Goal: Information Seeking & Learning: Learn about a topic

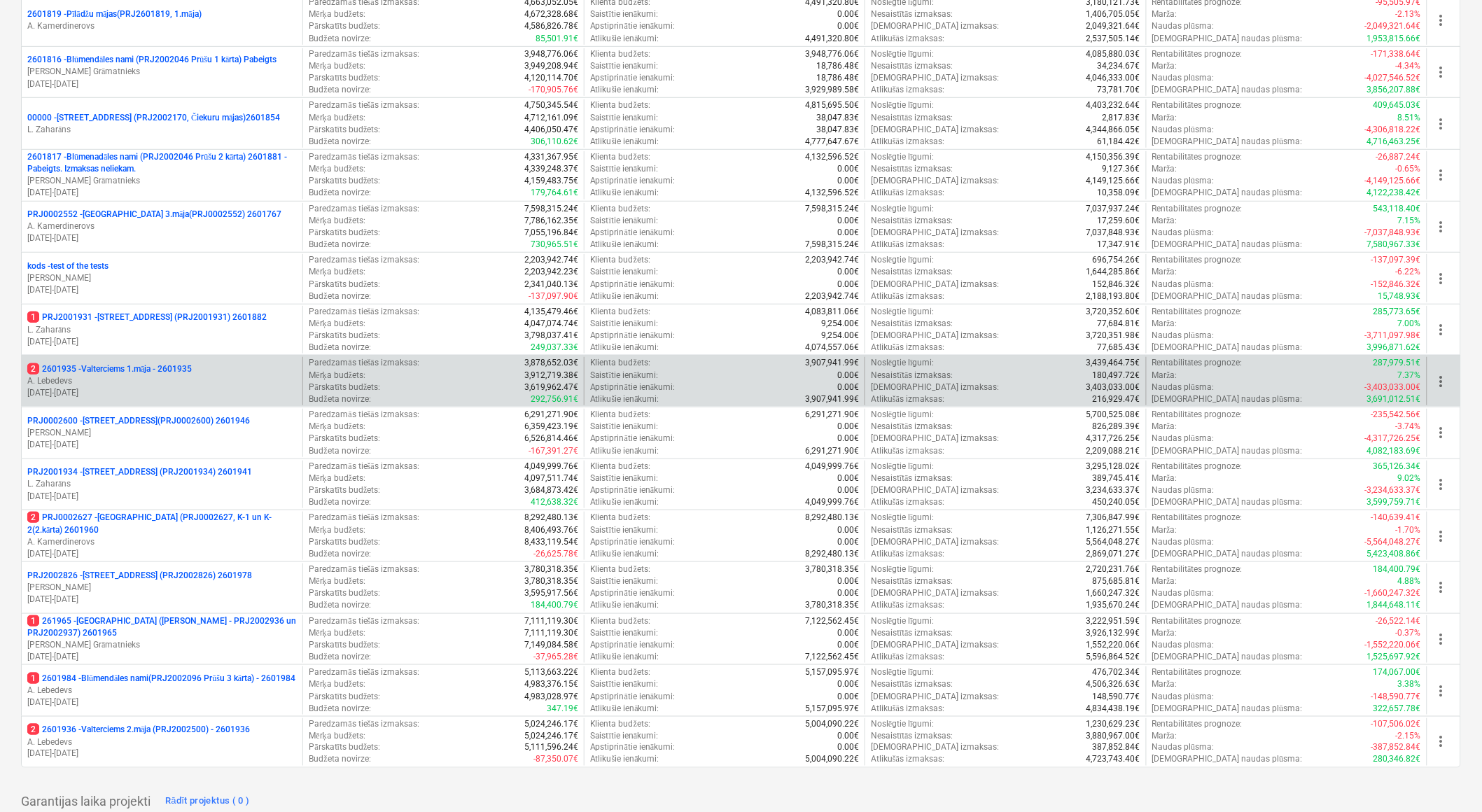
scroll to position [233, 0]
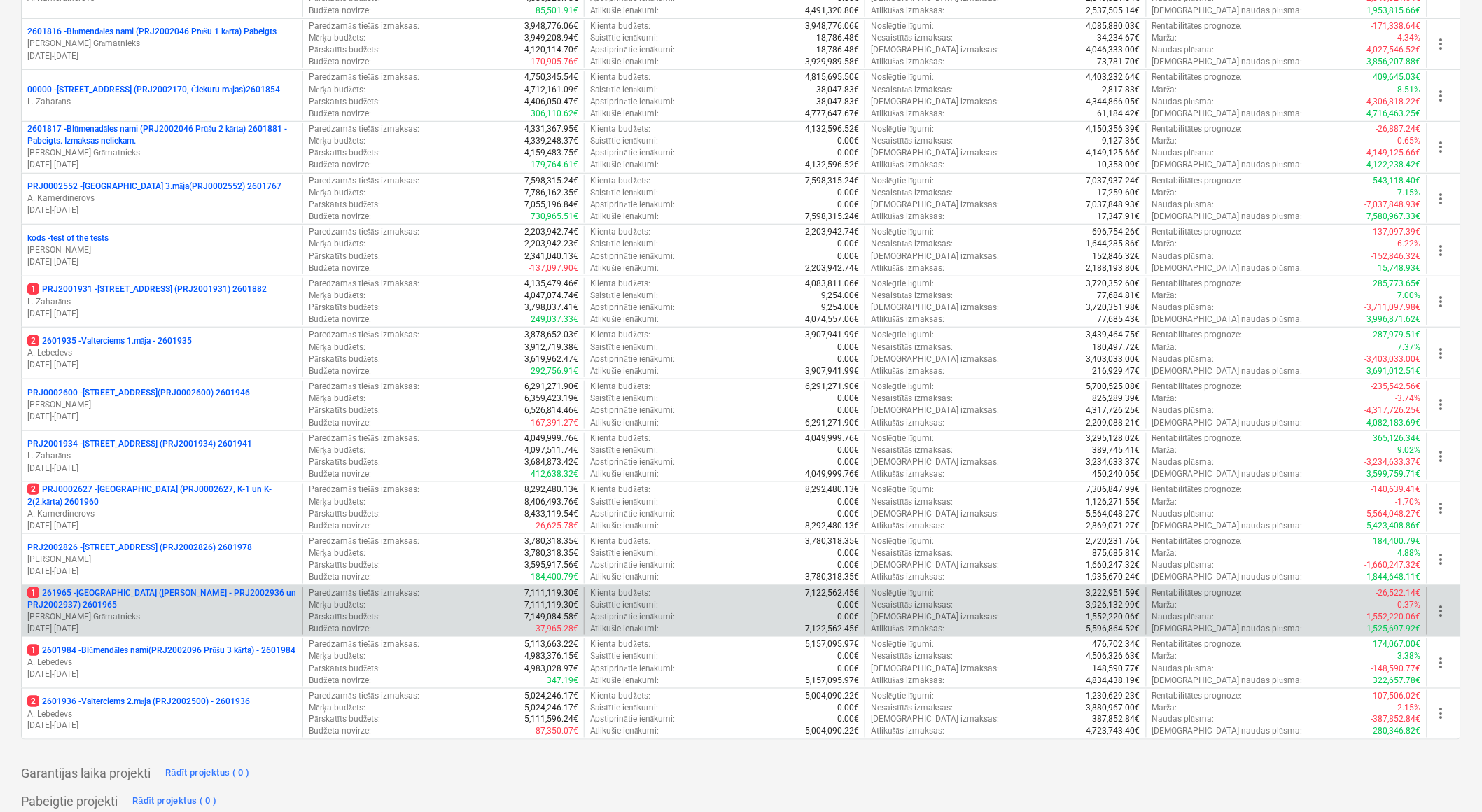
click at [96, 500] on p "1 261965 - [GEOGRAPHIC_DATA] ([PERSON_NAME] - PRJ2002936 un PRJ2002937) 2601965" at bounding box center [163, 599] width 270 height 24
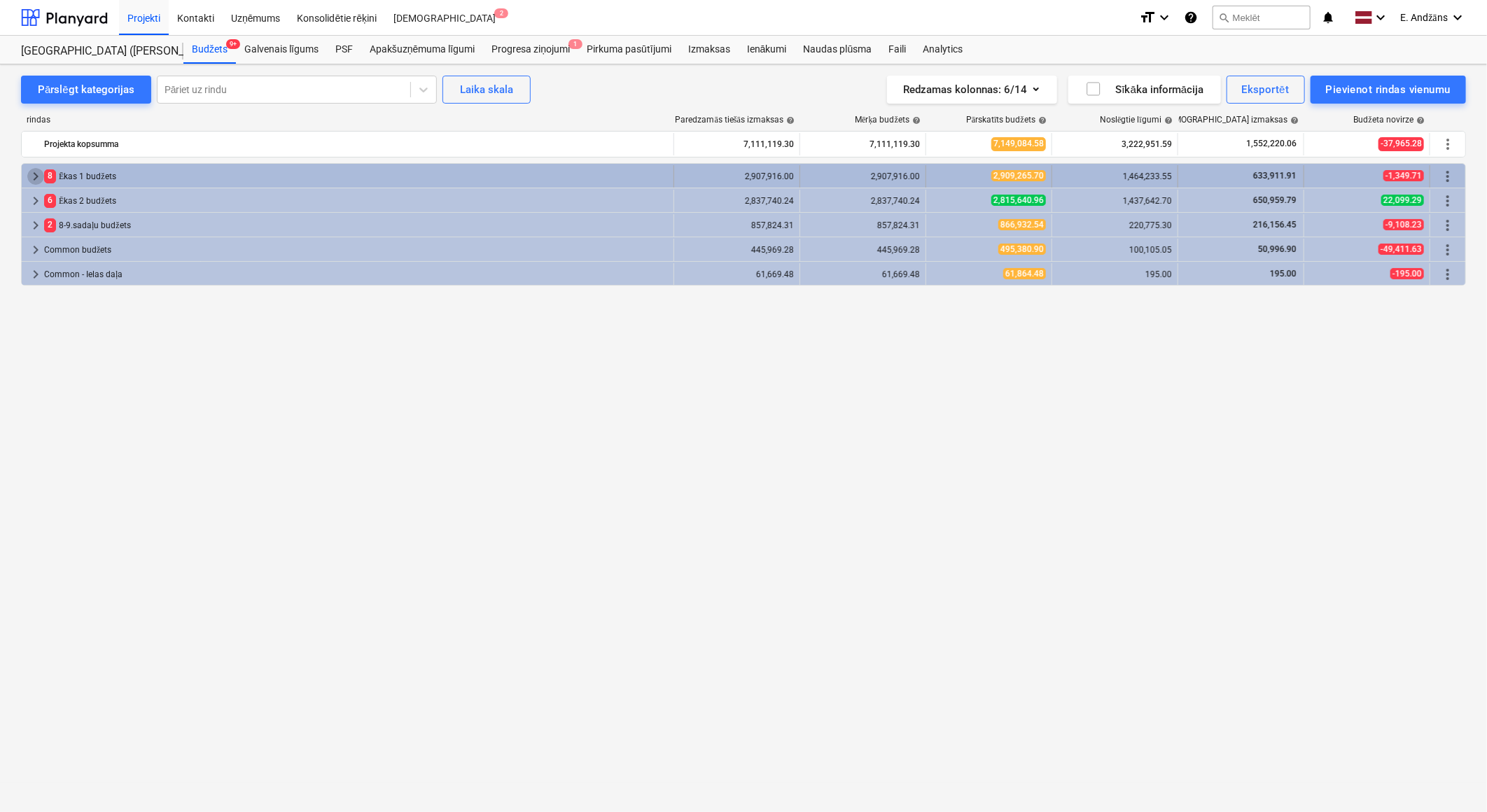
click at [31, 176] on span "keyboard_arrow_right" at bounding box center [36, 176] width 17 height 17
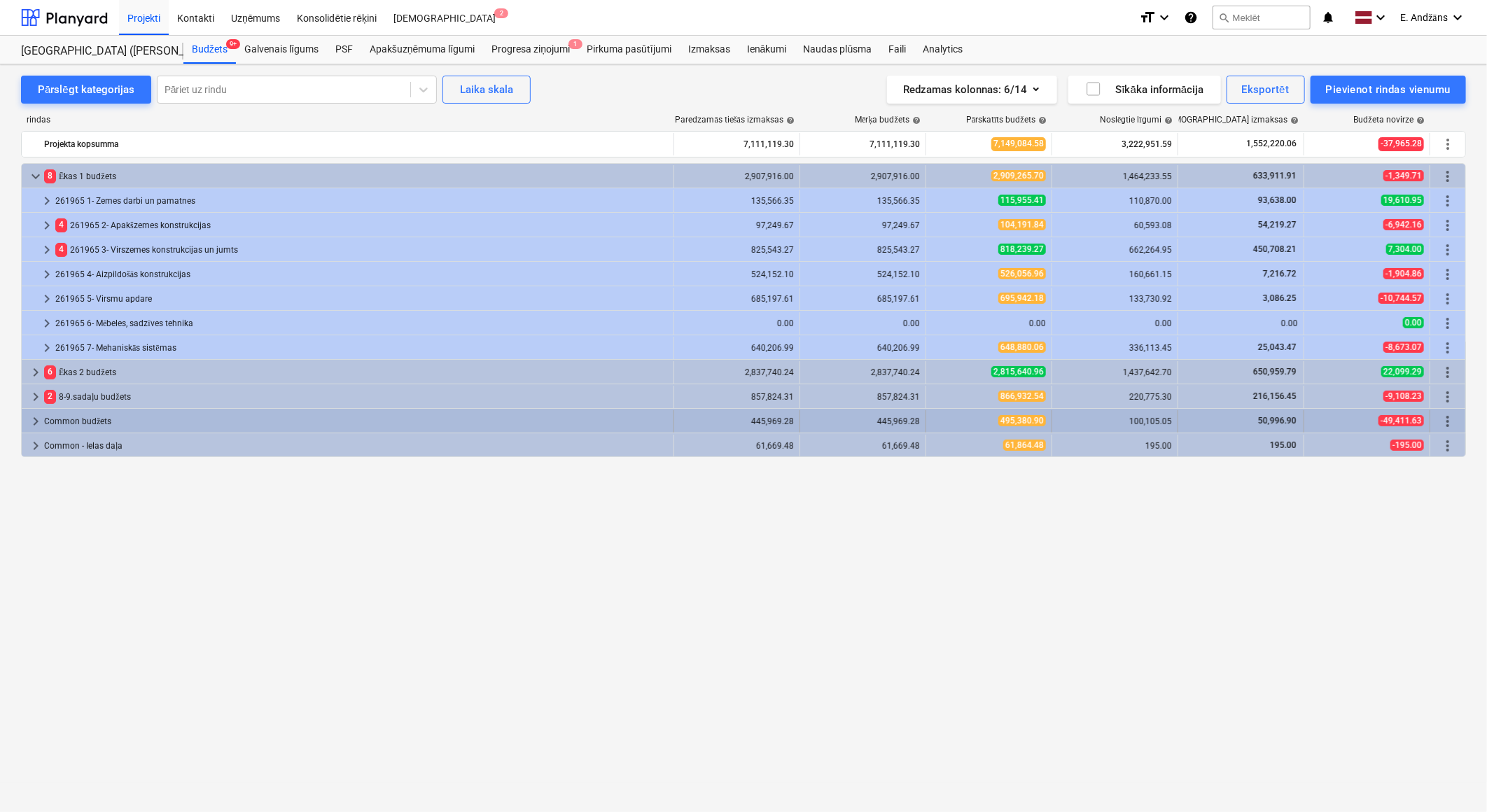
click at [36, 418] on span "keyboard_arrow_right" at bounding box center [36, 421] width 17 height 17
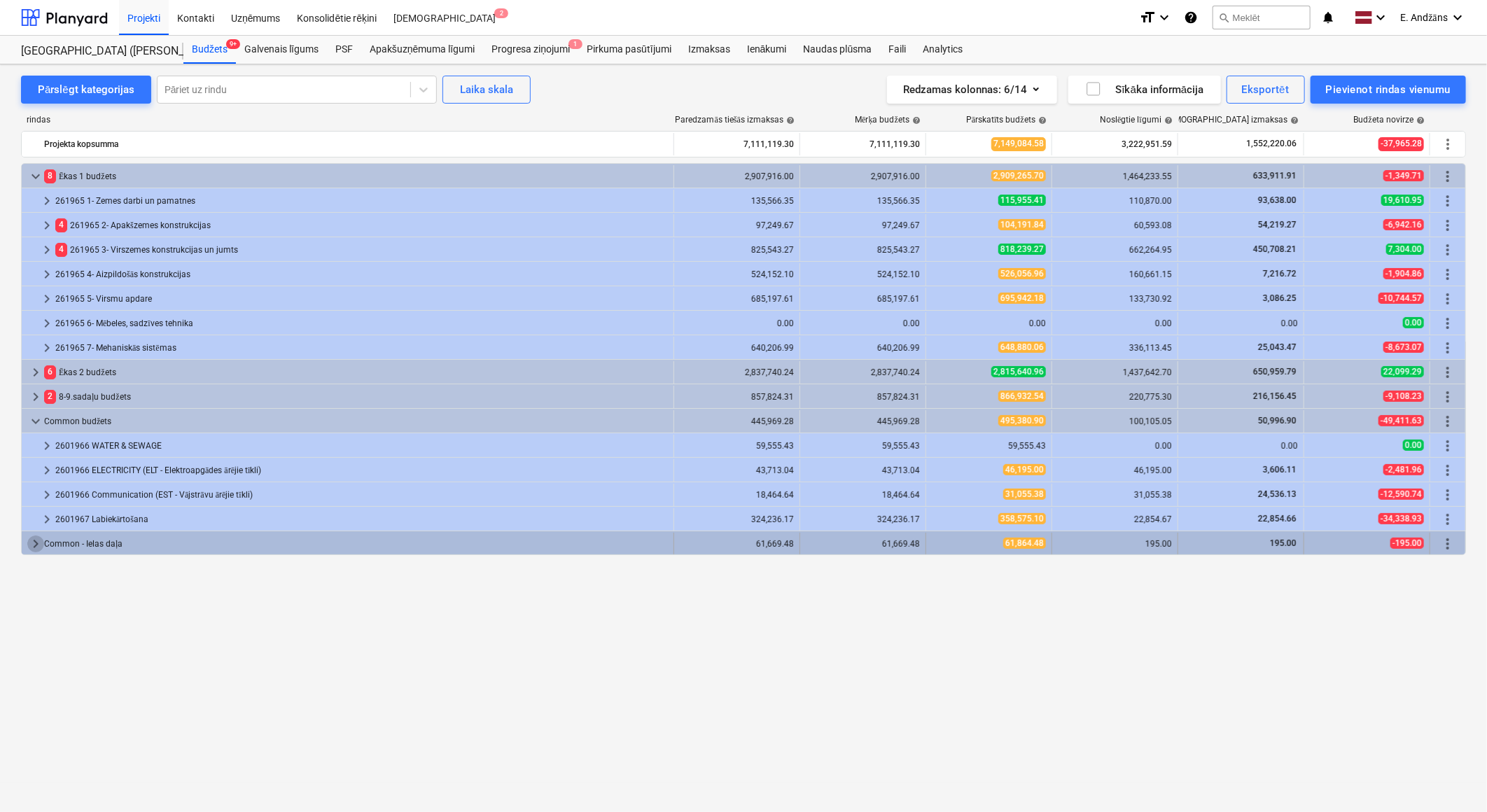
click at [35, 500] on span "keyboard_arrow_right" at bounding box center [36, 543] width 17 height 17
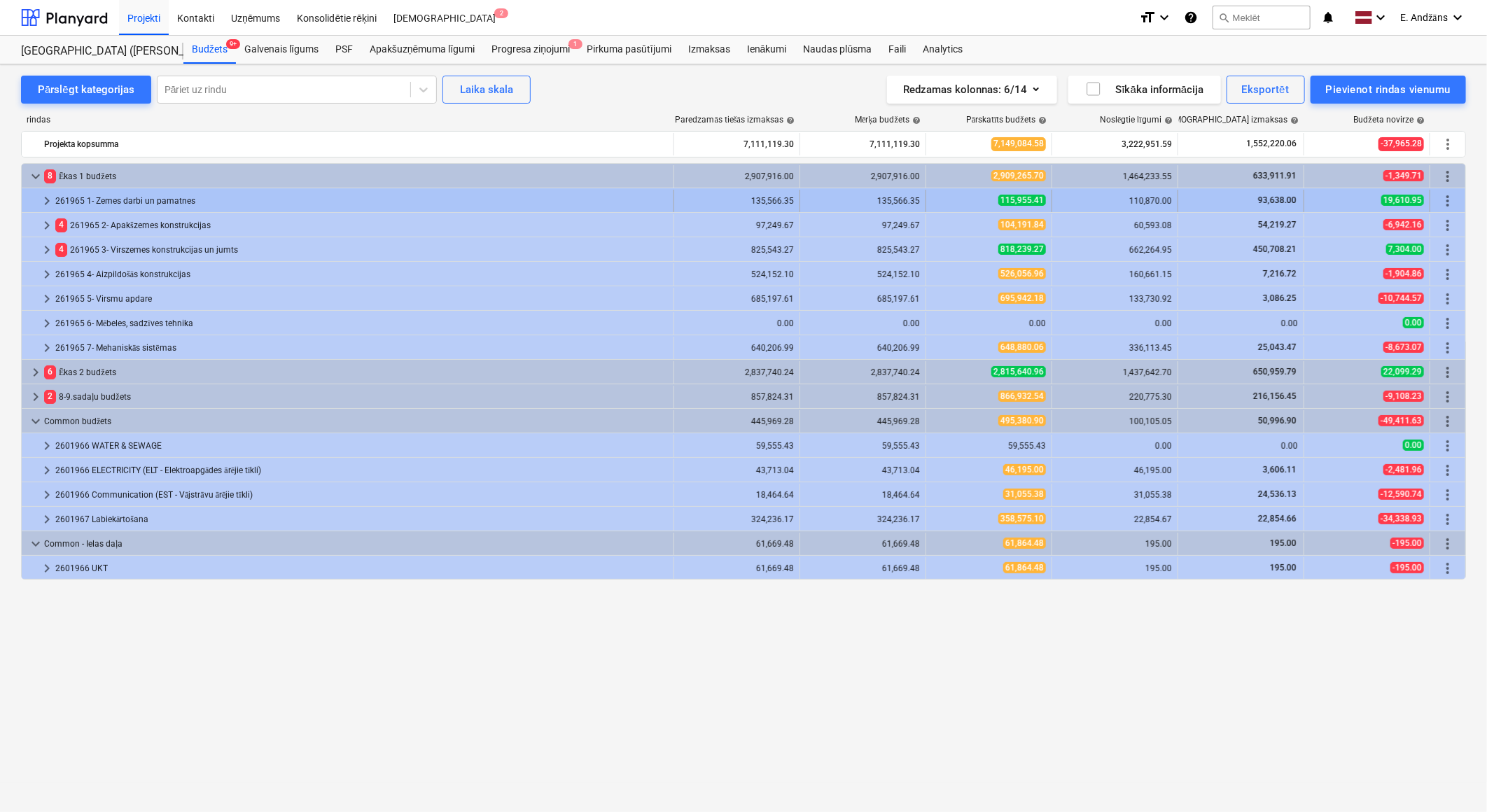
click at [84, 202] on div "261965 1- Zemes darbi un pamatnes" at bounding box center [362, 200] width 613 height 22
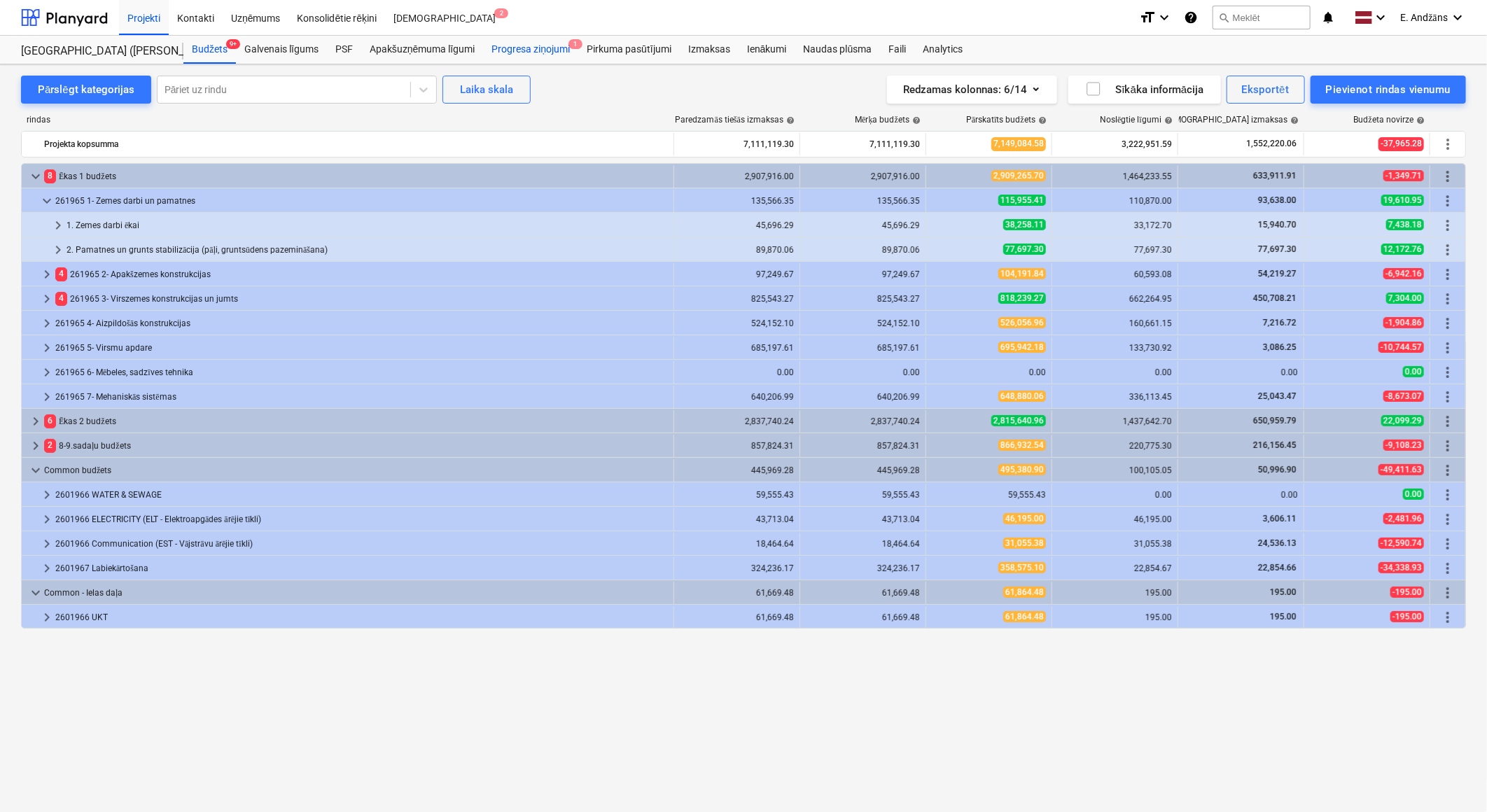
click at [525, 47] on div "Progresa ziņojumi 1" at bounding box center [531, 49] width 96 height 28
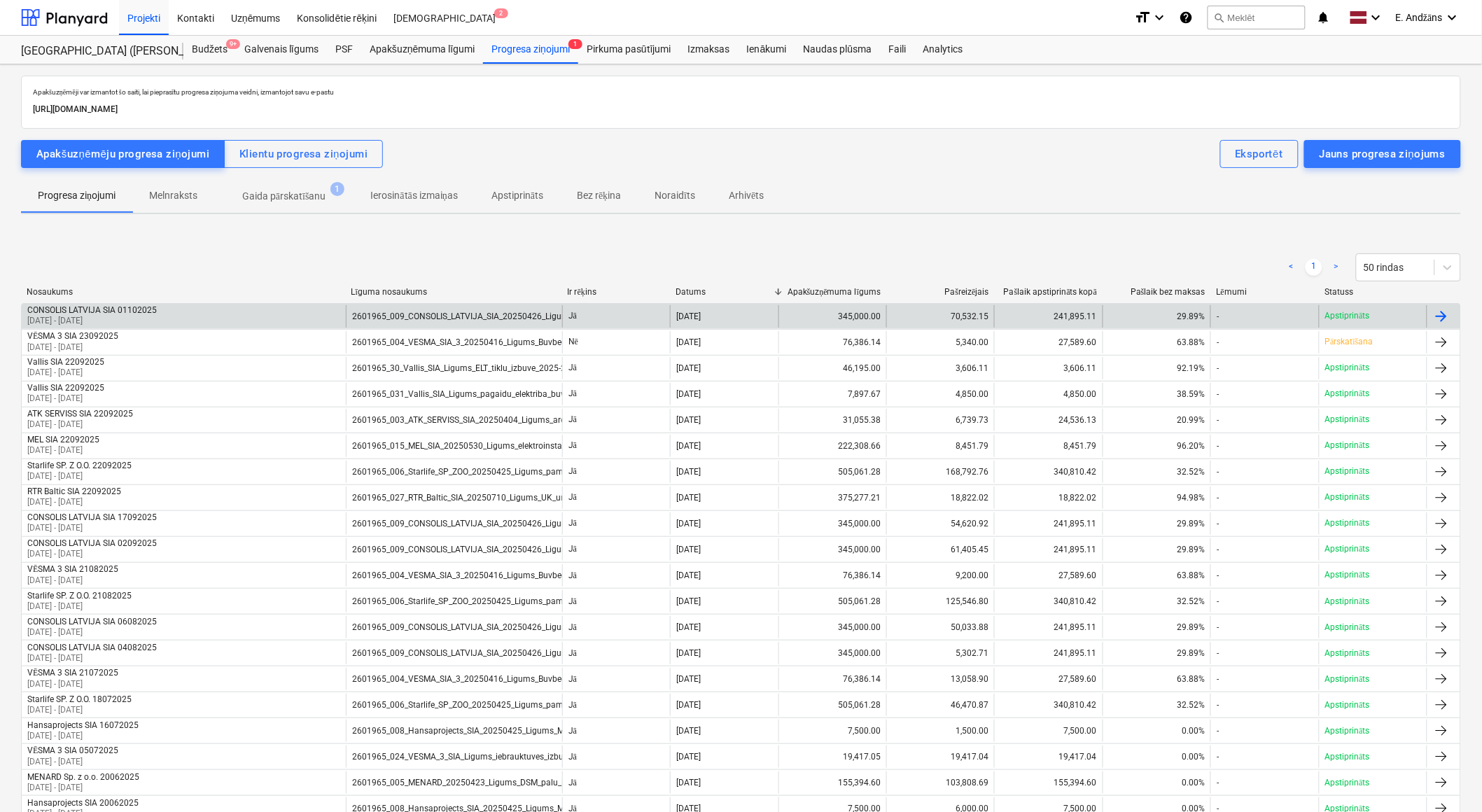
click at [988, 316] on div at bounding box center [1441, 316] width 17 height 17
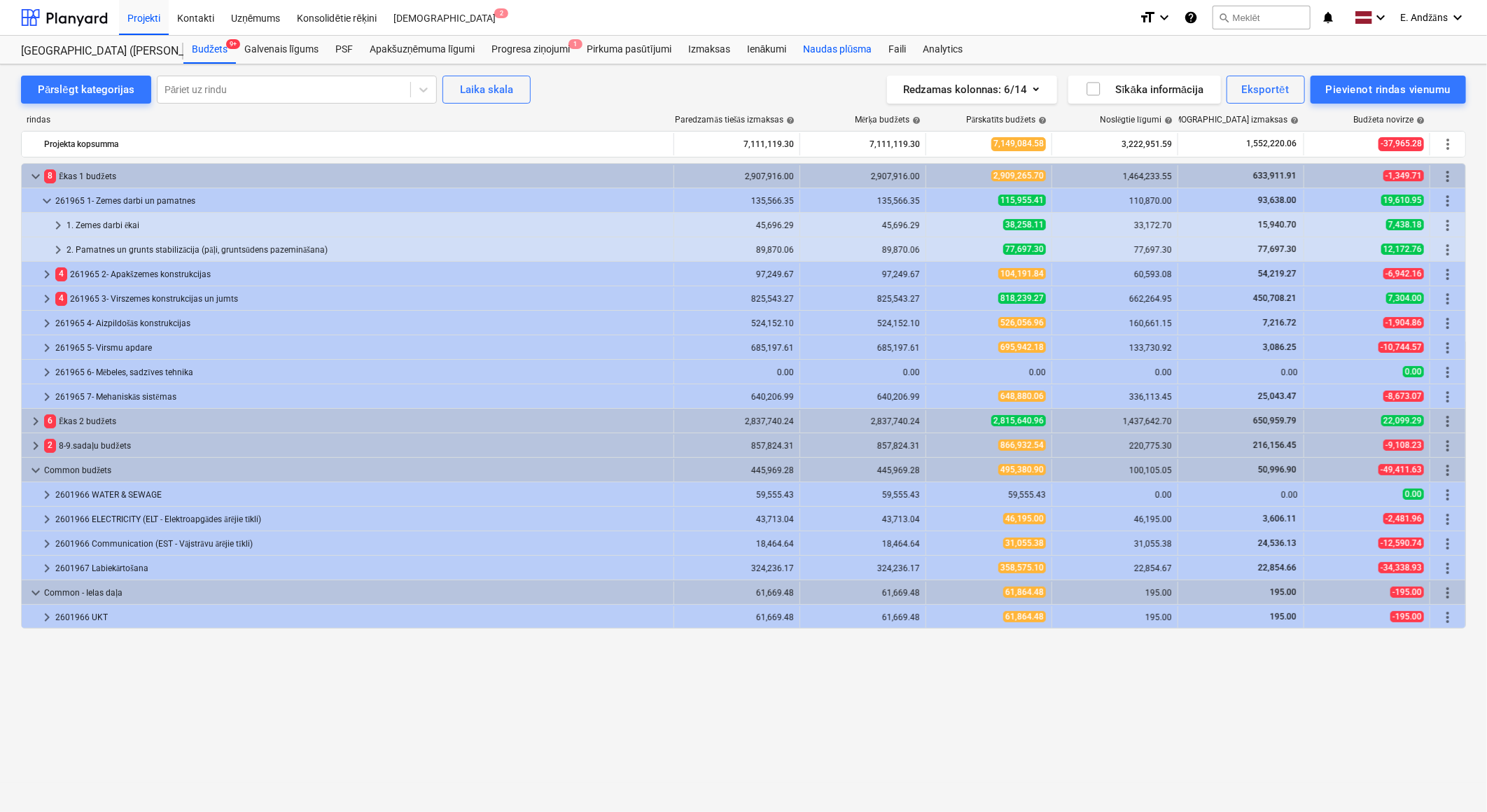
click at [848, 49] on div "Naudas plūsma" at bounding box center [838, 49] width 86 height 28
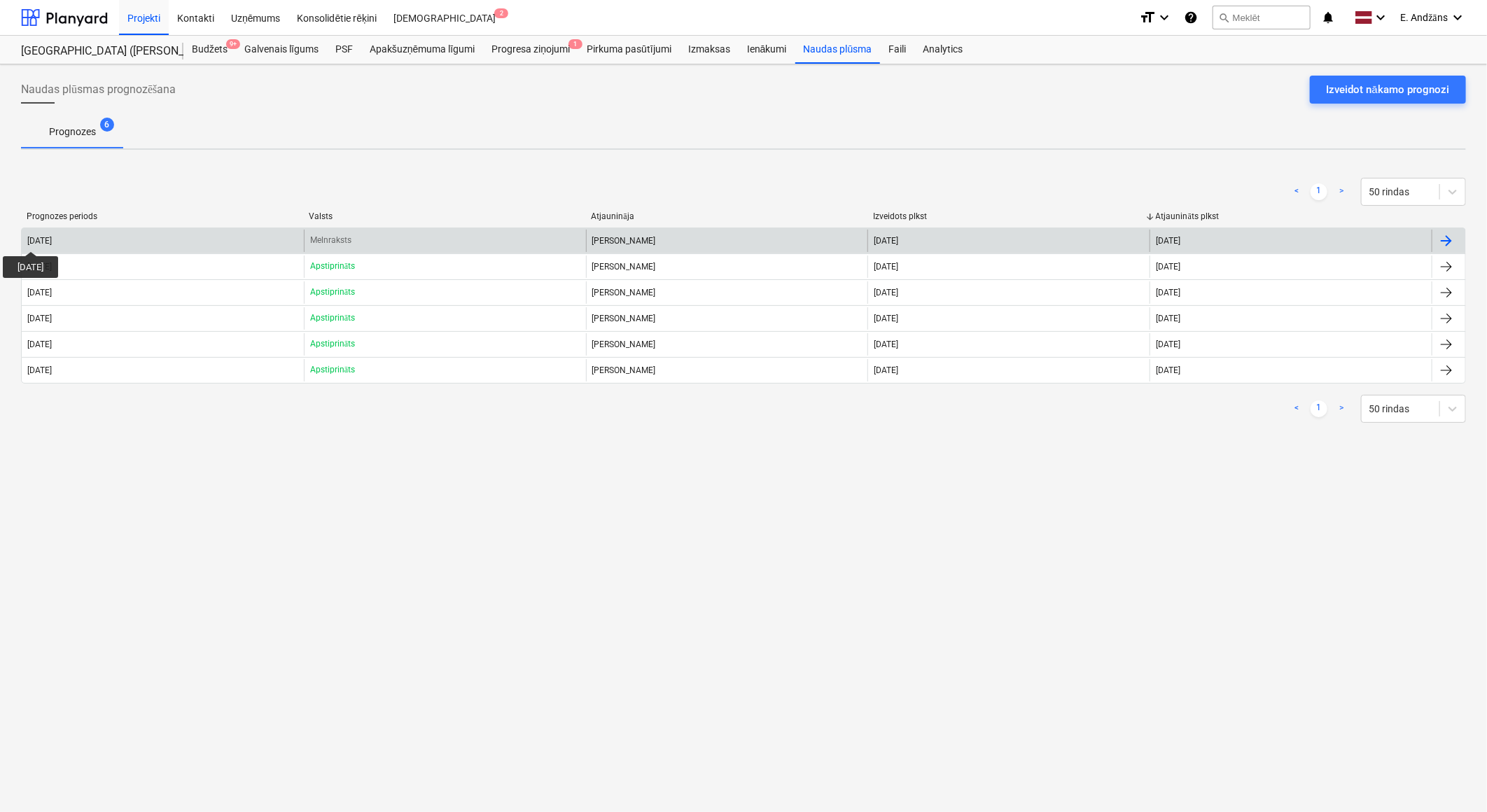
click at [45, 239] on div "[DATE]" at bounding box center [39, 240] width 24 height 10
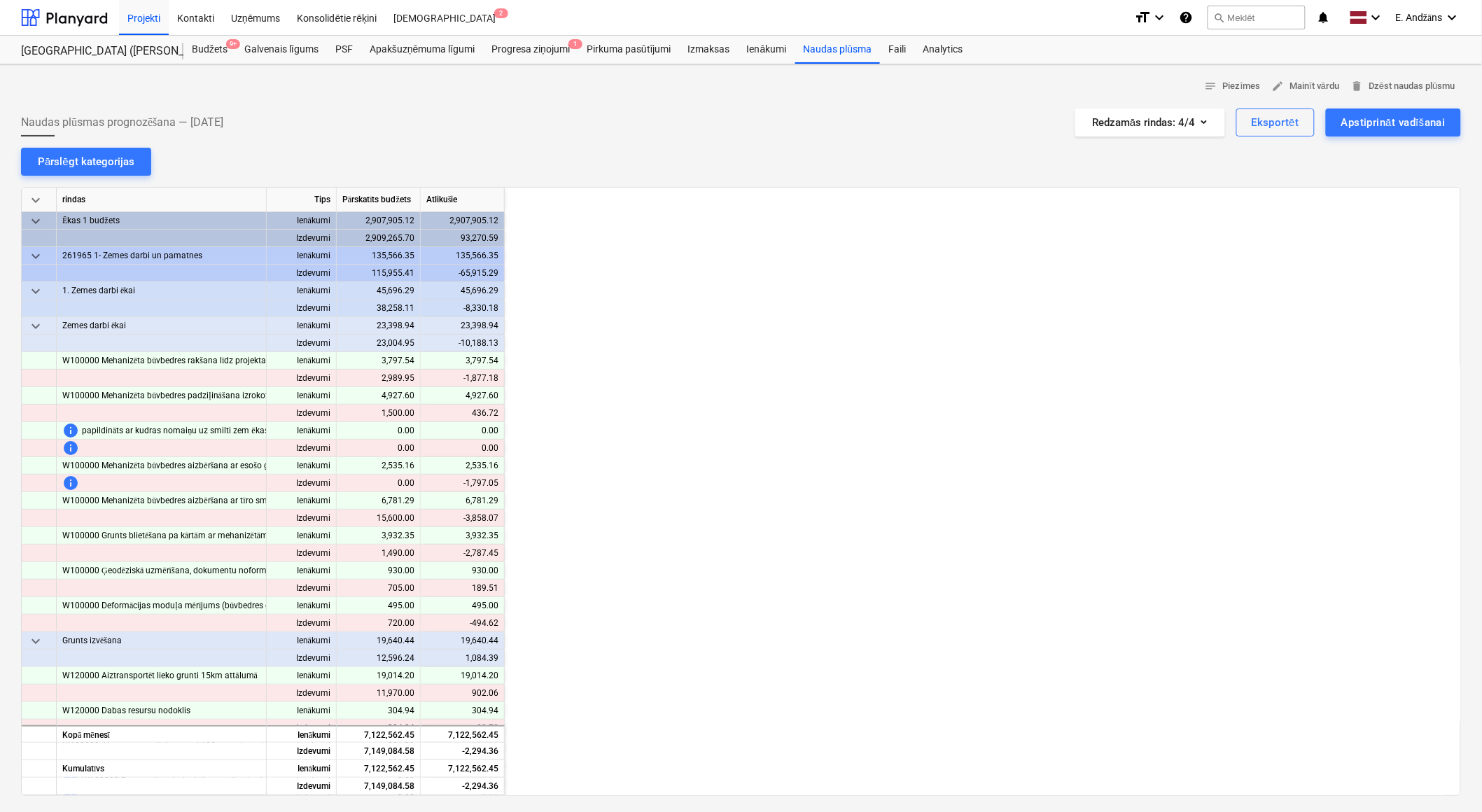
scroll to position [0, 840]
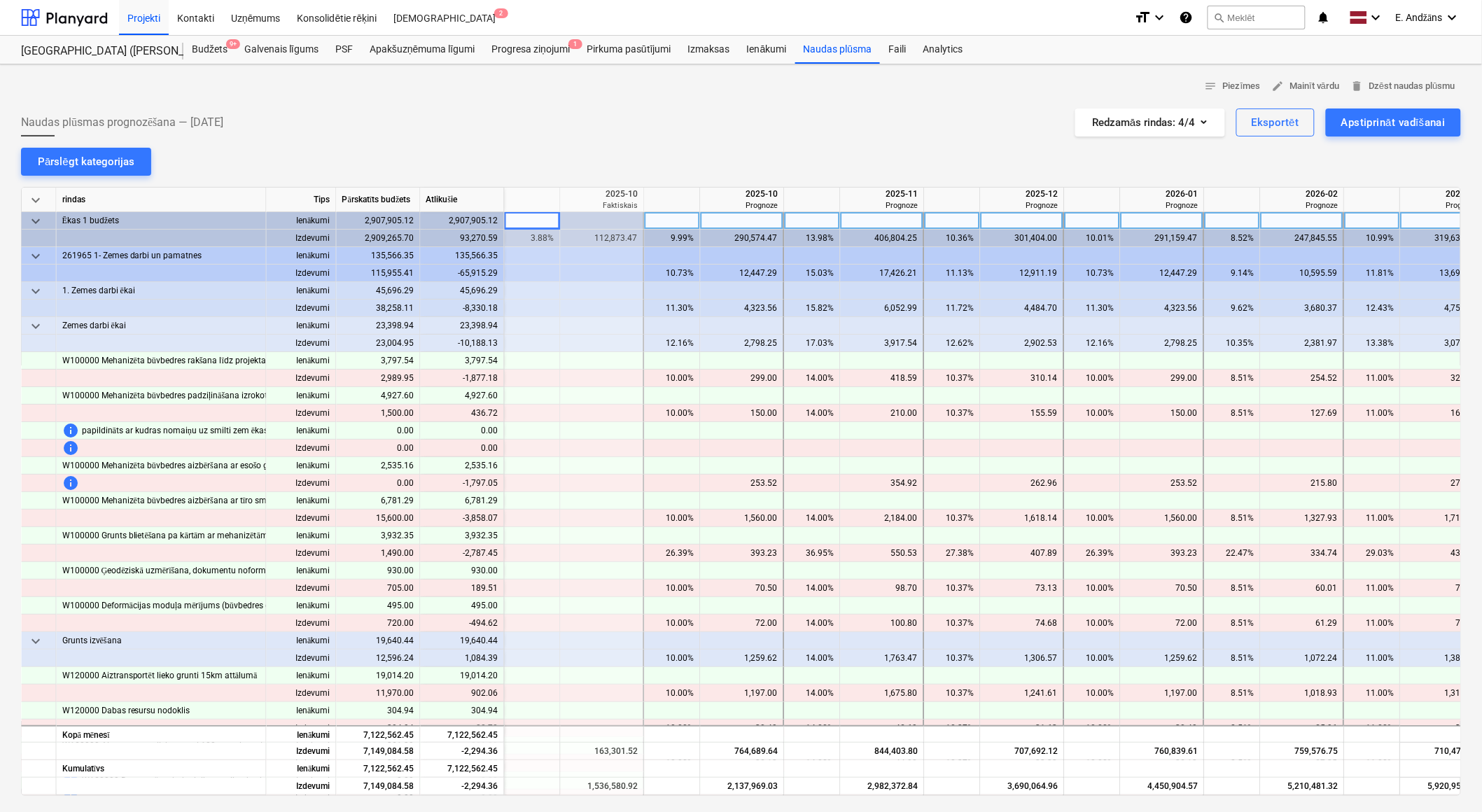
click at [72, 220] on span "Ēkas 1 budžets" at bounding box center [91, 221] width 57 height 18
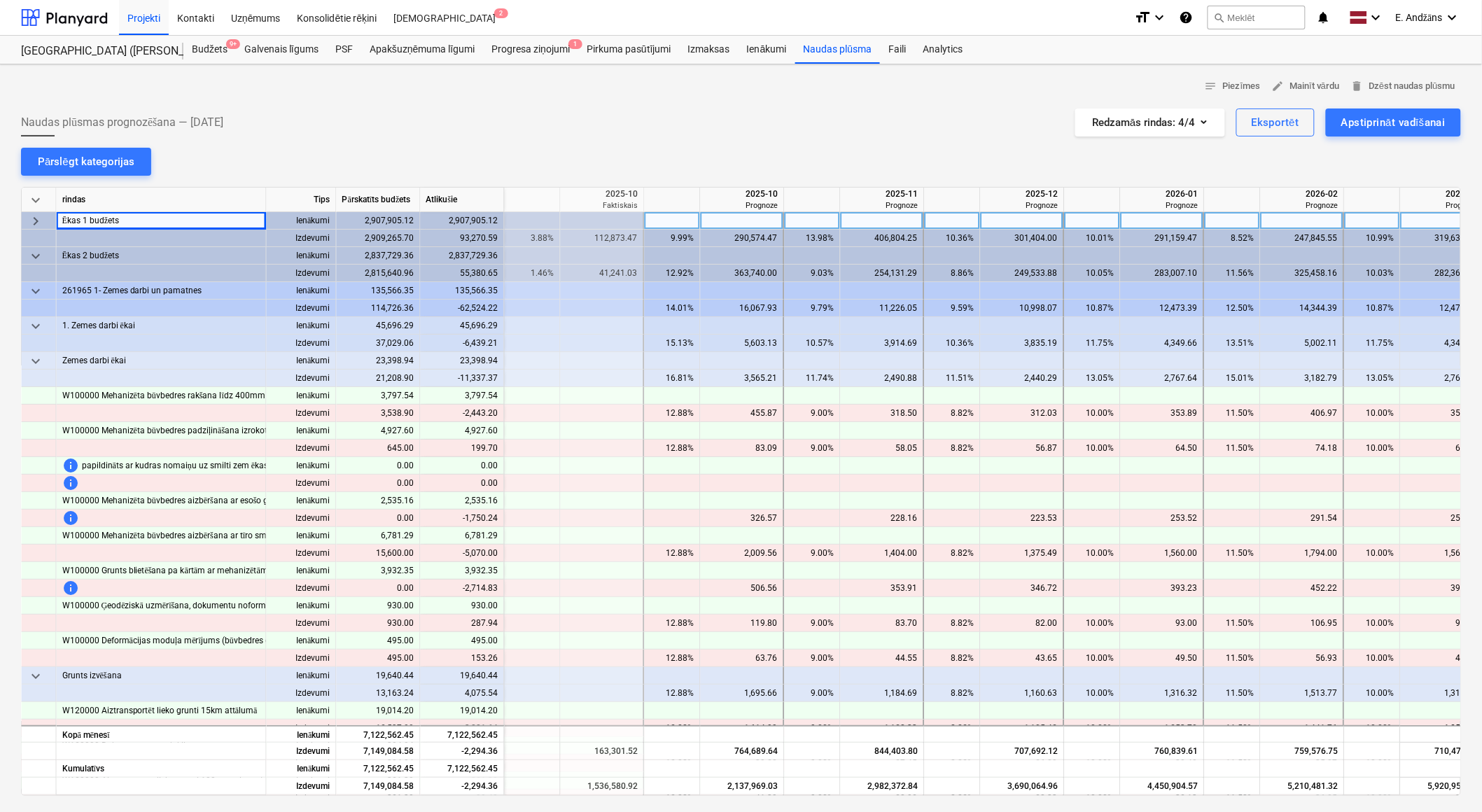
click at [32, 222] on span "keyboard_arrow_right" at bounding box center [36, 221] width 17 height 17
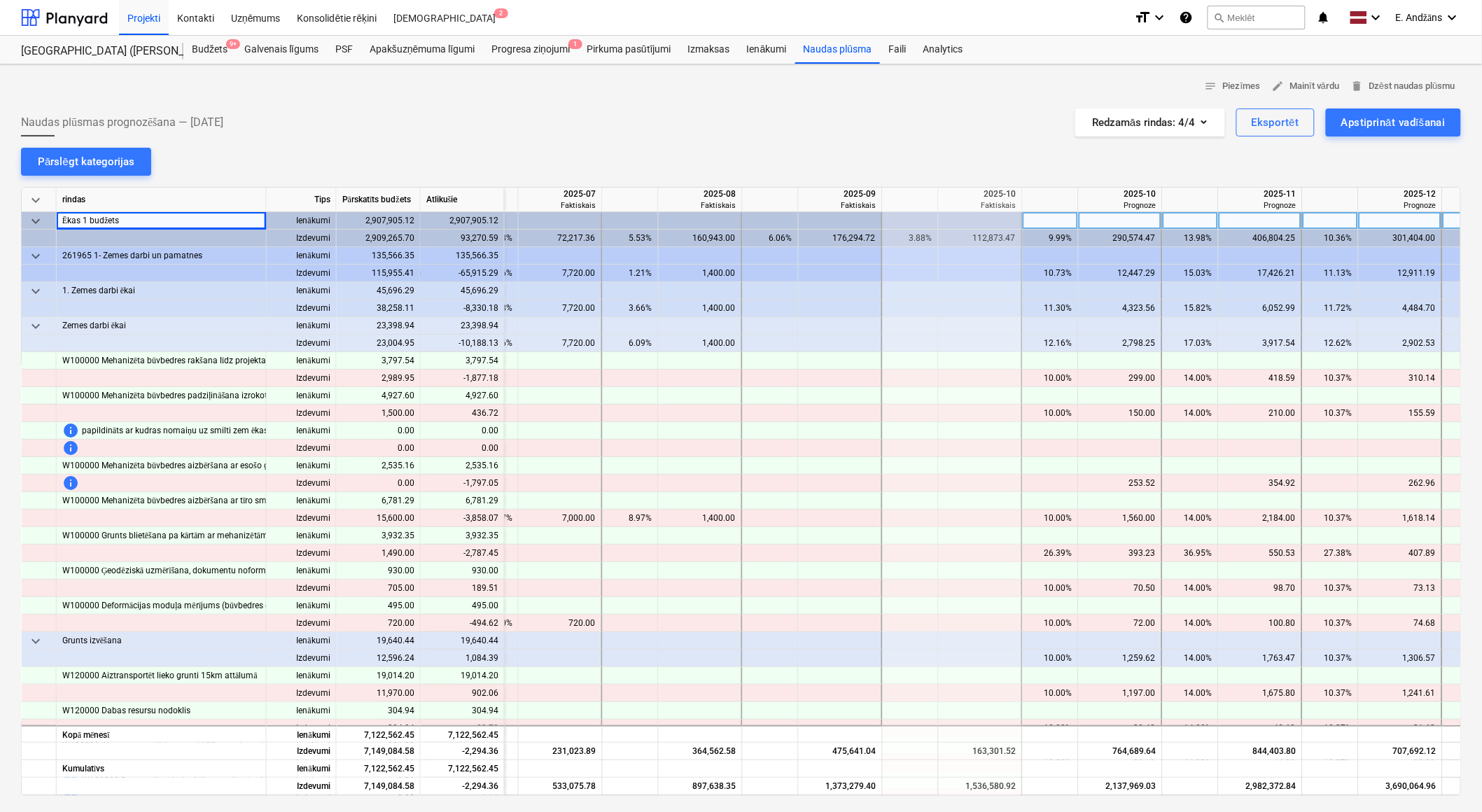
scroll to position [0, 455]
click at [38, 219] on span "keyboard_arrow_down" at bounding box center [36, 221] width 17 height 17
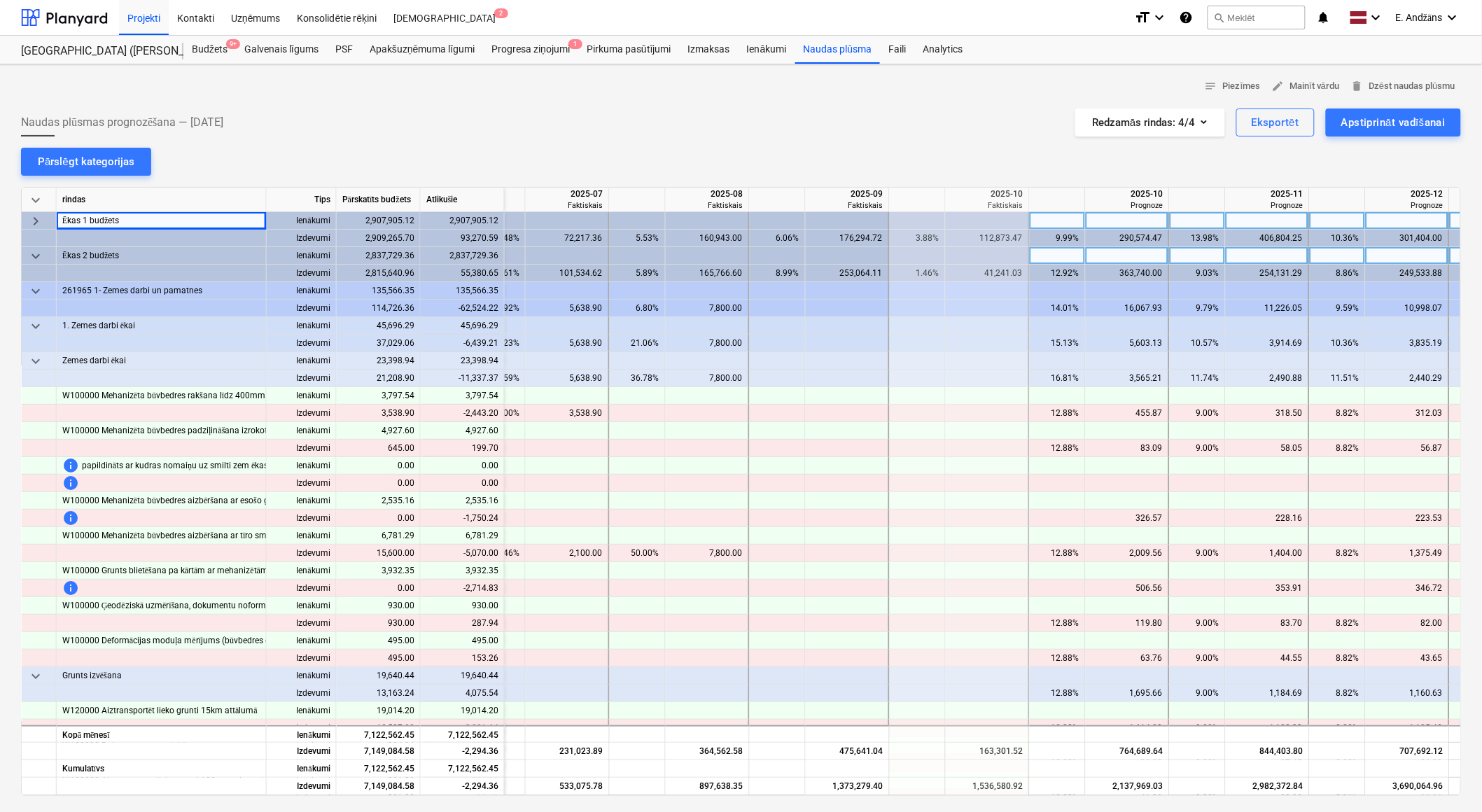
click at [37, 255] on span "keyboard_arrow_down" at bounding box center [36, 255] width 17 height 17
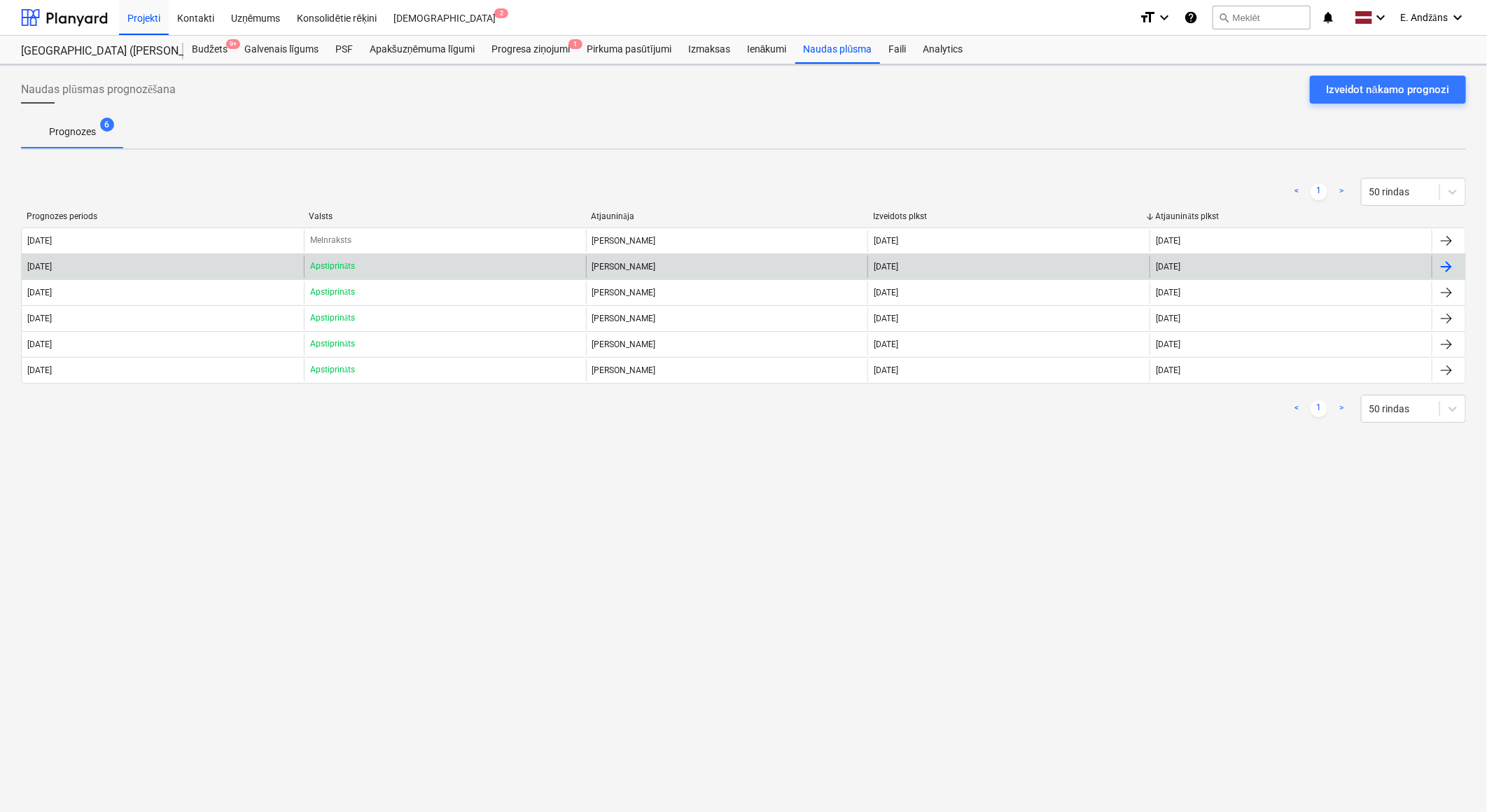
click at [52, 263] on div "[DATE]" at bounding box center [39, 266] width 24 height 10
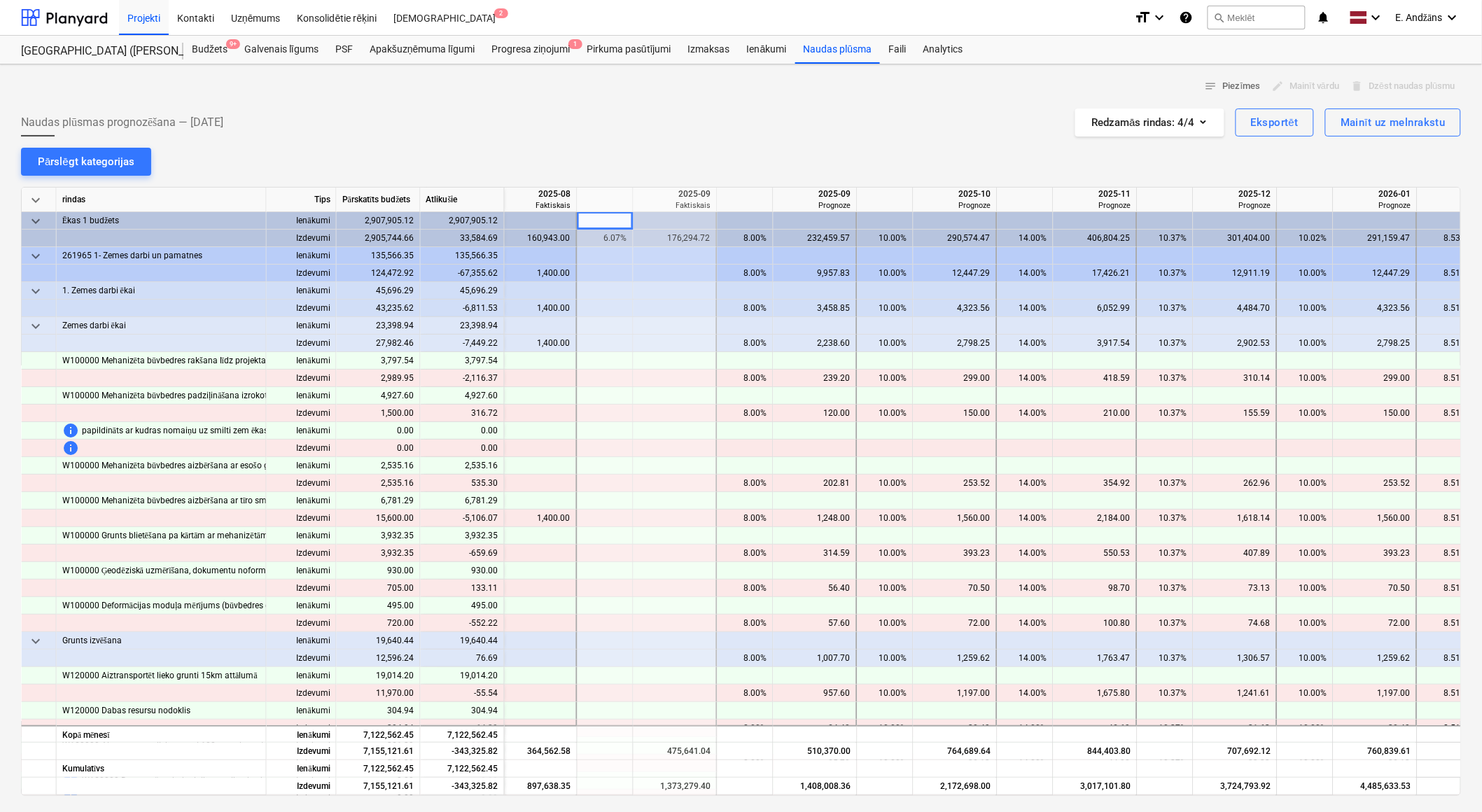
scroll to position [0, 621]
click at [419, 20] on div "[DEMOGRAPHIC_DATA] 2" at bounding box center [444, 17] width 119 height 36
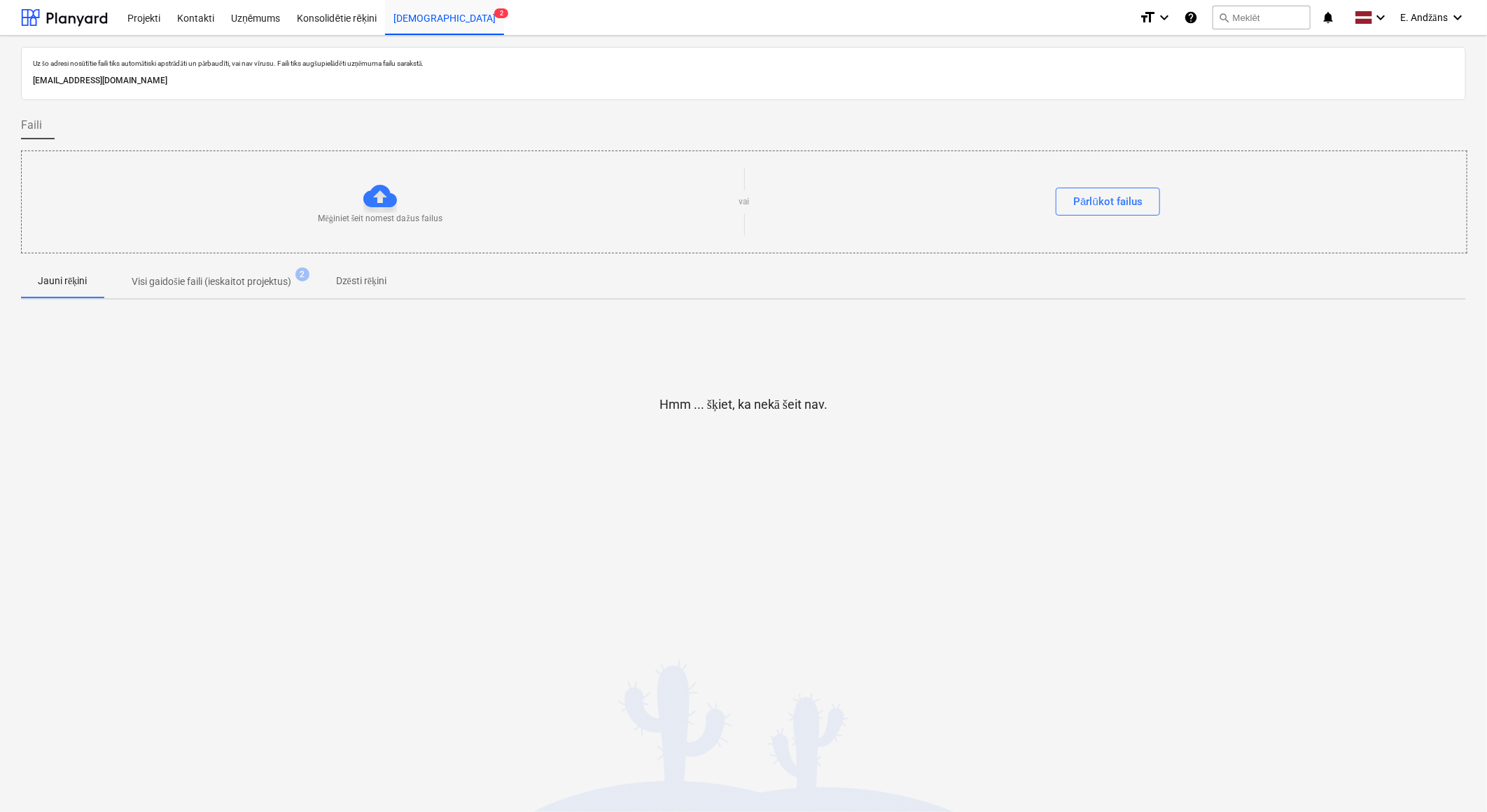
click at [167, 282] on p "Visi gaidošie faili (ieskaitot projektus)" at bounding box center [211, 281] width 159 height 14
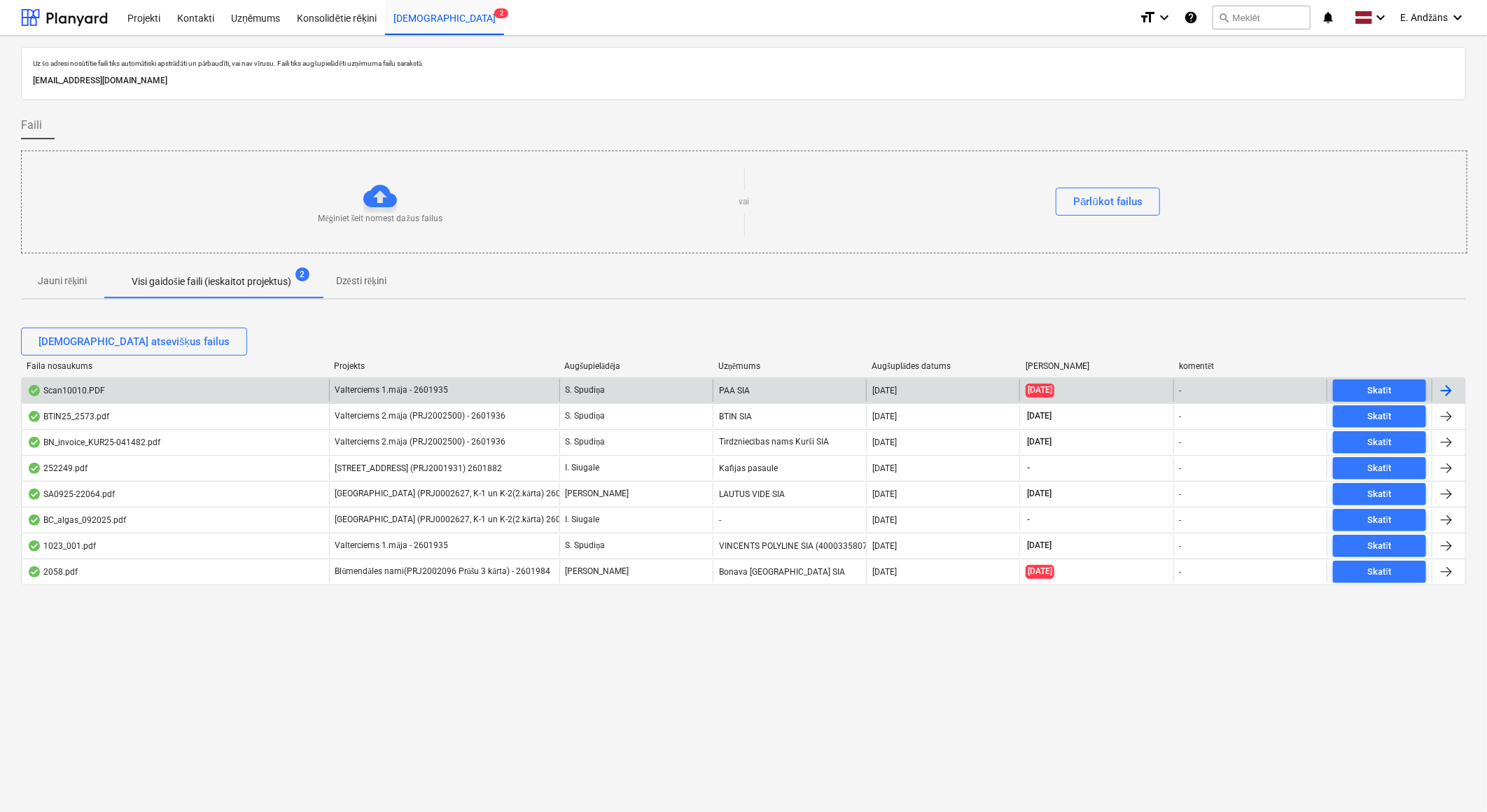
click at [92, 387] on div "Scan10010.PDF" at bounding box center [66, 390] width 78 height 12
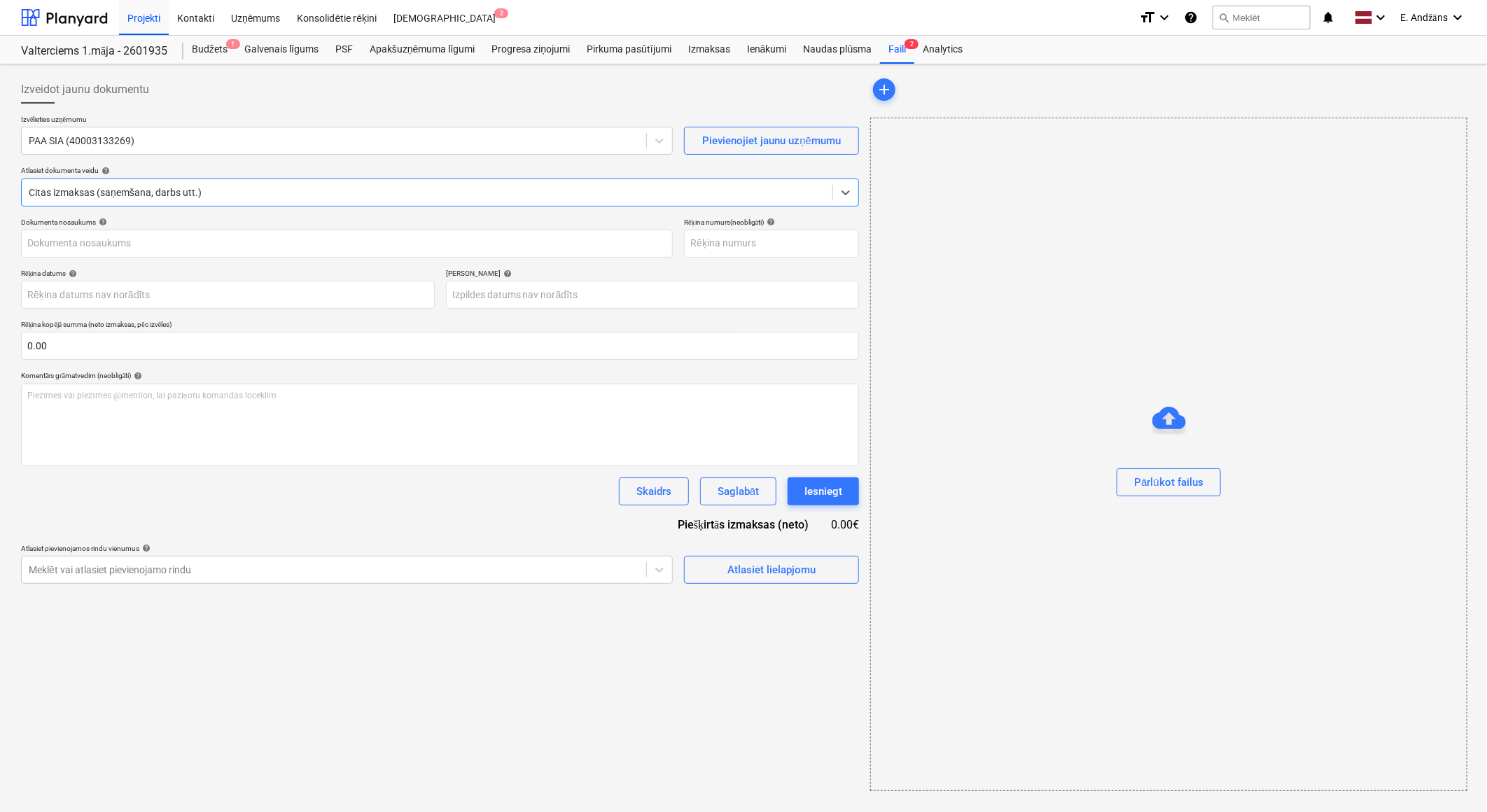
type input "27/2025"
type input "[DATE]"
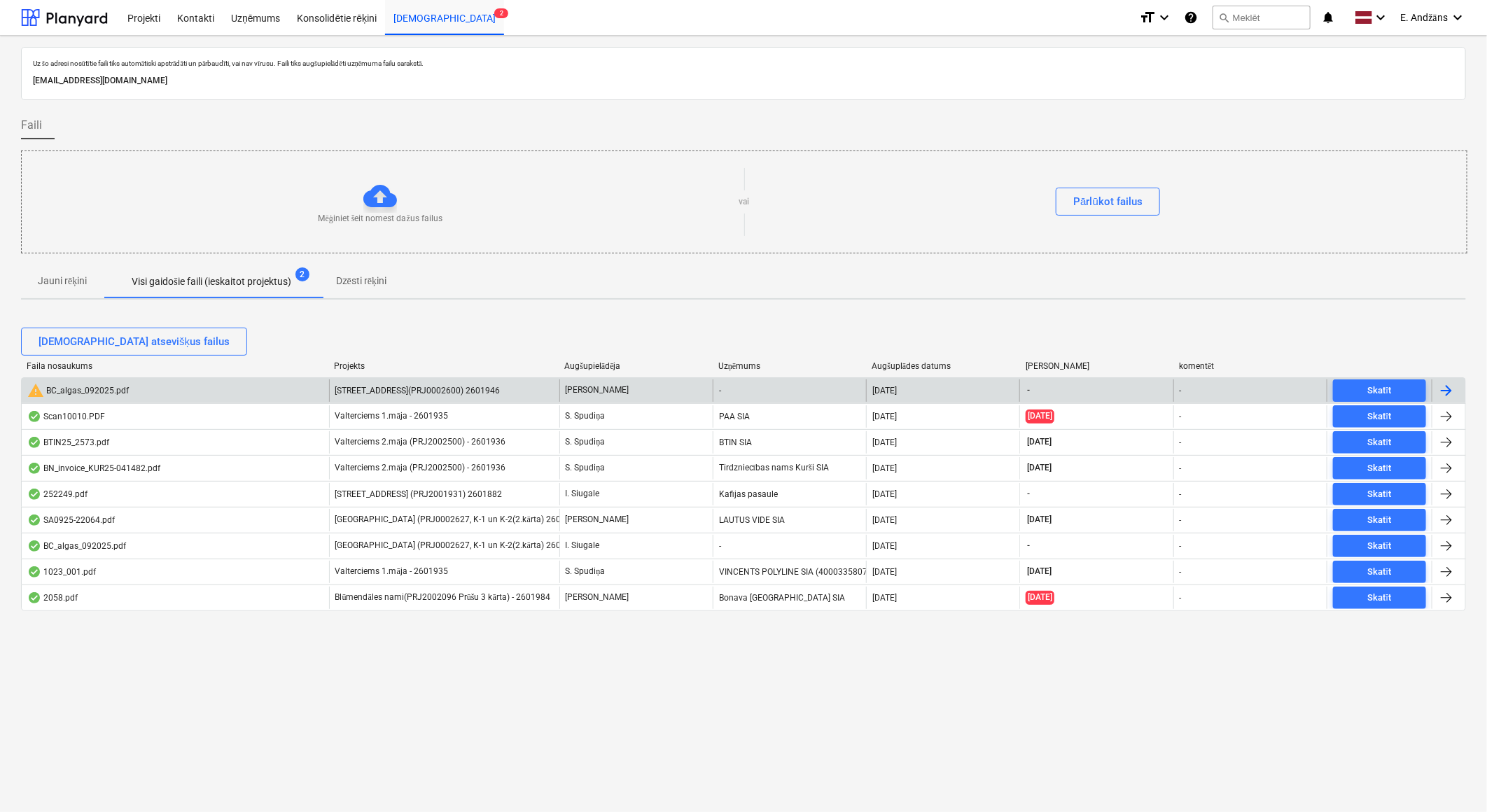
click at [78, 390] on div "warning BC_algas_092025.pdf" at bounding box center [79, 390] width 102 height 17
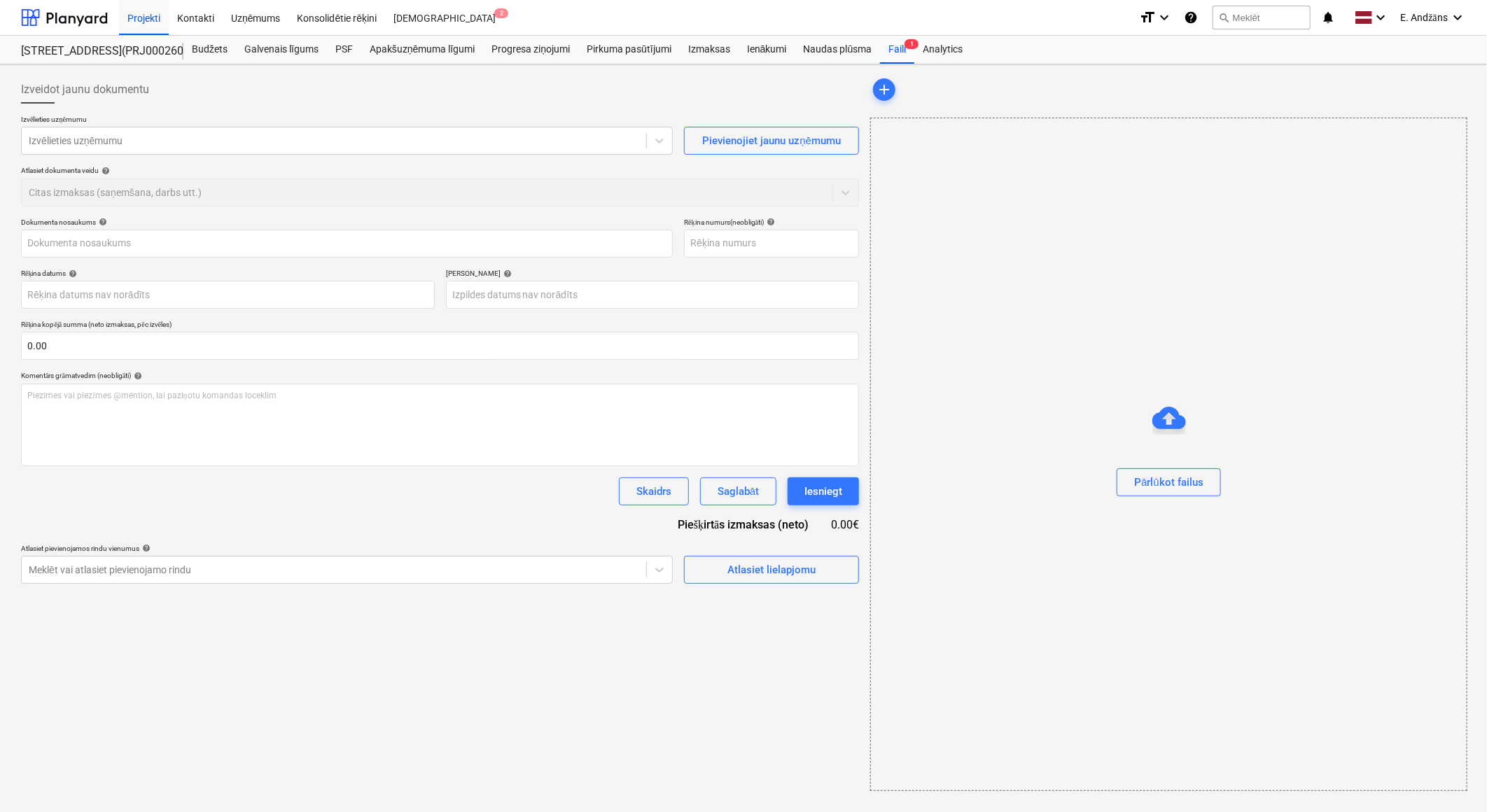
type input "BC_algas_092025.pdf"
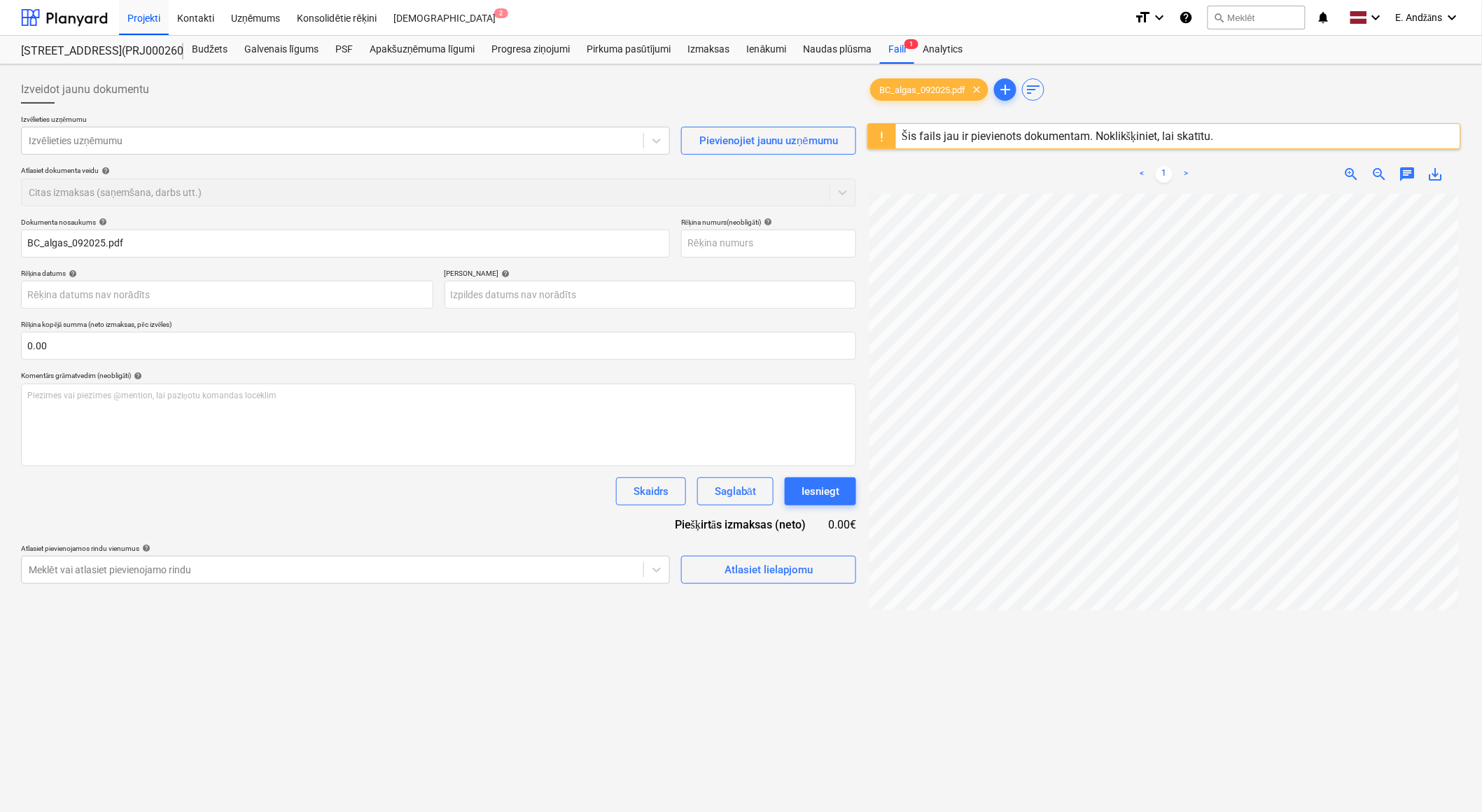
click at [988, 178] on span "save_alt" at bounding box center [1436, 174] width 17 height 17
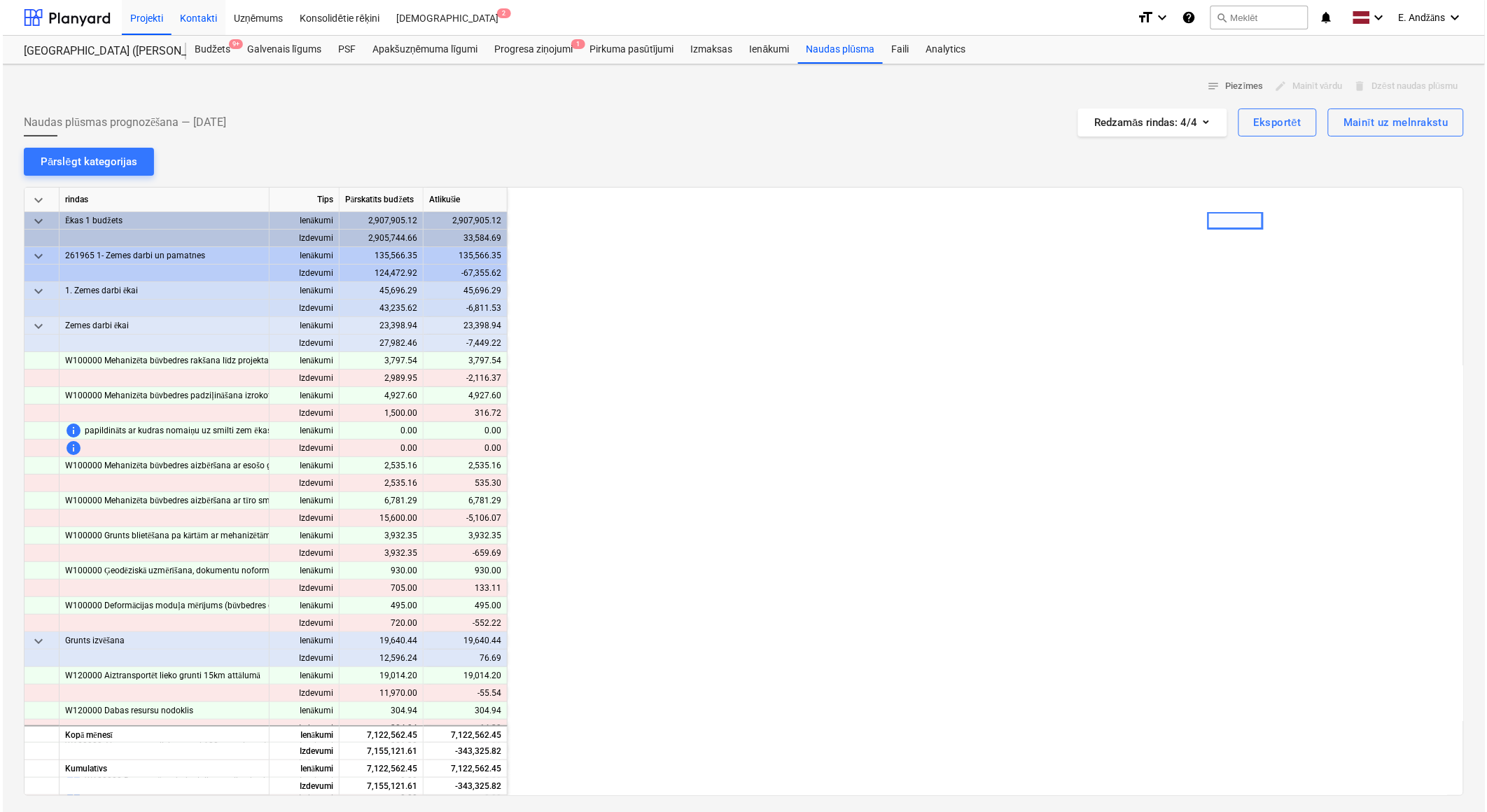
scroll to position [0, 701]
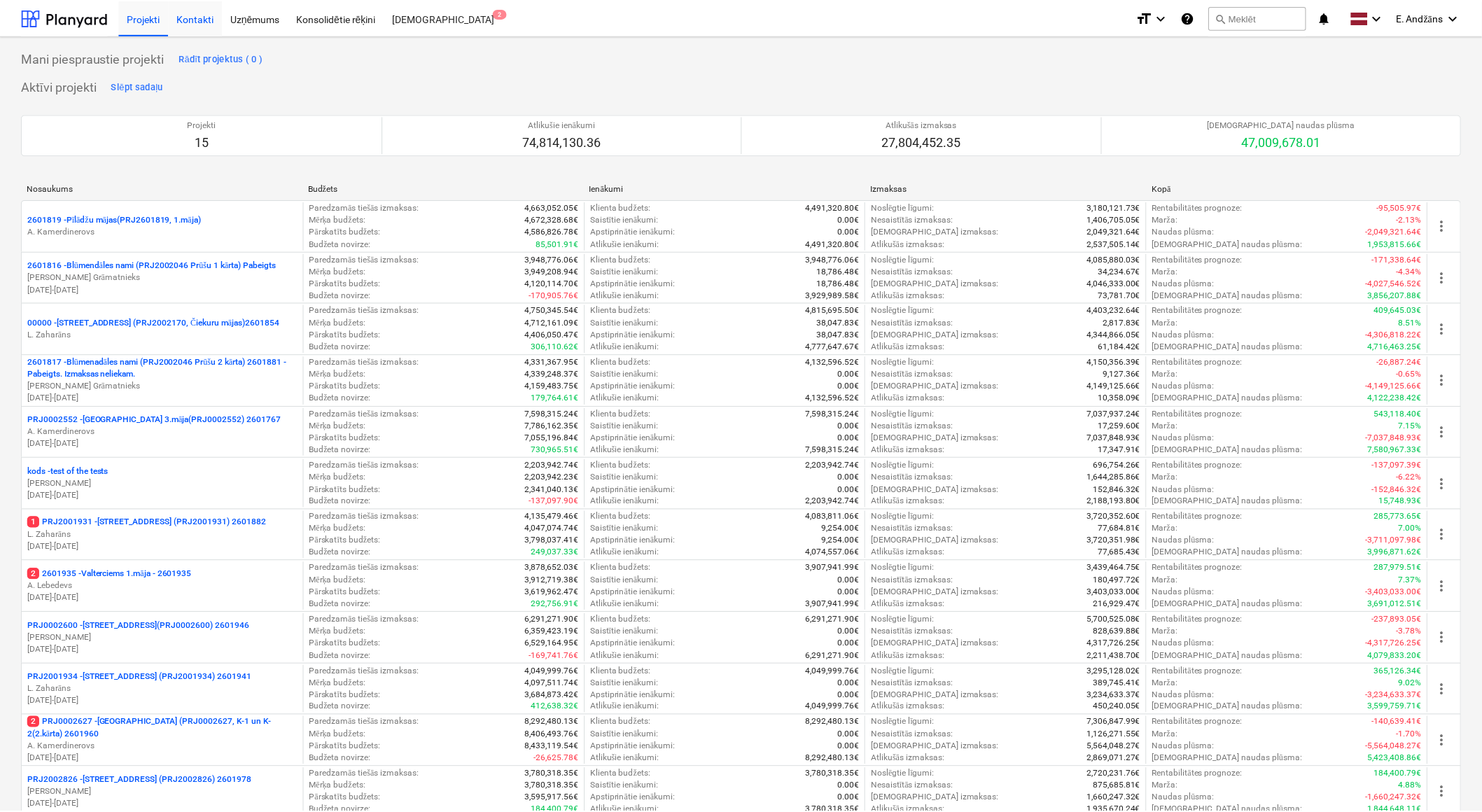
scroll to position [233, 0]
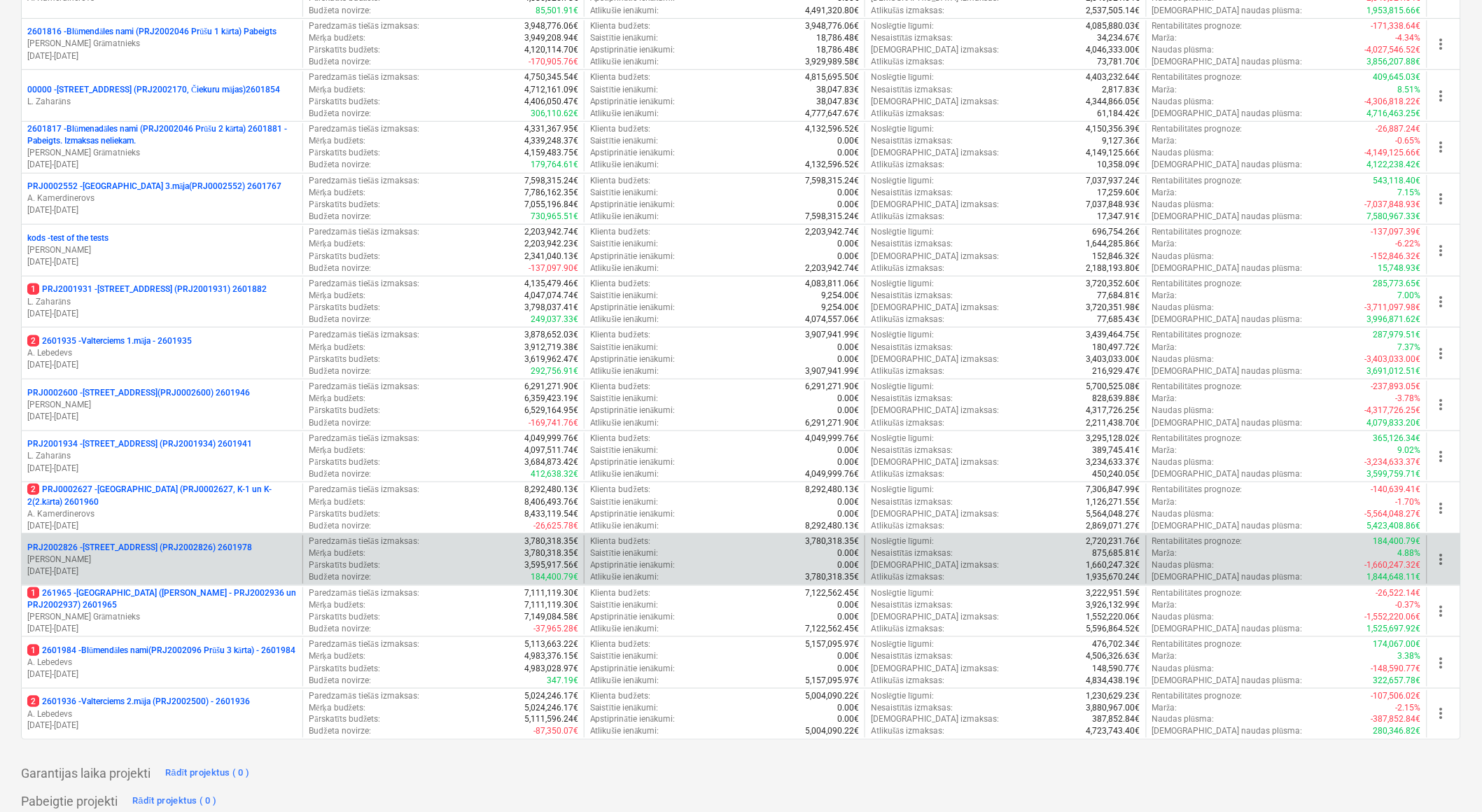
click at [121, 500] on p "PRJ2002826 - [STREET_ADDRESS] (PRJ2002826) 2601978" at bounding box center [140, 548] width 225 height 12
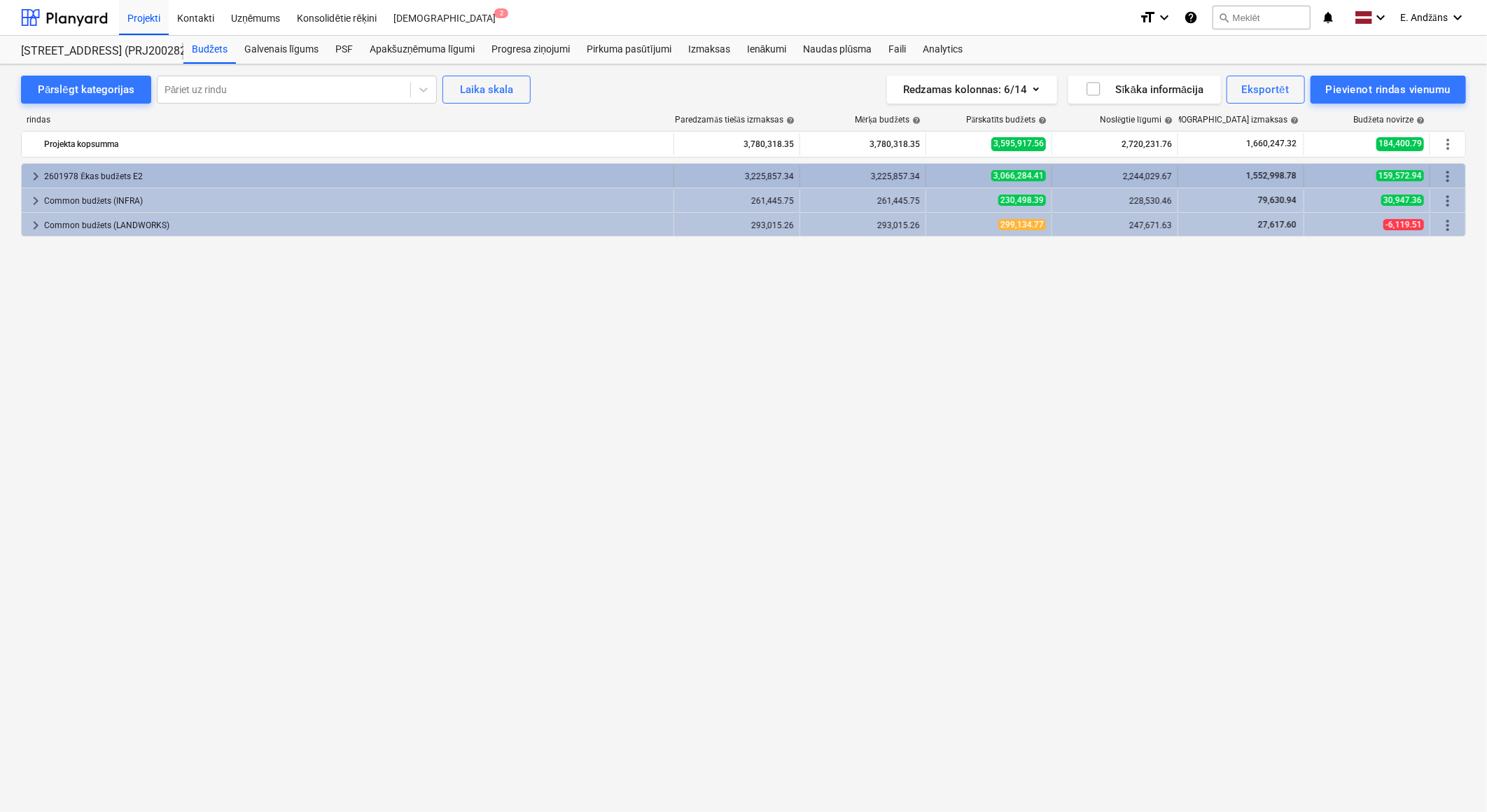
click at [63, 173] on div "2601978 Ēkas budžets E2" at bounding box center [356, 176] width 624 height 22
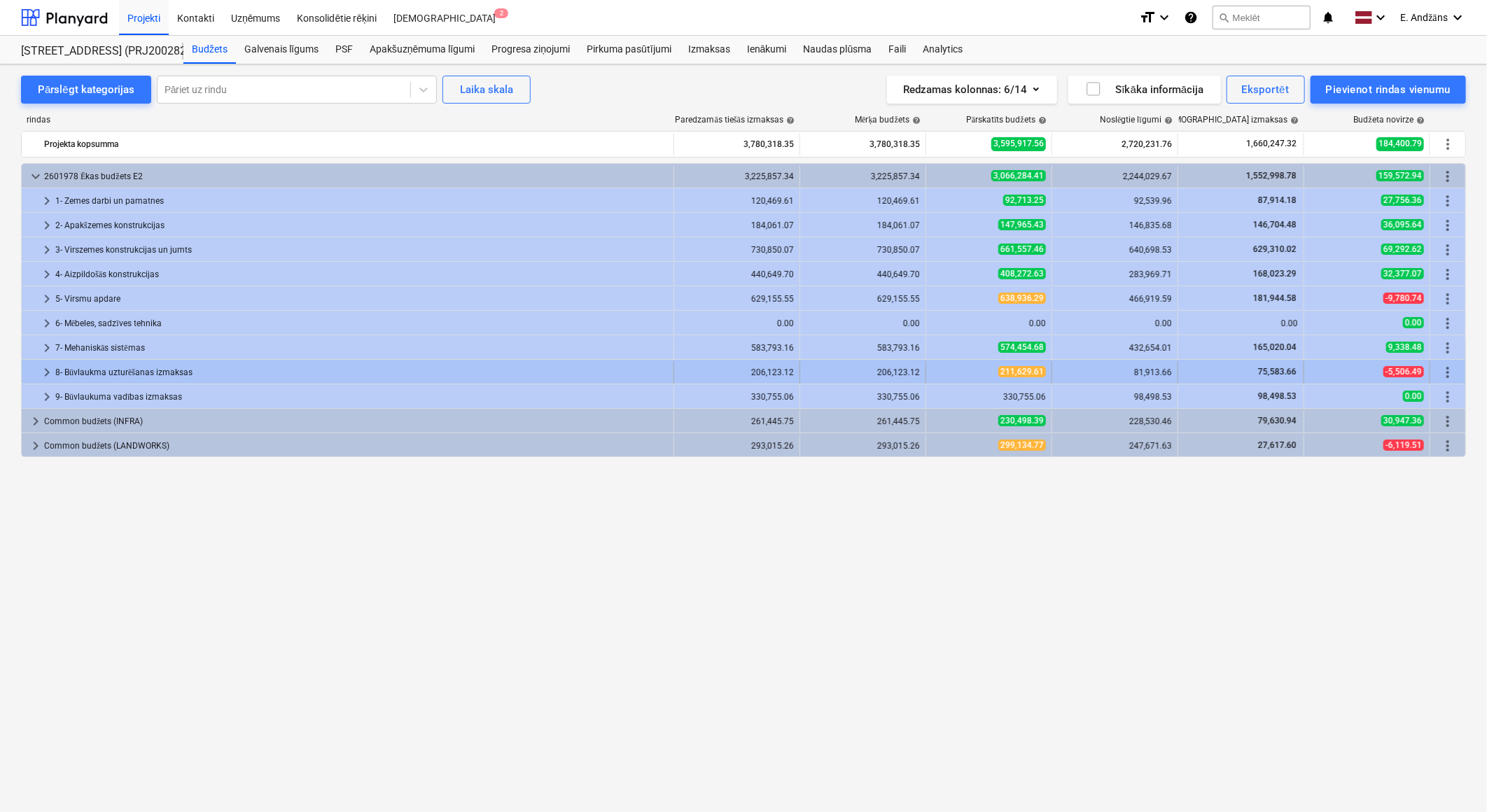
click at [46, 373] on span "keyboard_arrow_right" at bounding box center [46, 372] width 17 height 17
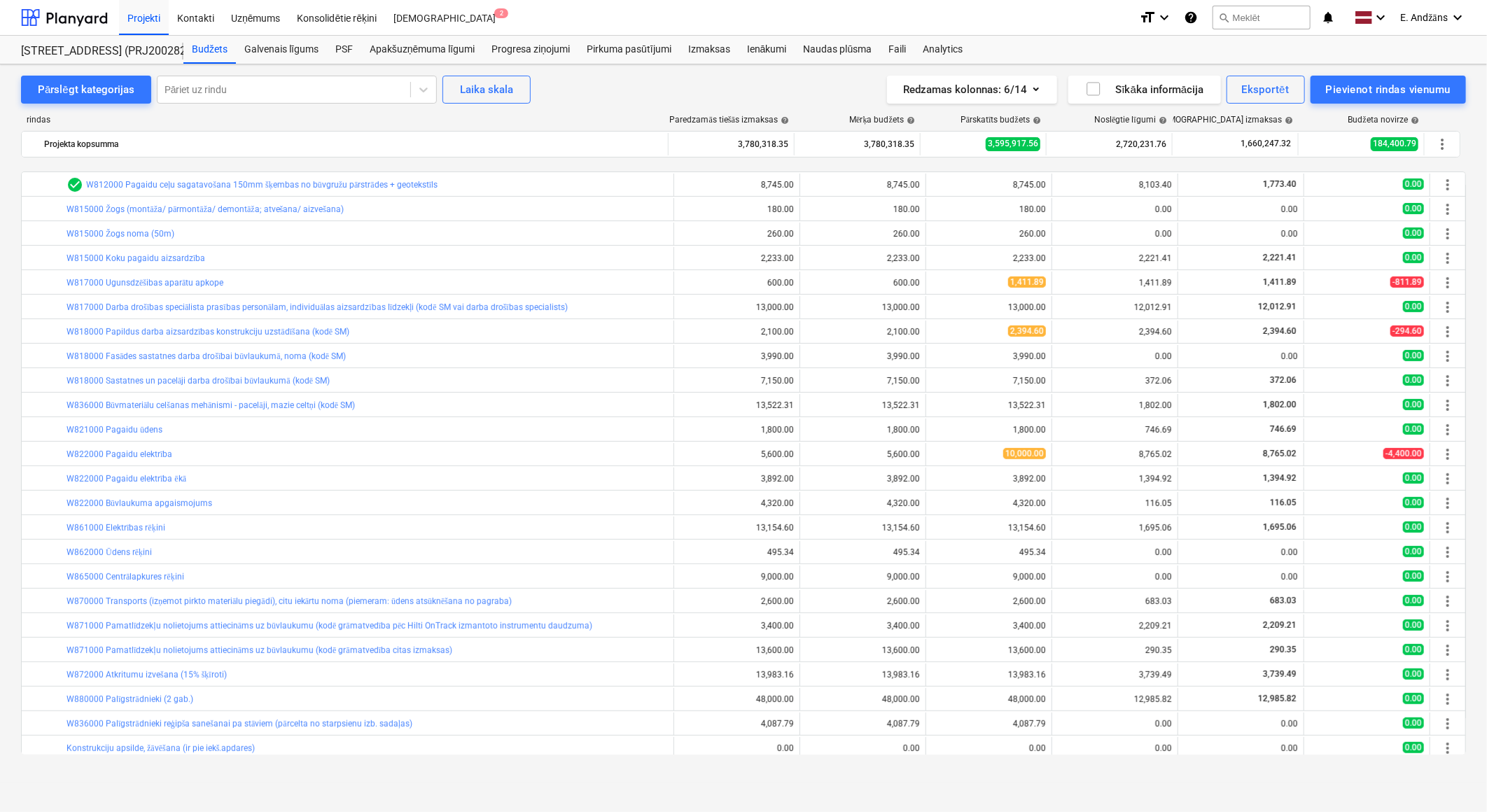
scroll to position [389, 0]
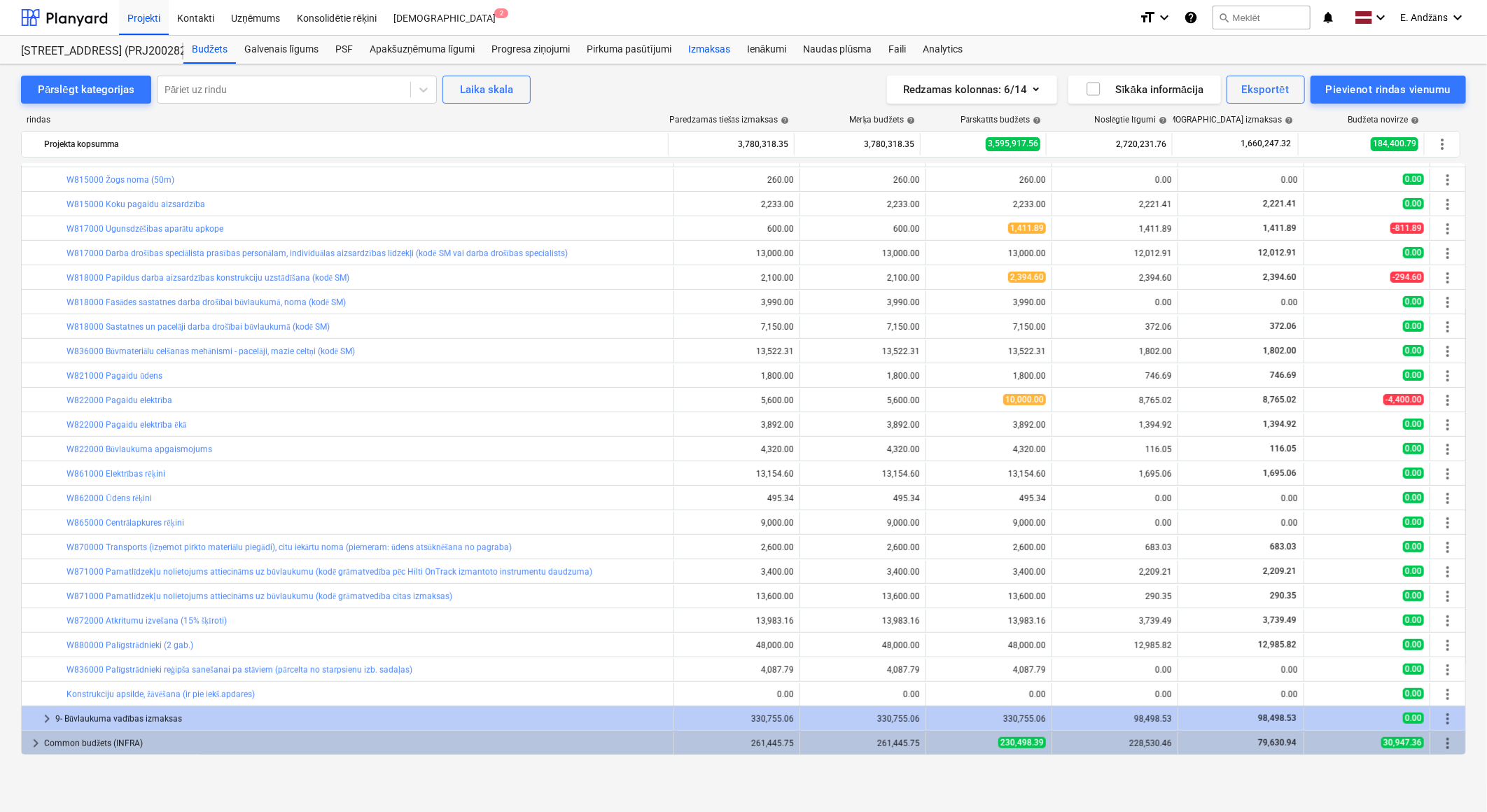
click at [702, 52] on div "Izmaksas" at bounding box center [710, 49] width 59 height 28
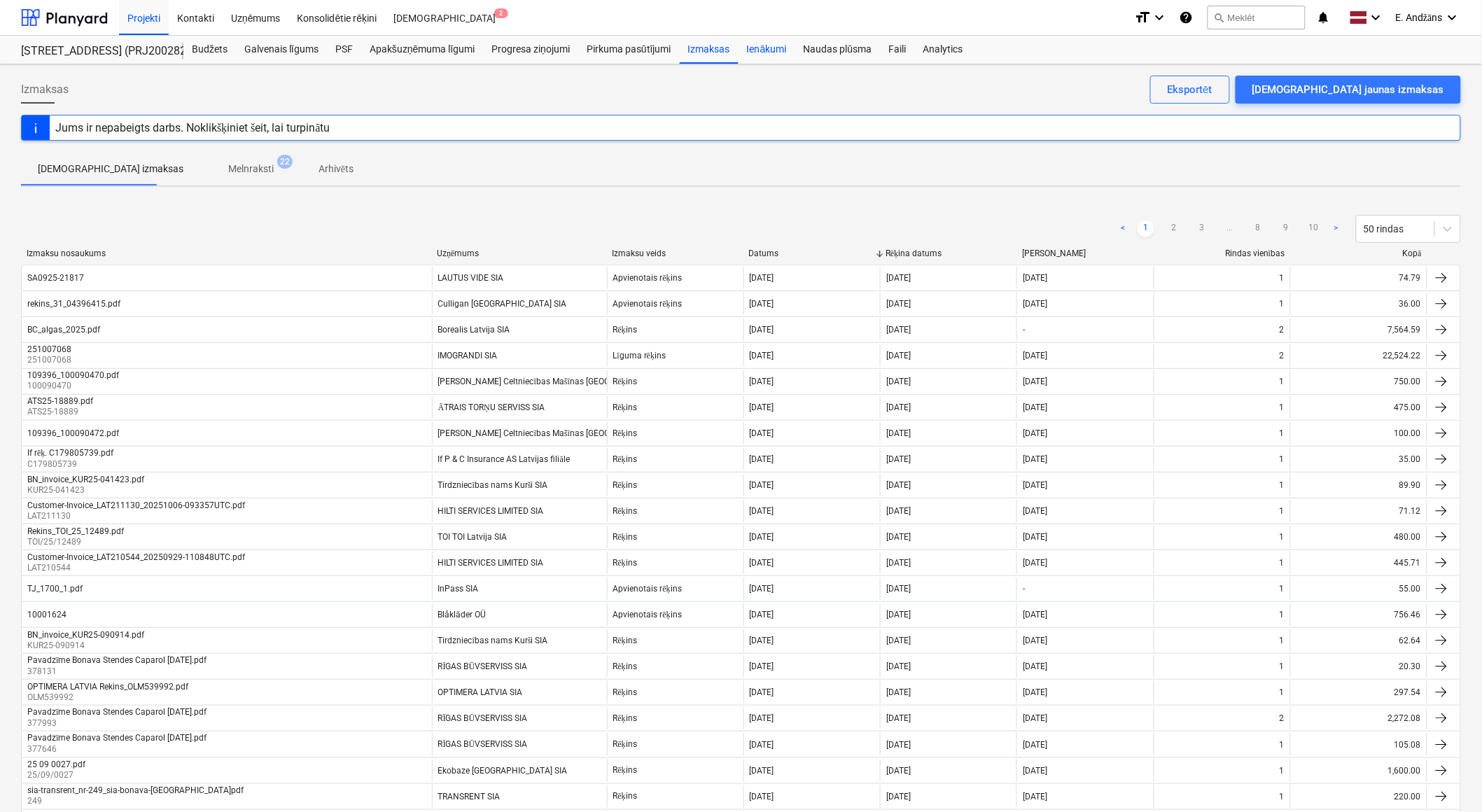
click at [763, 52] on div "Ienākumi" at bounding box center [766, 49] width 56 height 28
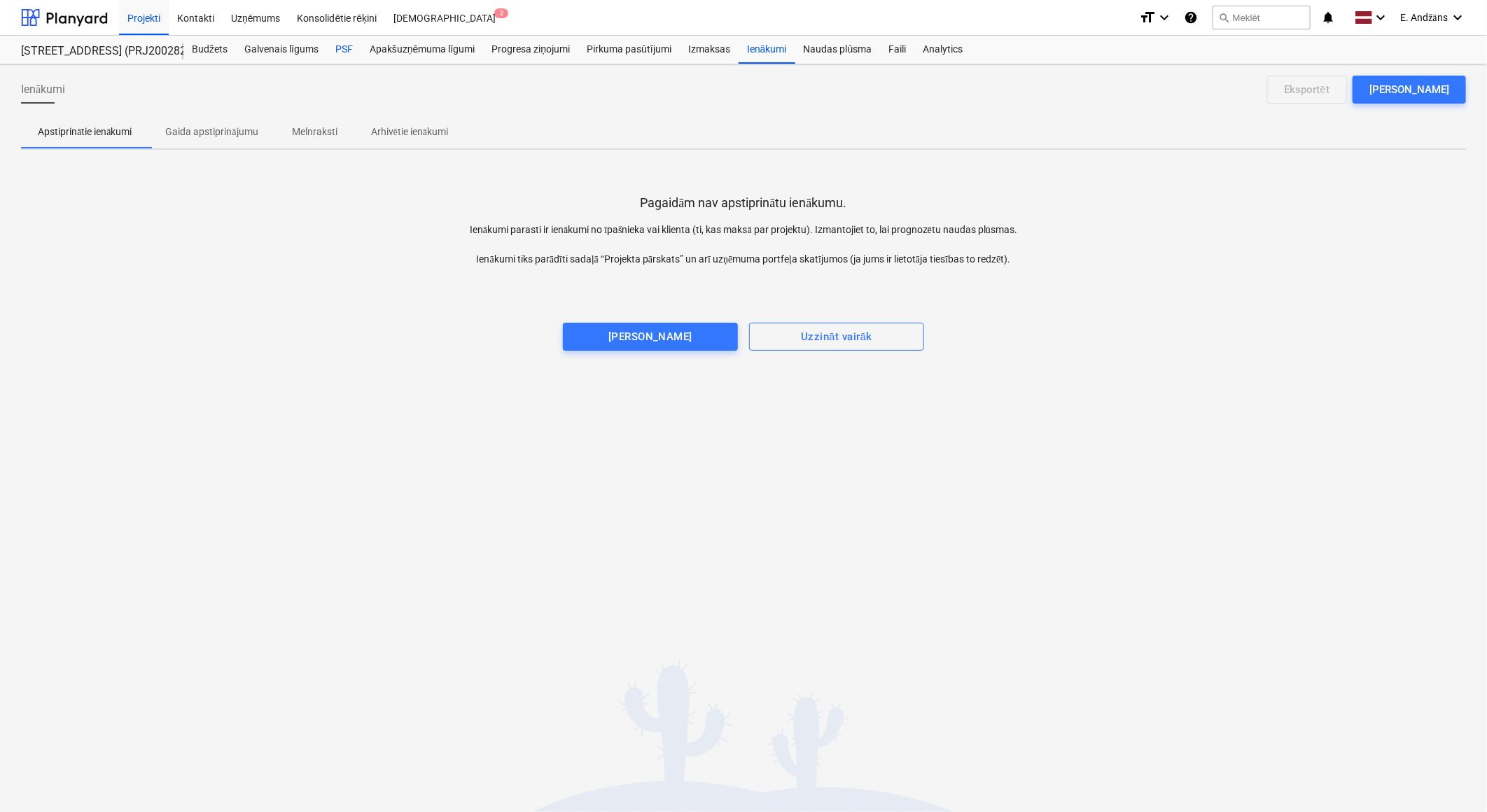
click at [345, 50] on div "PSF" at bounding box center [344, 49] width 34 height 28
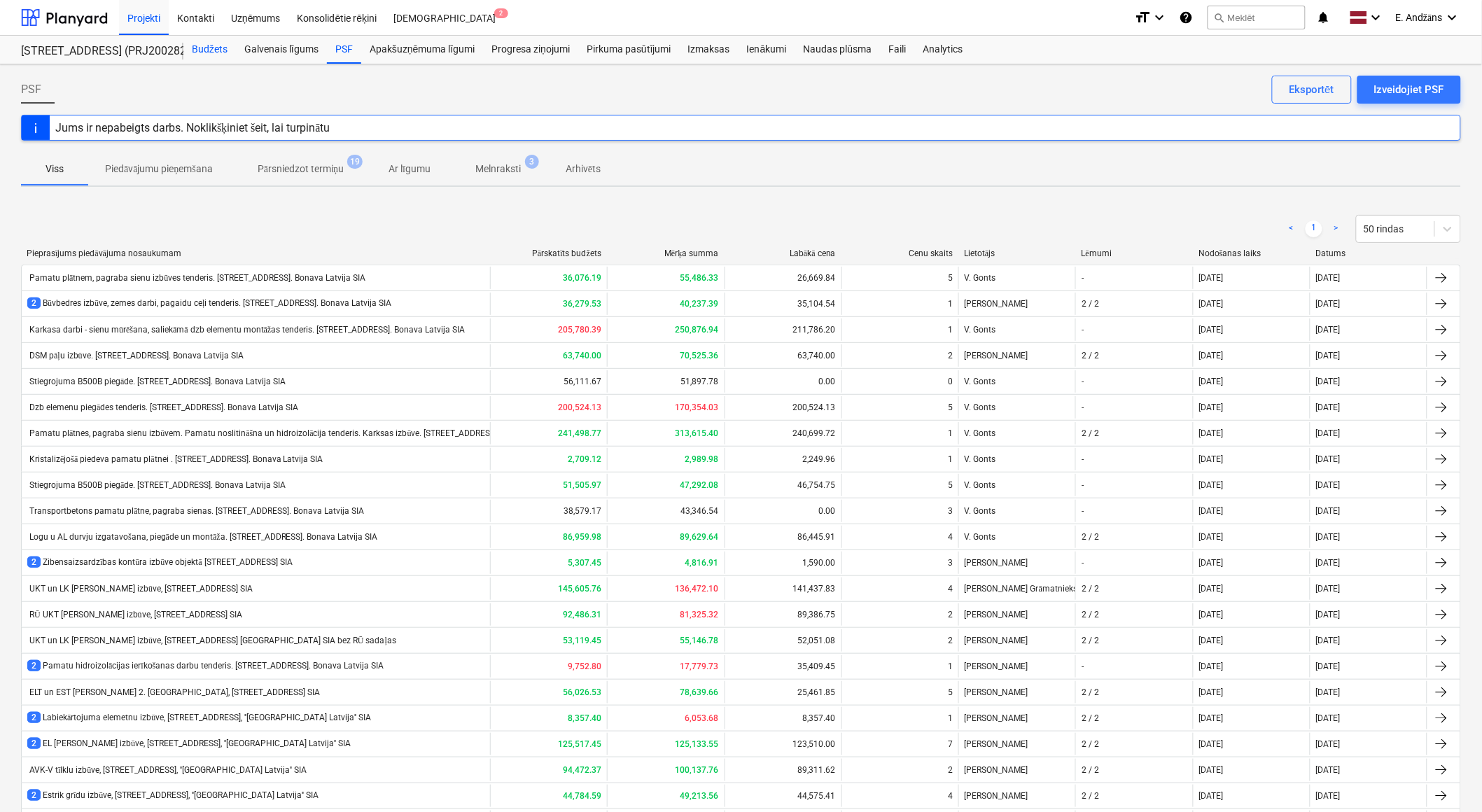
click at [212, 50] on div "Budžets" at bounding box center [209, 49] width 53 height 28
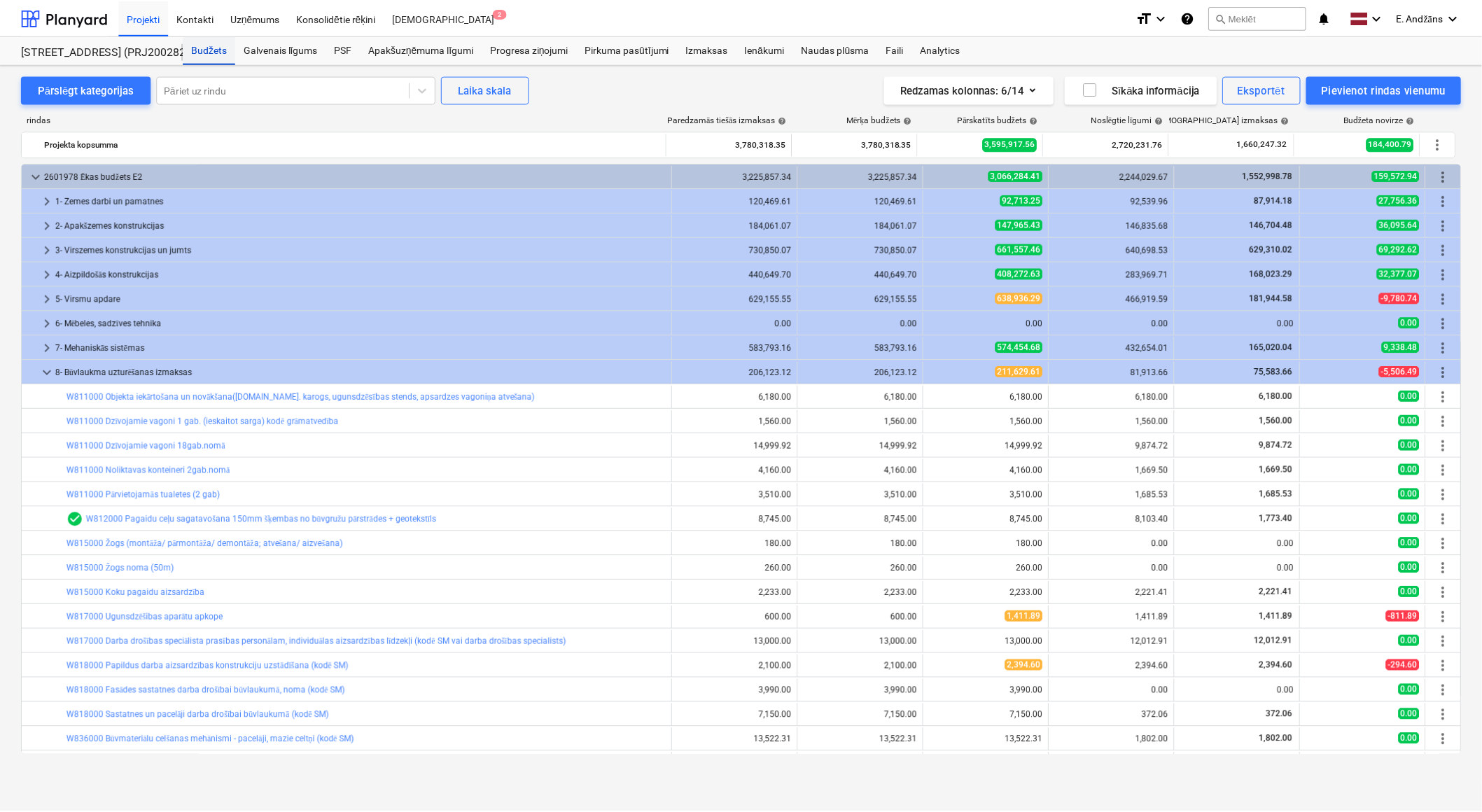
scroll to position [389, 0]
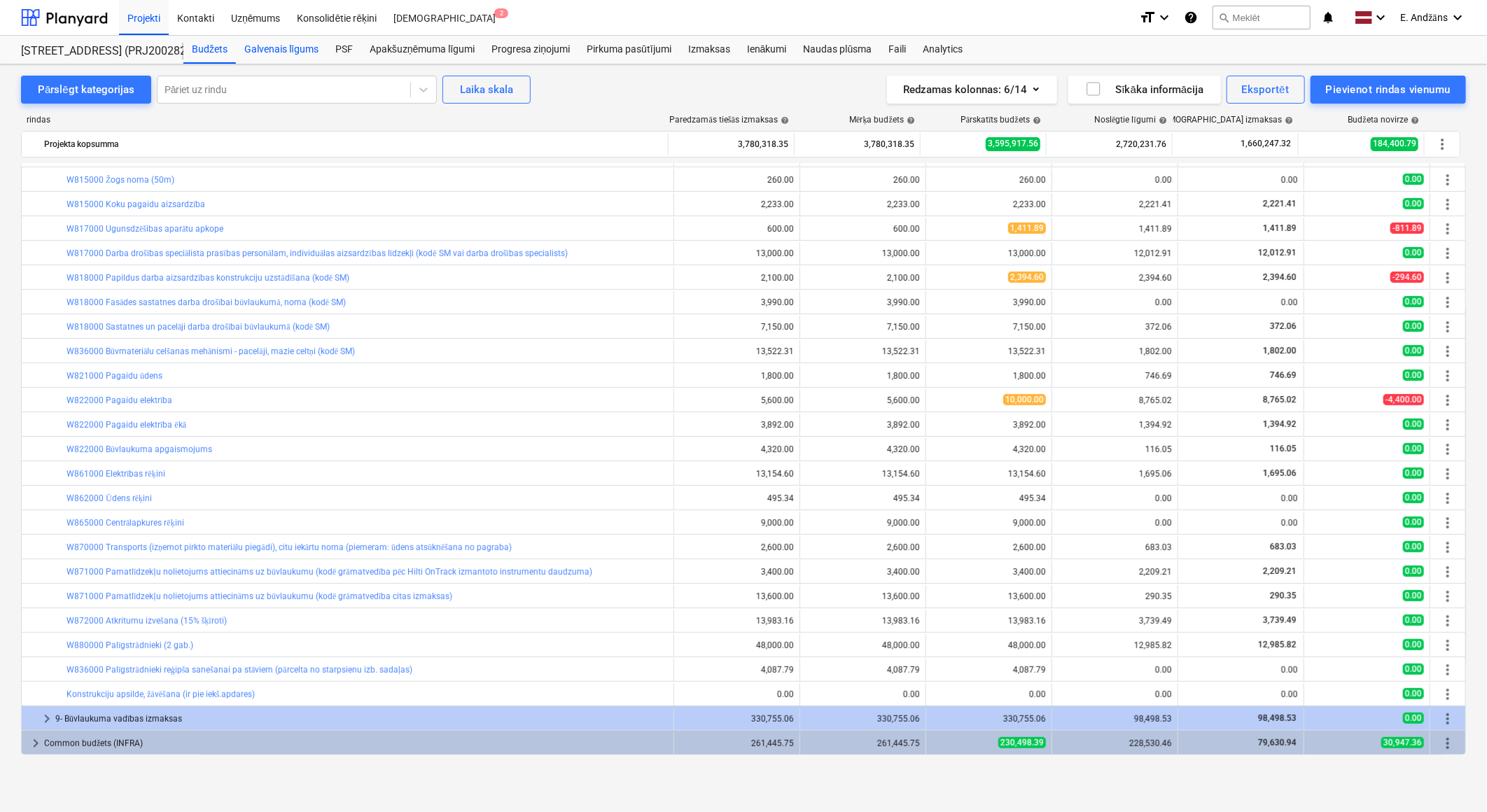
click at [277, 47] on div "Galvenais līgums" at bounding box center [281, 49] width 91 height 28
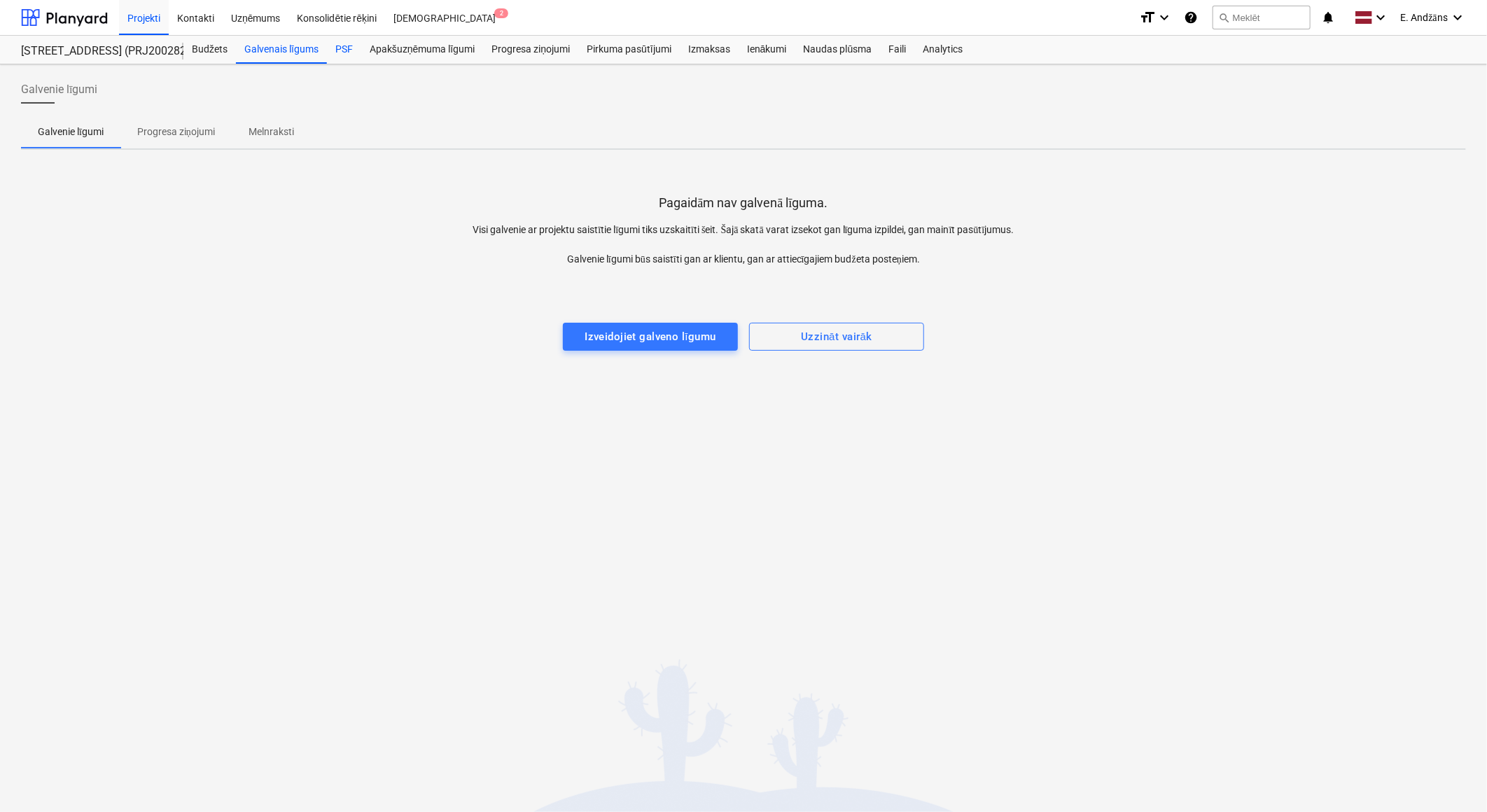
click at [348, 49] on div "PSF" at bounding box center [344, 49] width 34 height 28
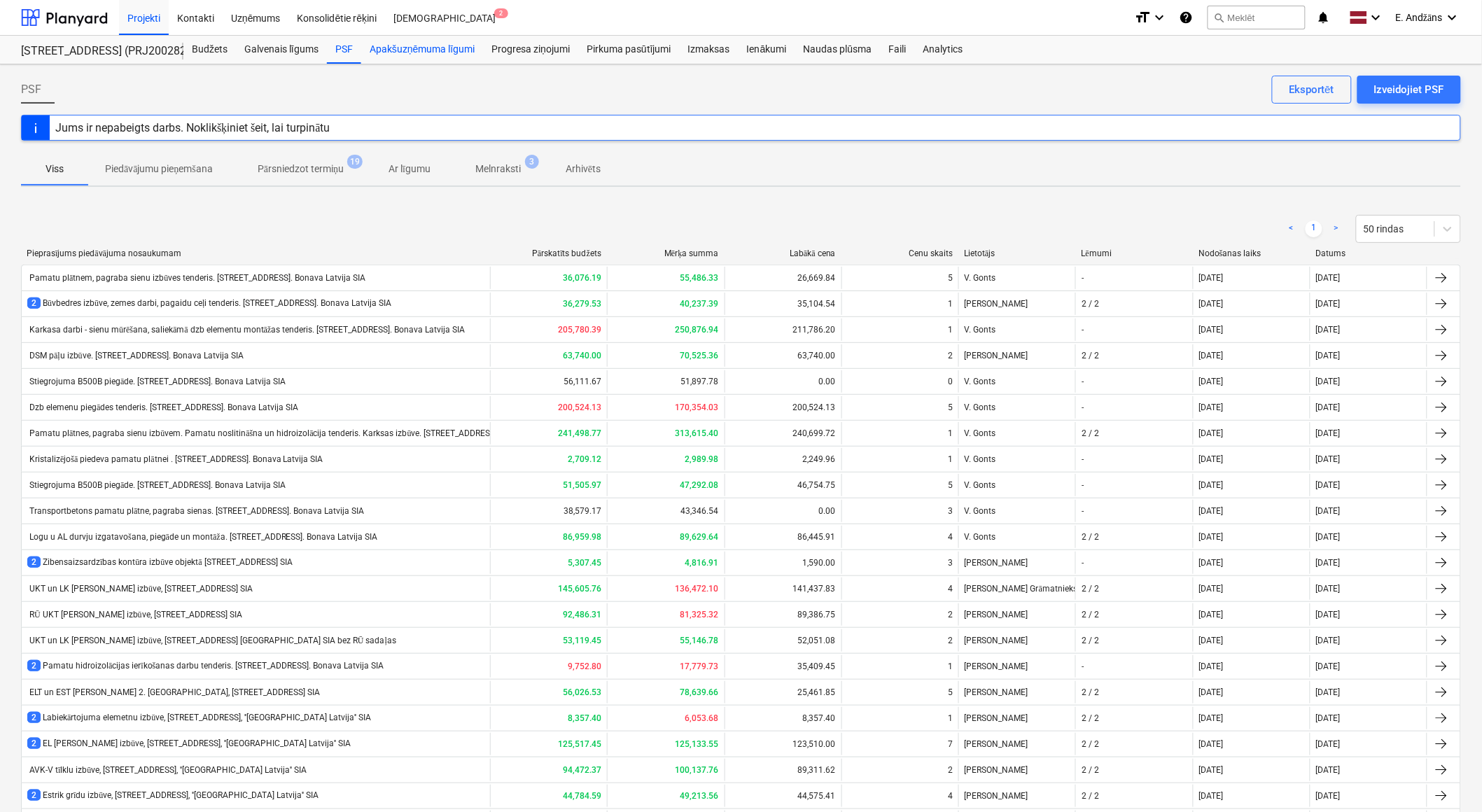
click at [397, 46] on div "Apakšuzņēmuma līgumi" at bounding box center [422, 49] width 121 height 28
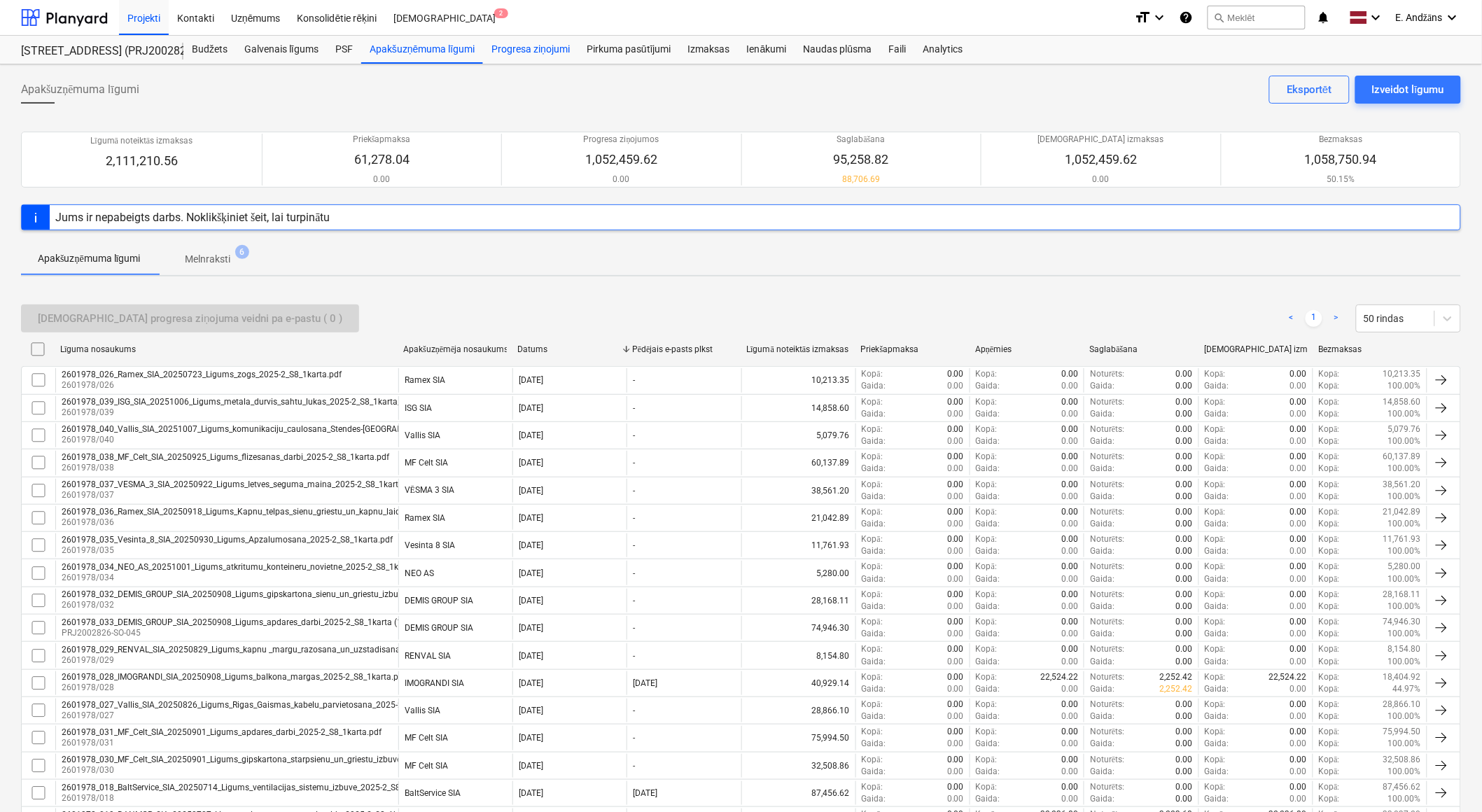
click at [521, 51] on div "Progresa ziņojumi" at bounding box center [531, 49] width 96 height 28
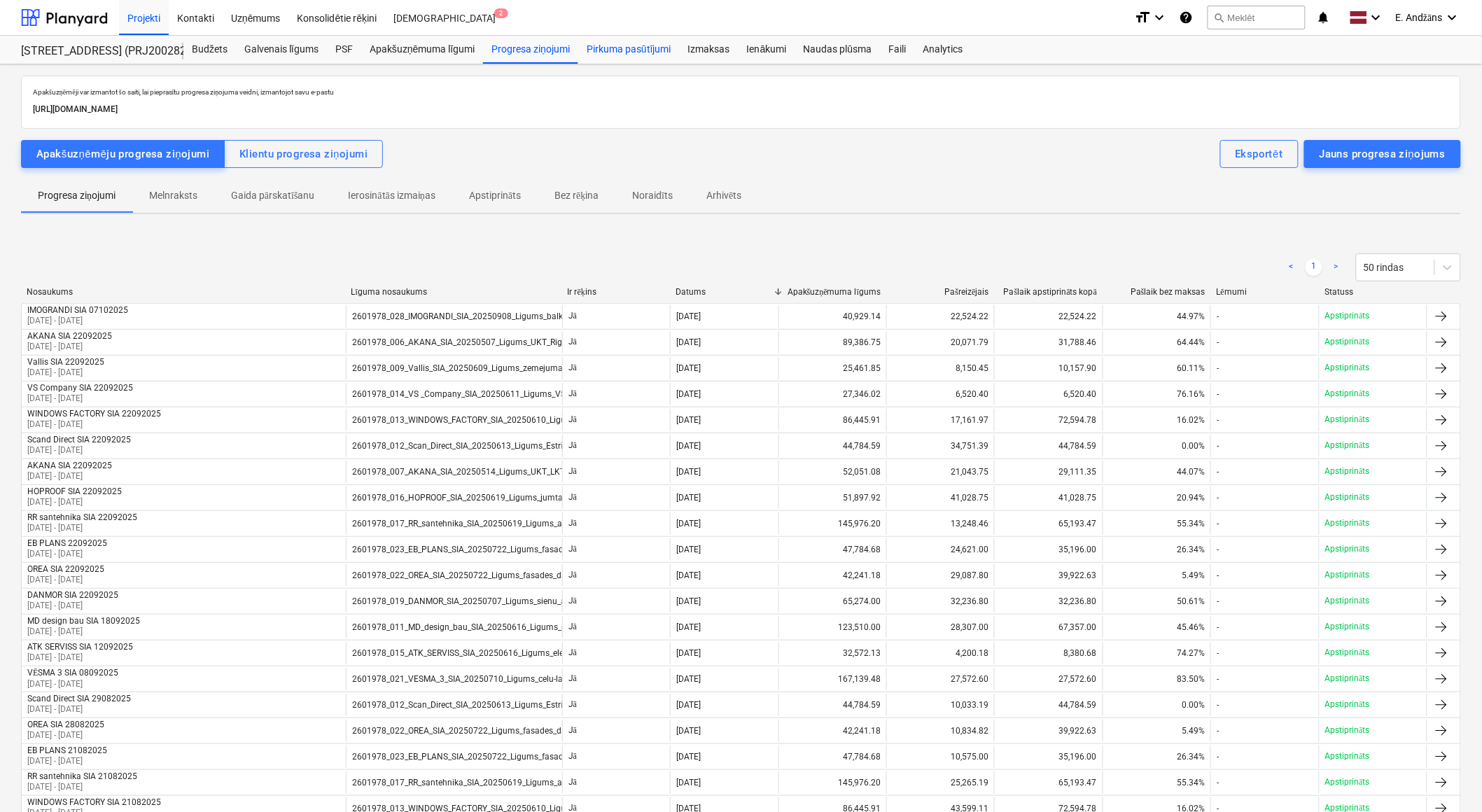
click at [631, 50] on div "Pirkuma pasūtījumi" at bounding box center [629, 49] width 102 height 28
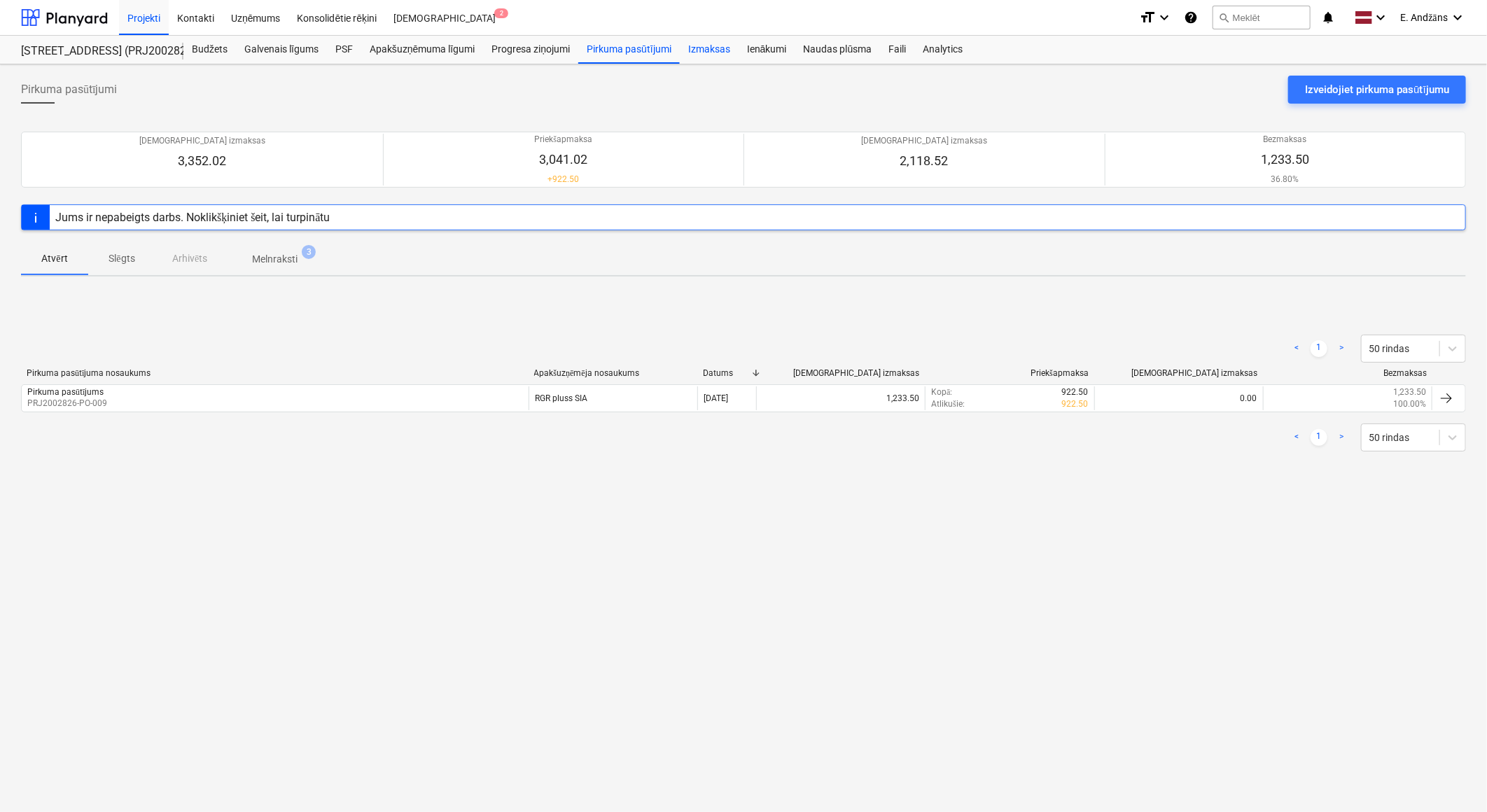
click at [706, 47] on div "Izmaksas" at bounding box center [710, 49] width 59 height 28
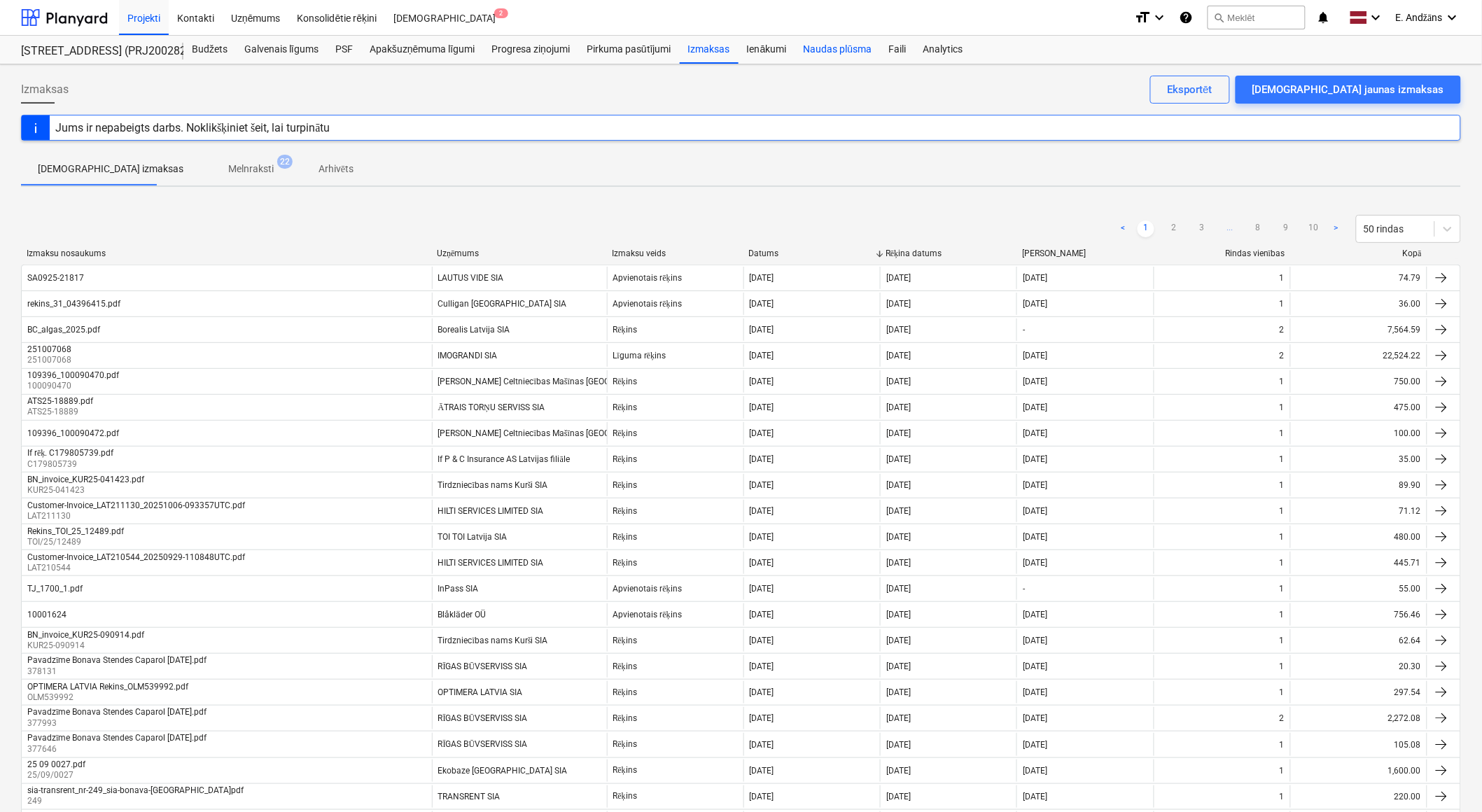
click at [829, 49] on div "Naudas plūsma" at bounding box center [838, 49] width 86 height 28
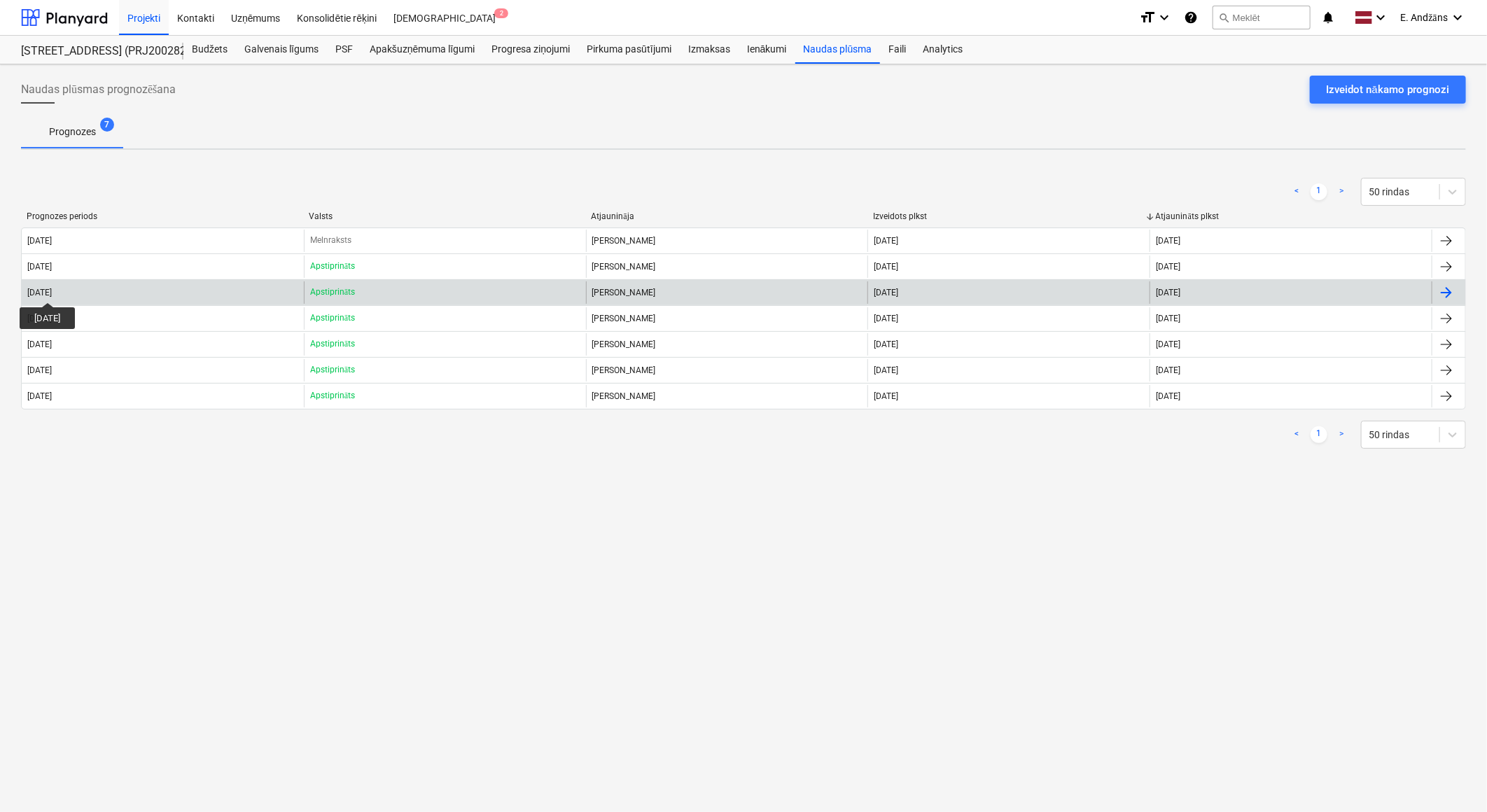
click at [52, 289] on div "[DATE]" at bounding box center [39, 292] width 24 height 10
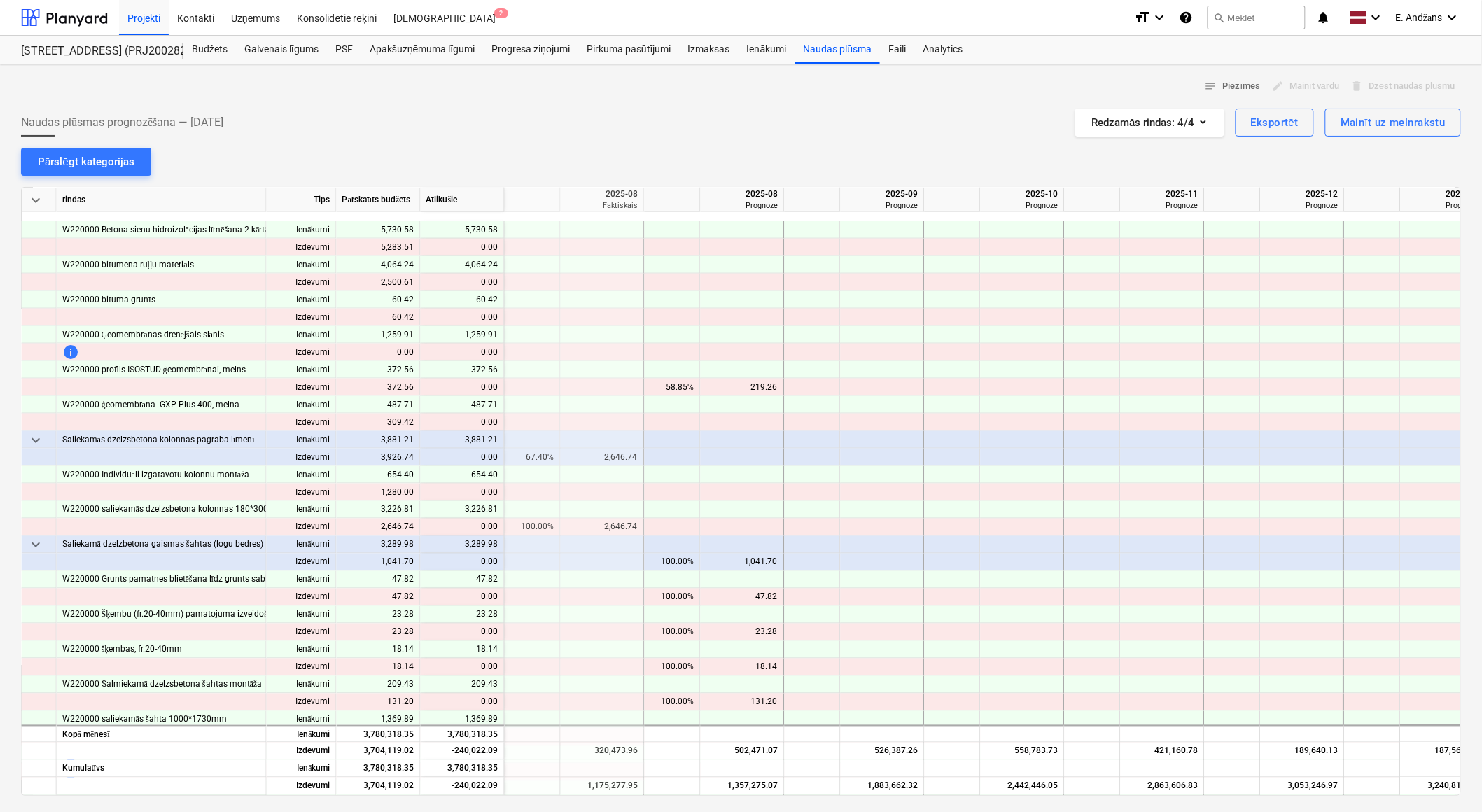
scroll to position [2644, 700]
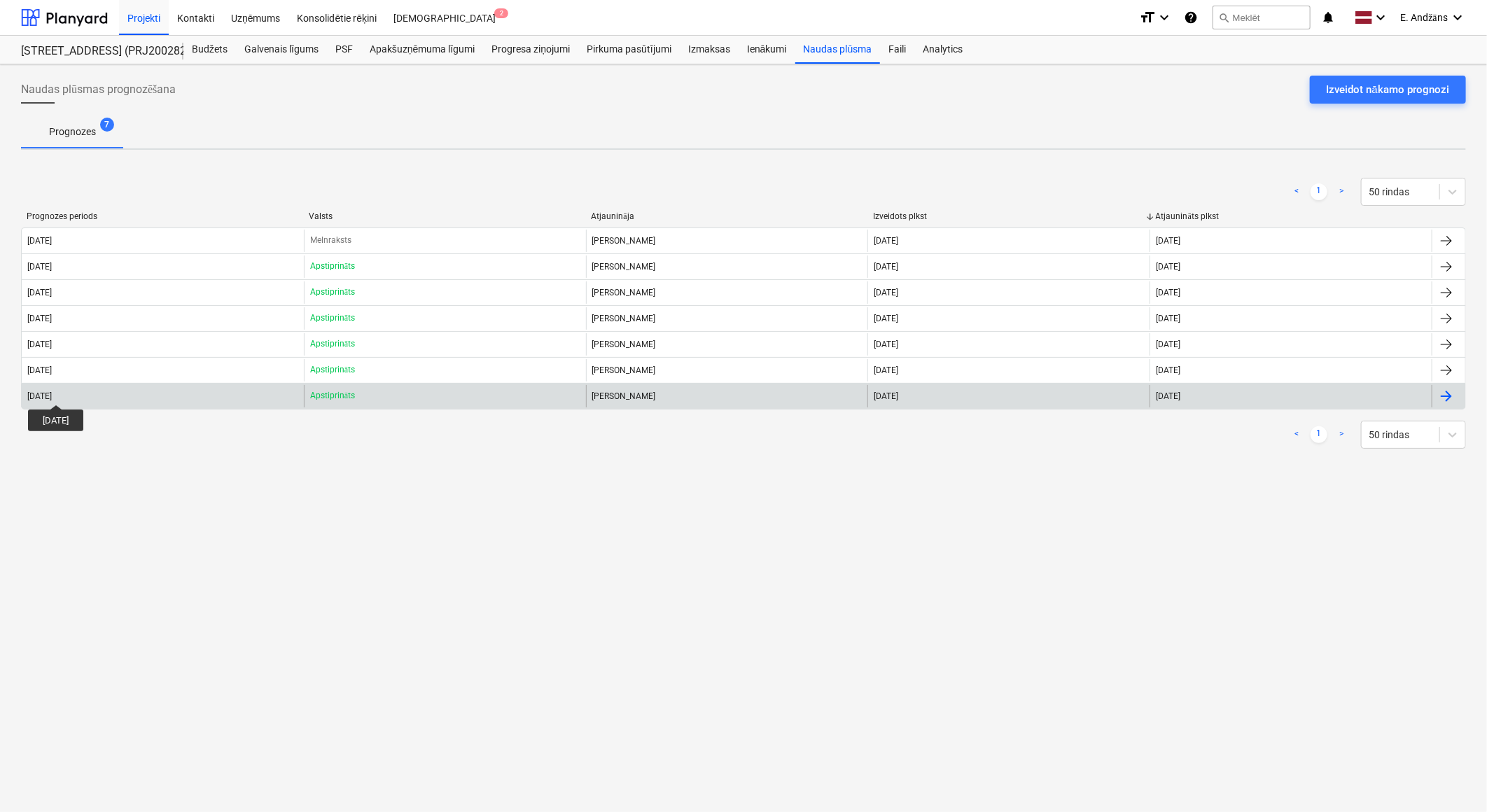
click at [52, 392] on div "[DATE]" at bounding box center [39, 396] width 24 height 10
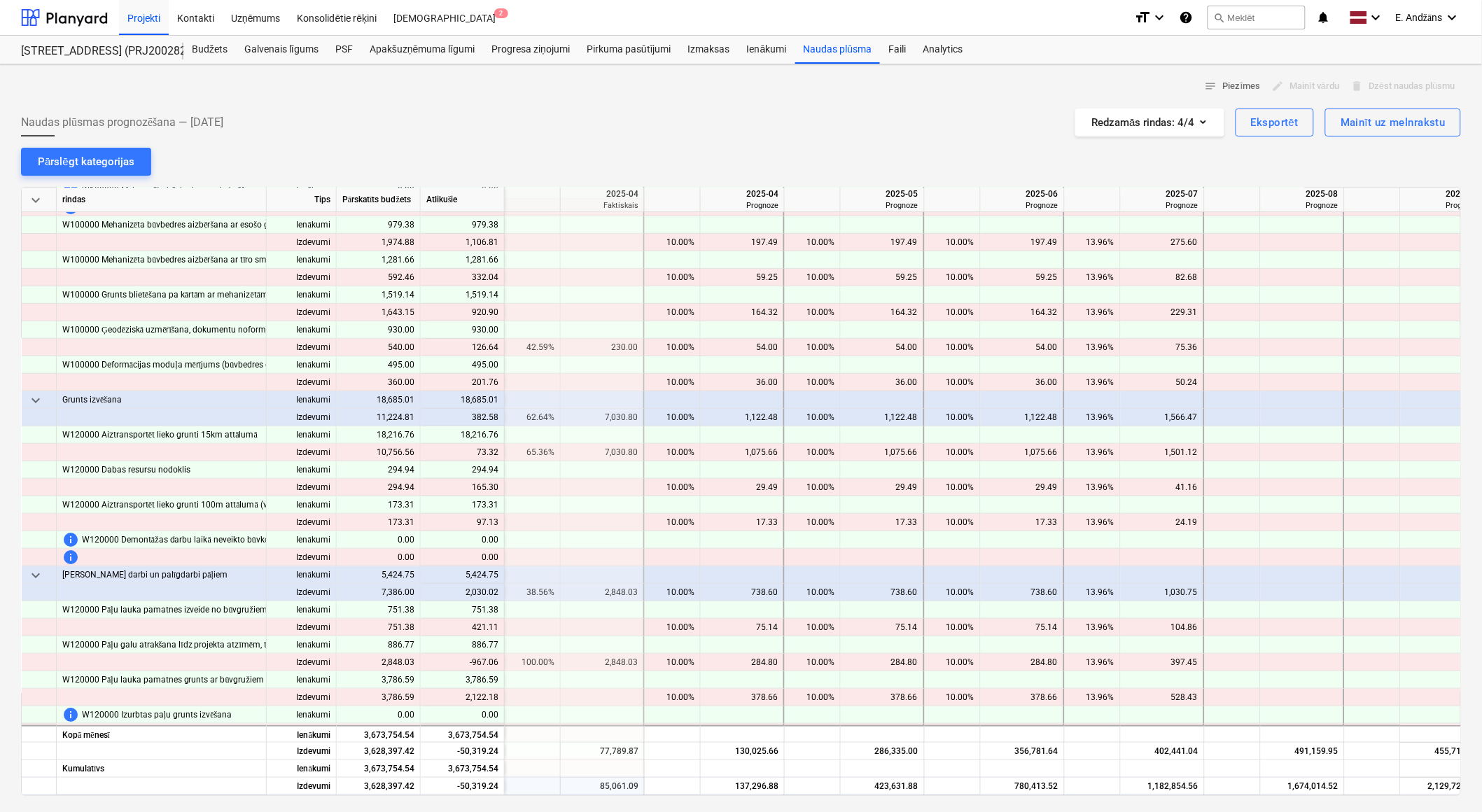
scroll to position [233, 140]
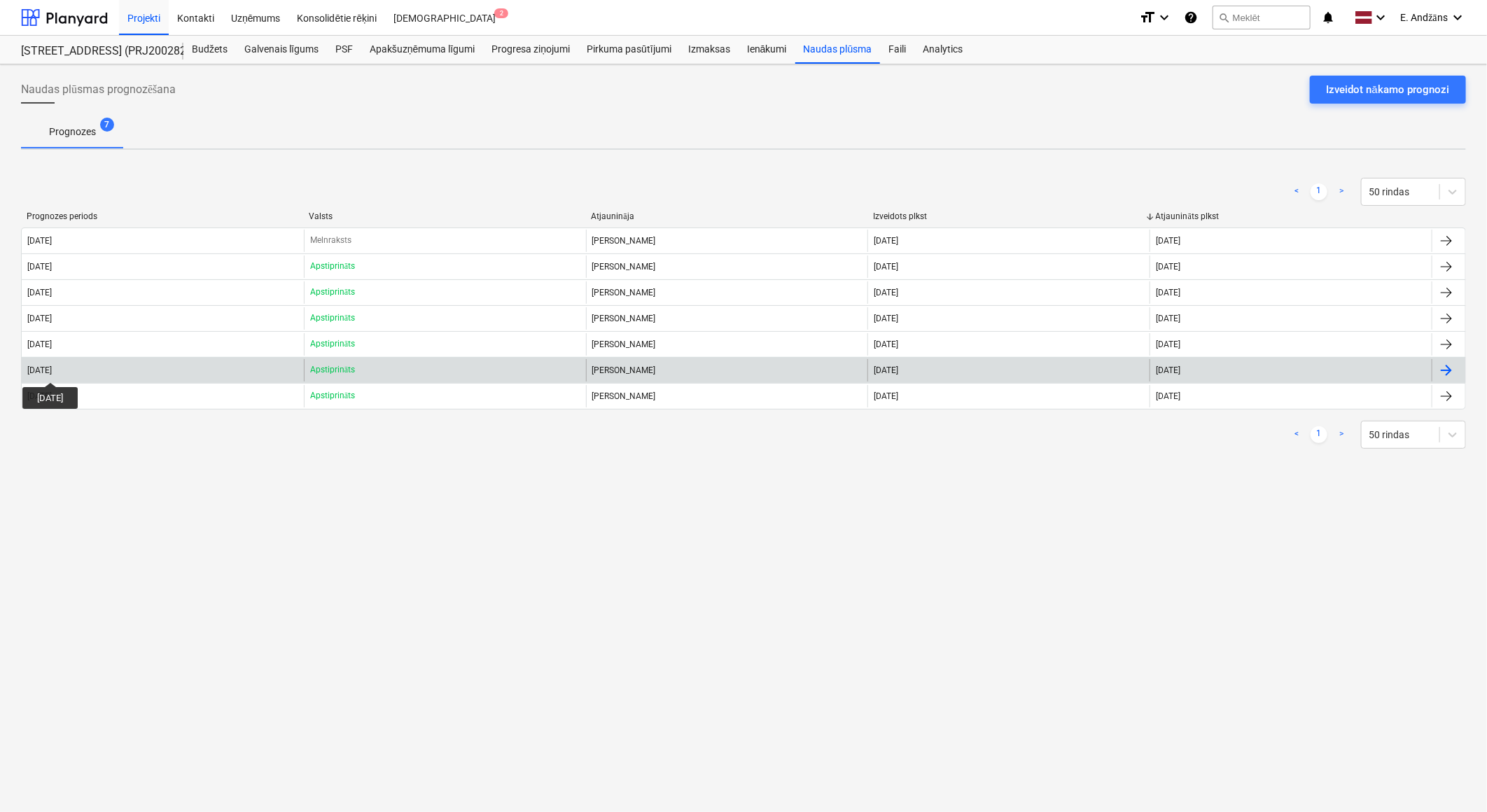
click at [52, 370] on div "[DATE]" at bounding box center [39, 370] width 24 height 10
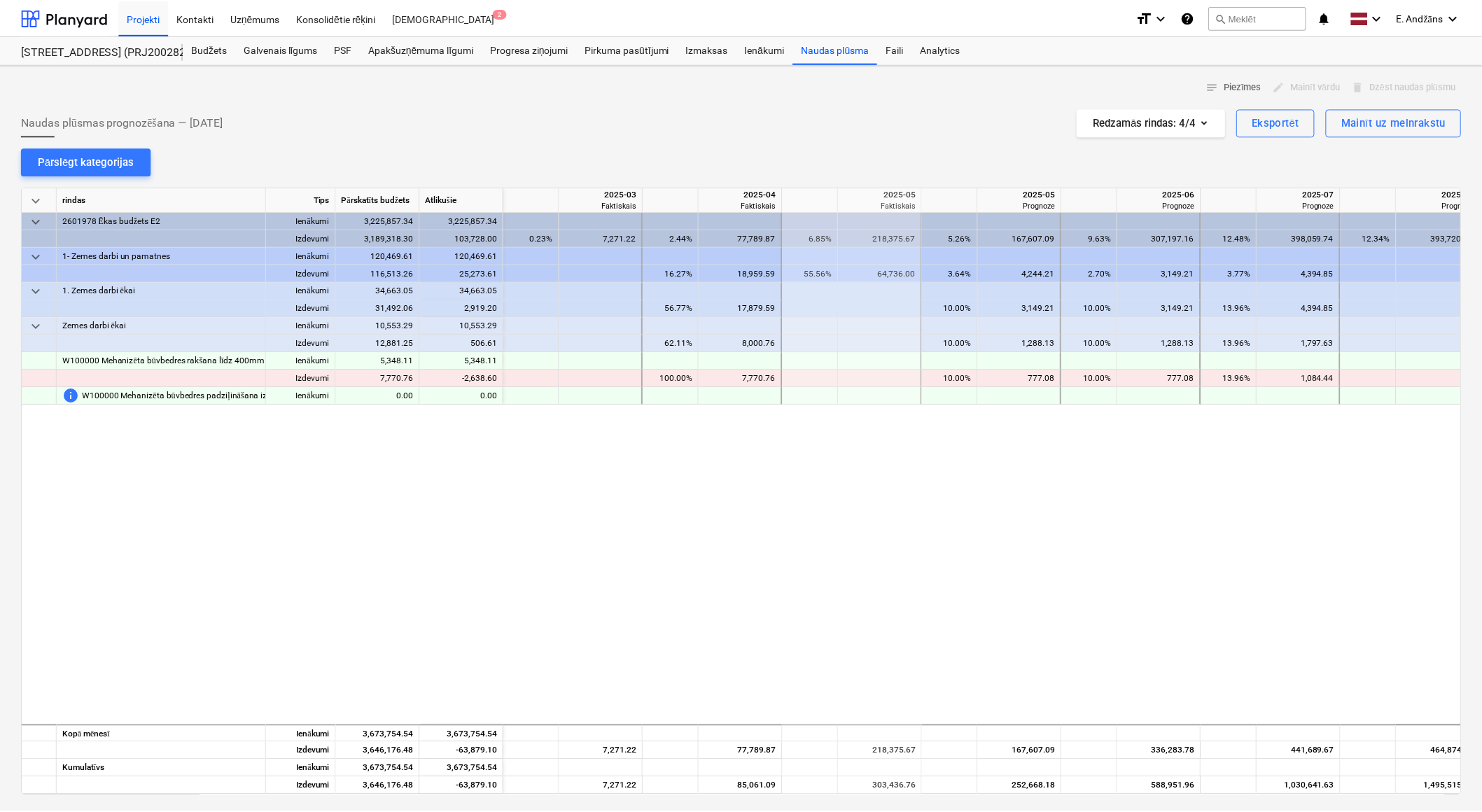
scroll to position [0, 280]
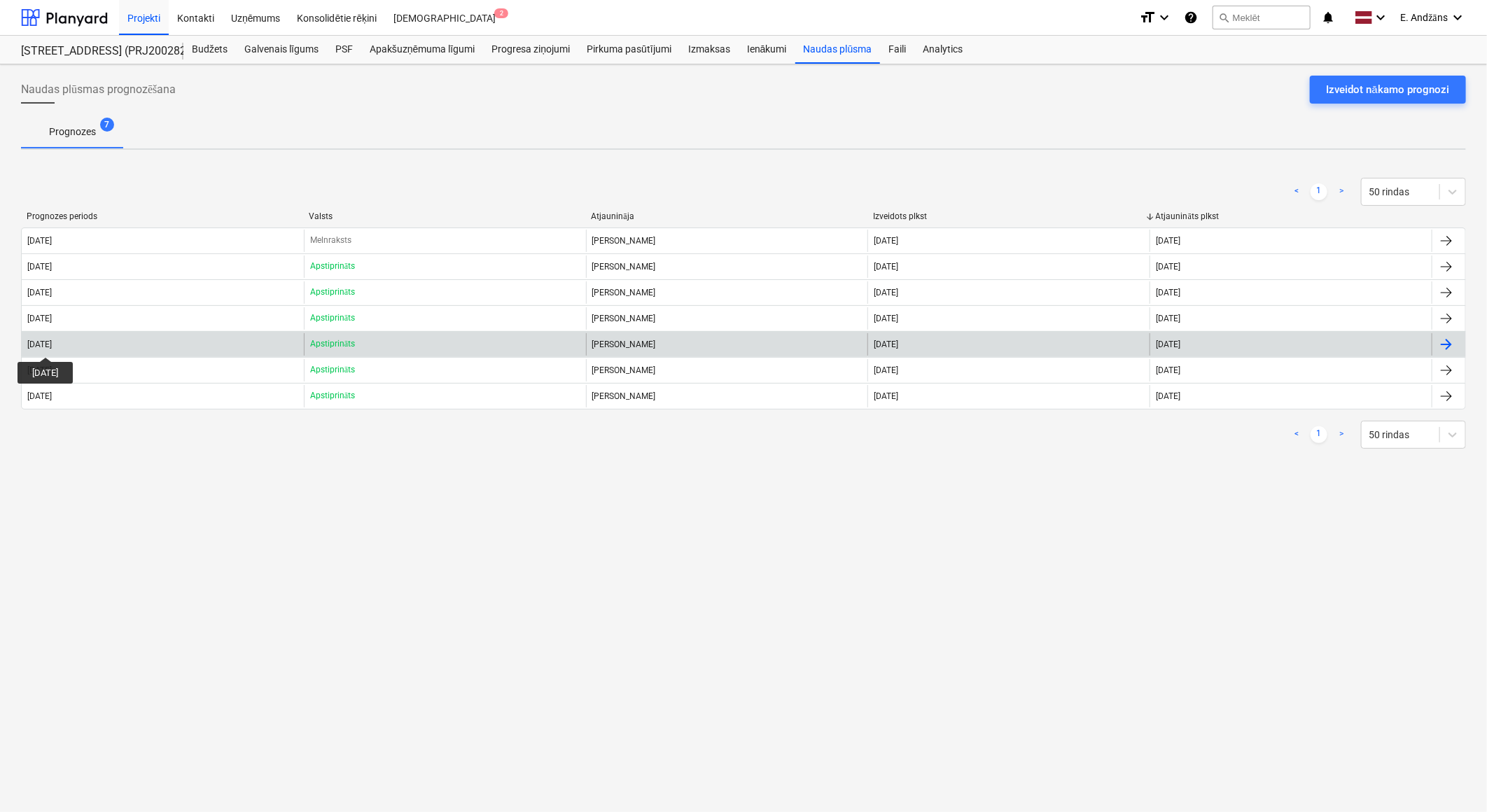
click at [52, 345] on div "[DATE]" at bounding box center [39, 344] width 24 height 10
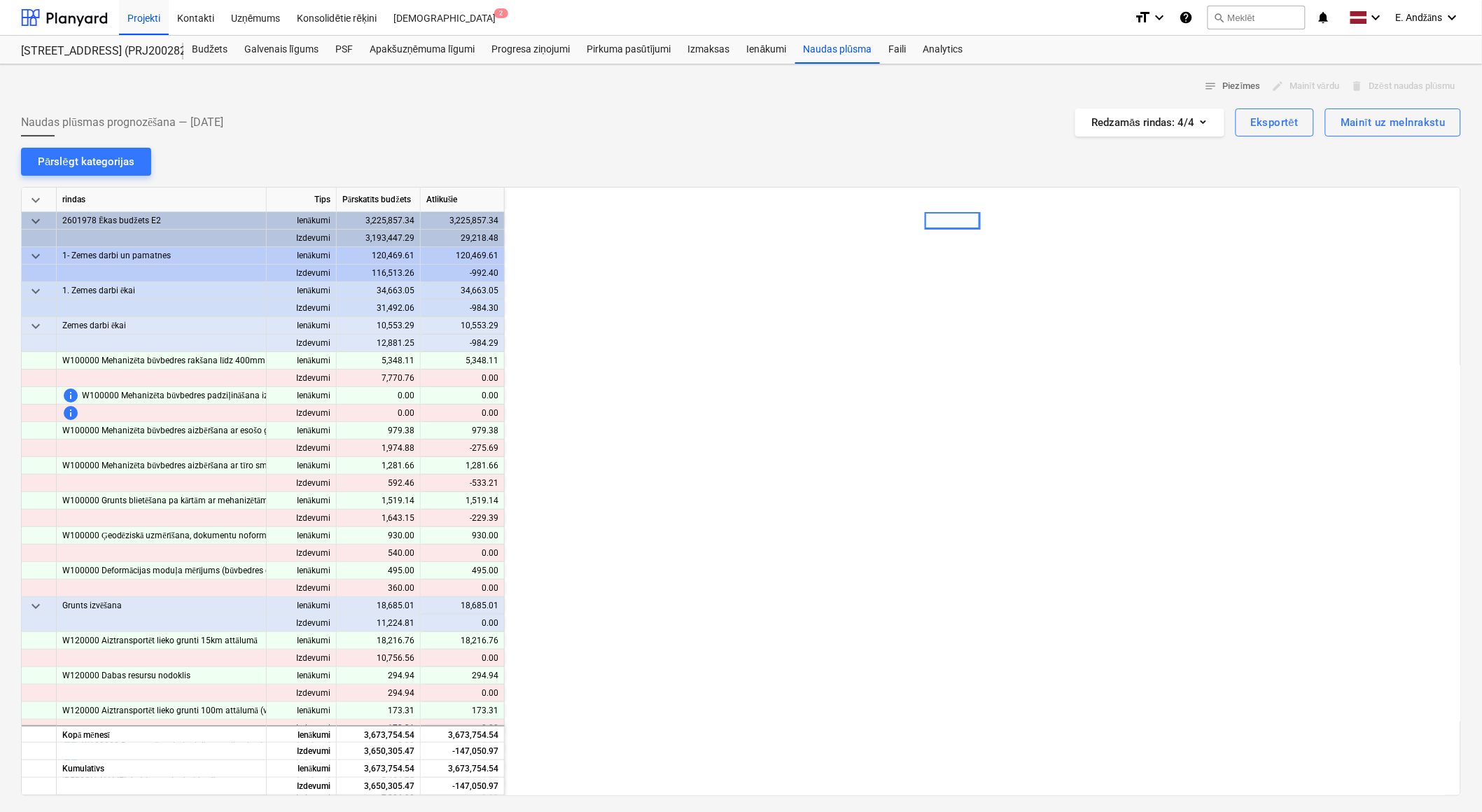
scroll to position [0, 420]
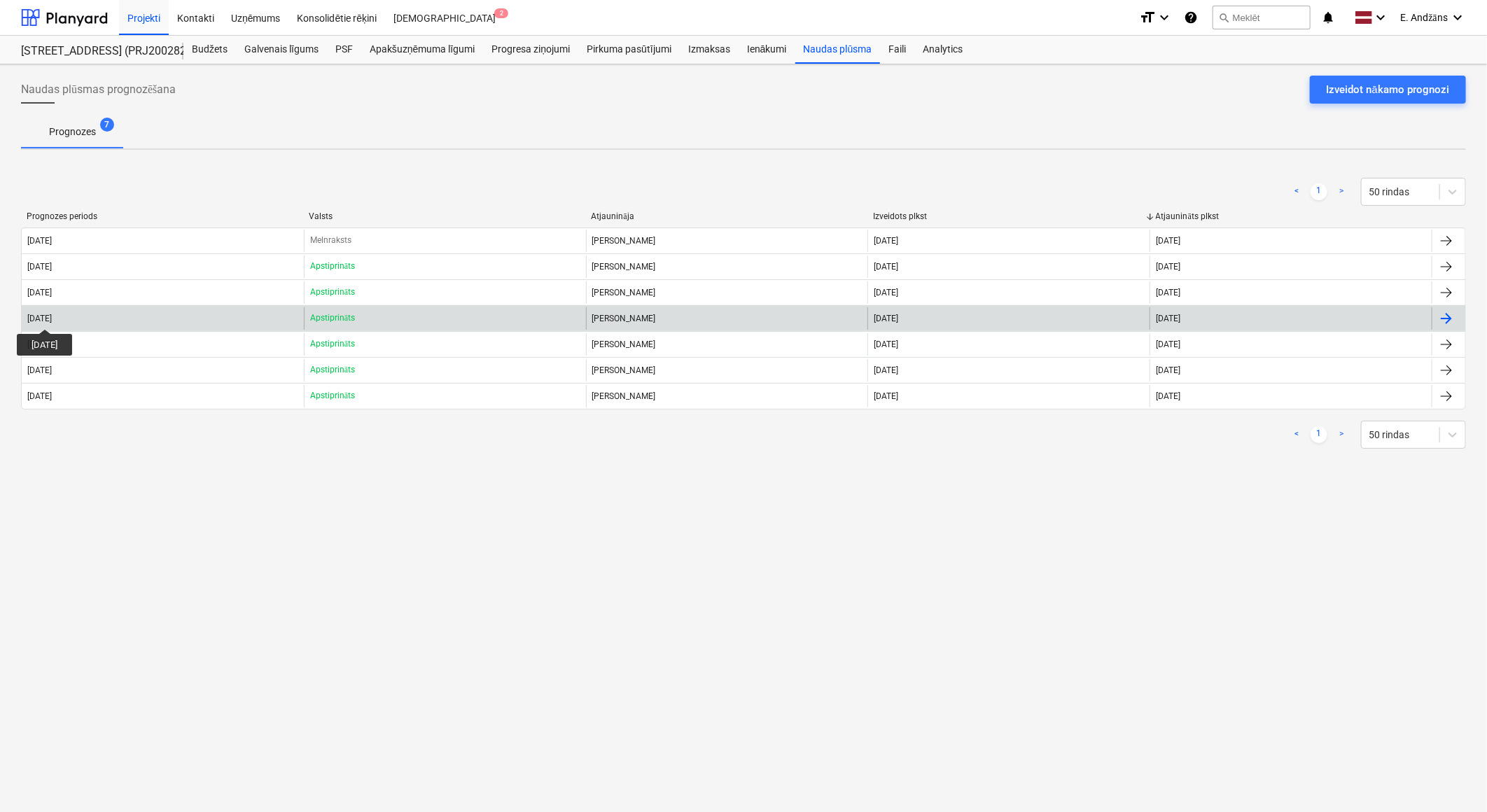
click at [51, 316] on div "[DATE]" at bounding box center [39, 318] width 24 height 10
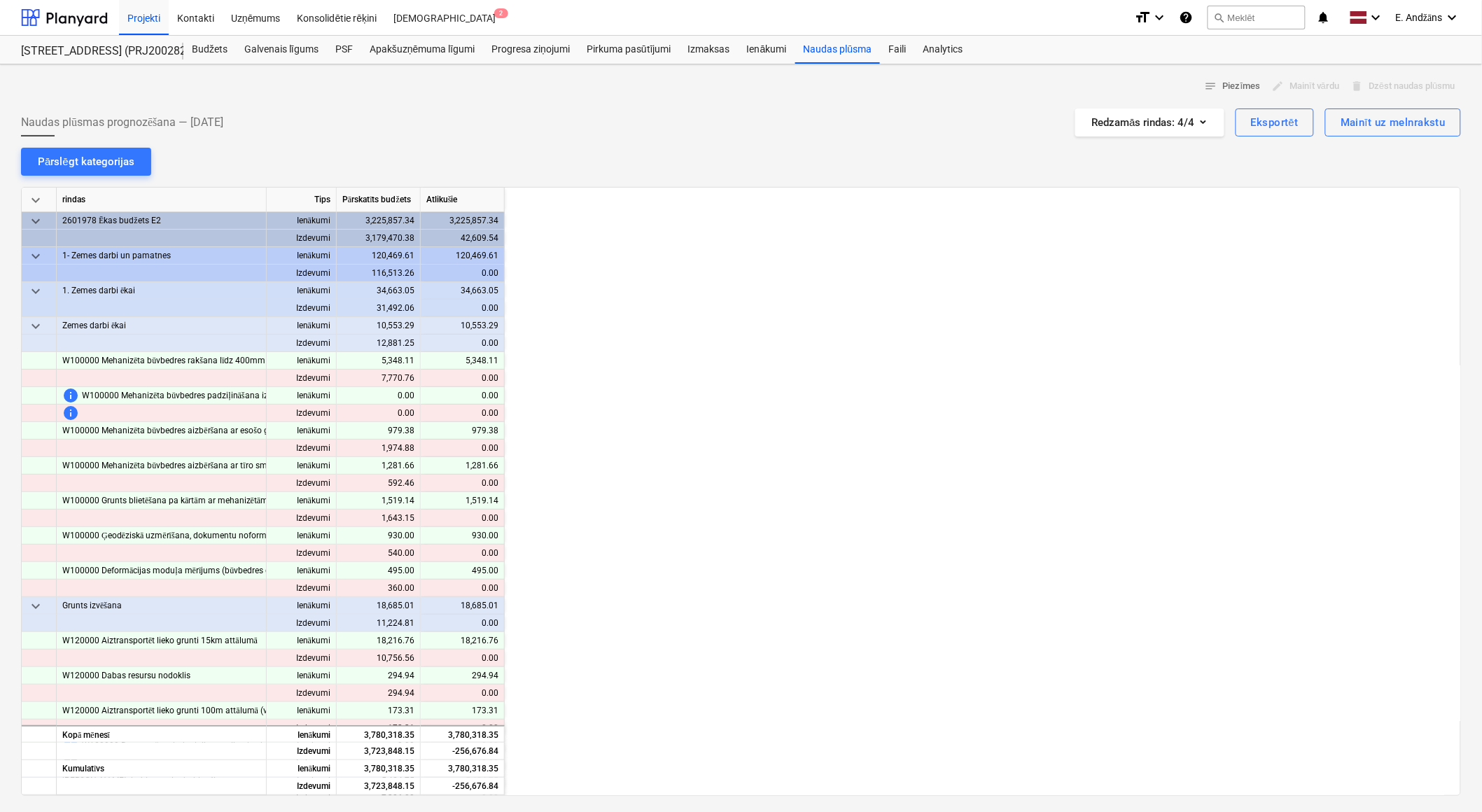
scroll to position [0, 560]
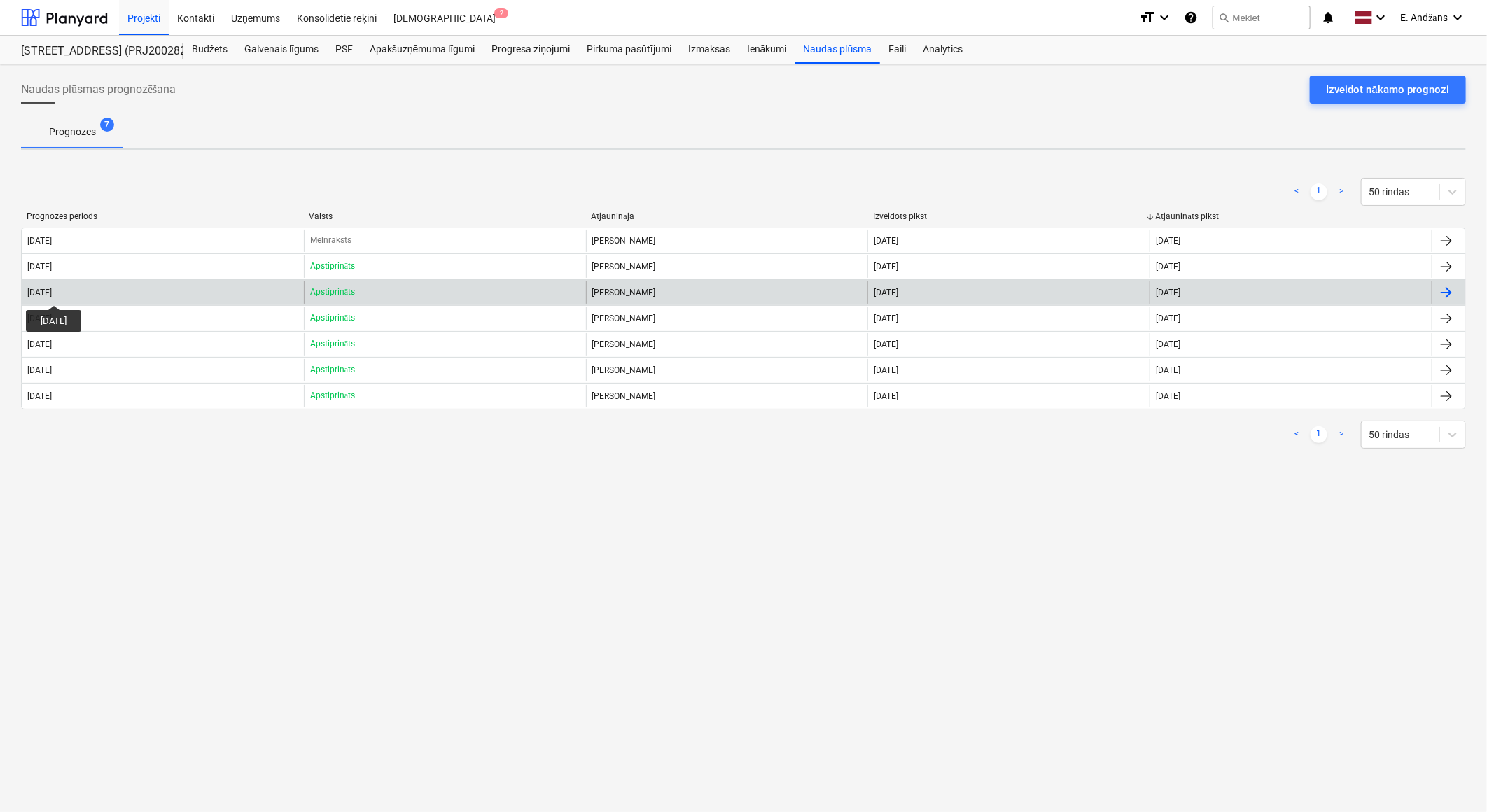
click at [52, 293] on div "[DATE]" at bounding box center [39, 292] width 24 height 10
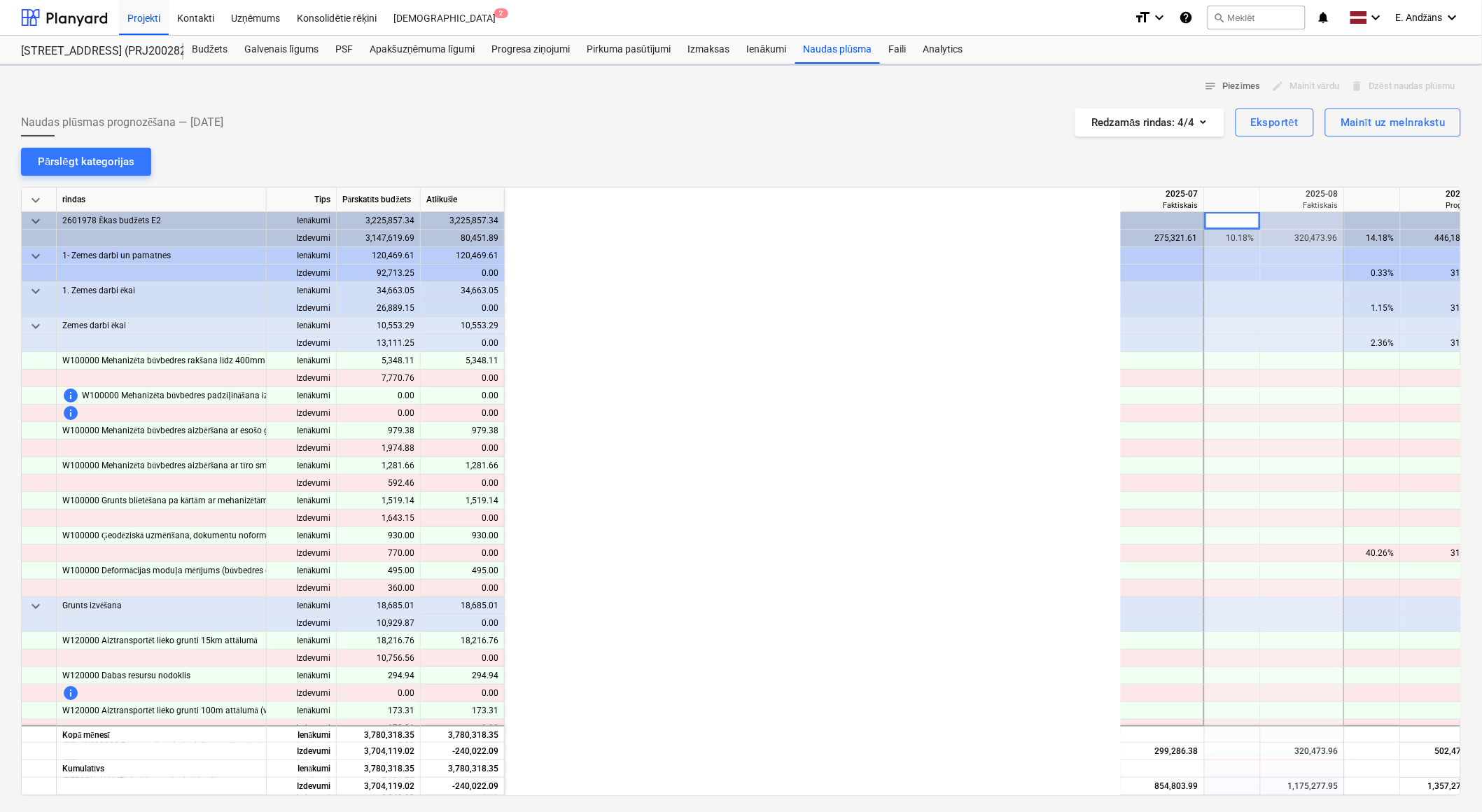
scroll to position [0, 700]
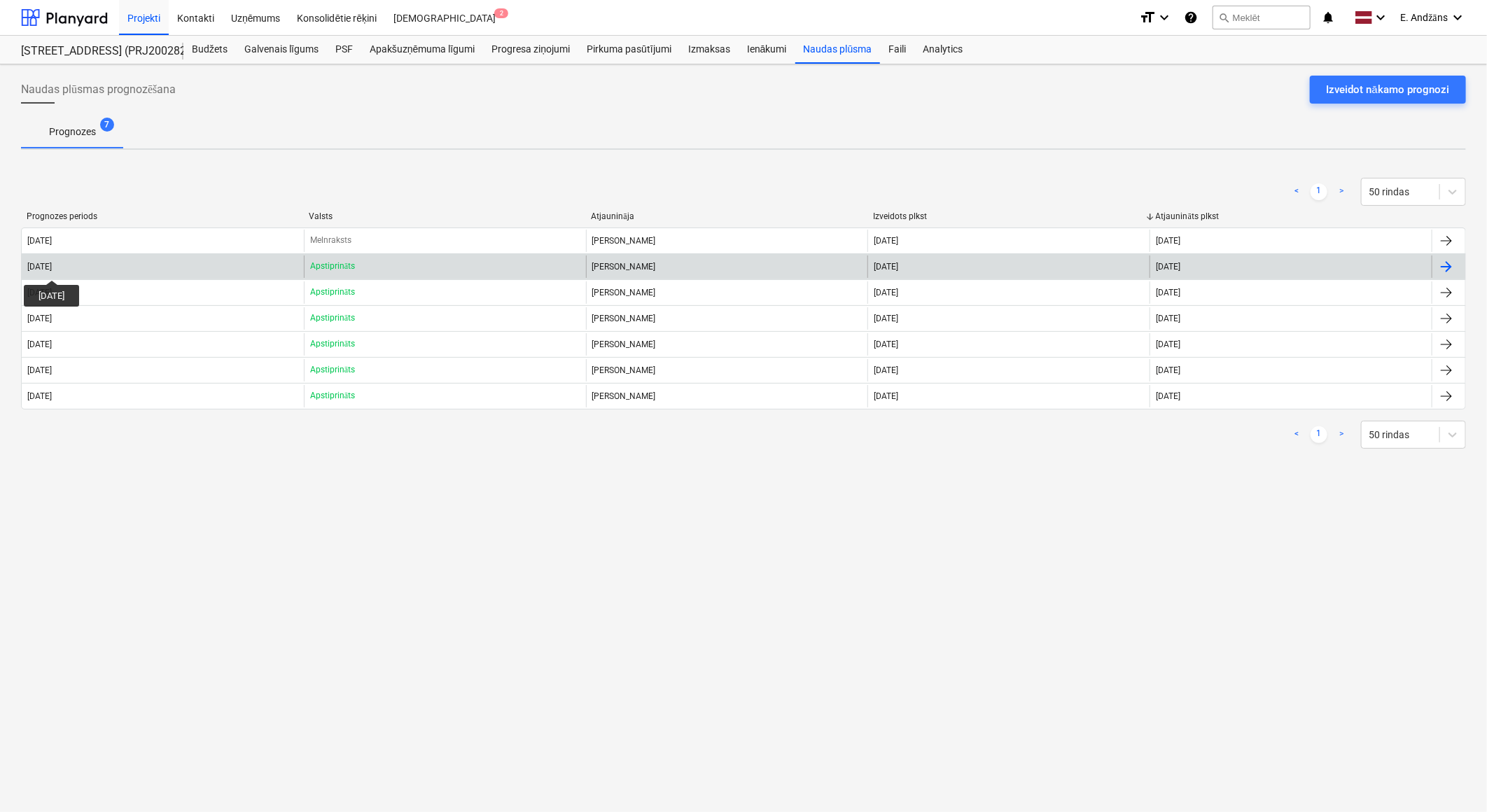
click at [52, 267] on div "[DATE]" at bounding box center [39, 266] width 24 height 10
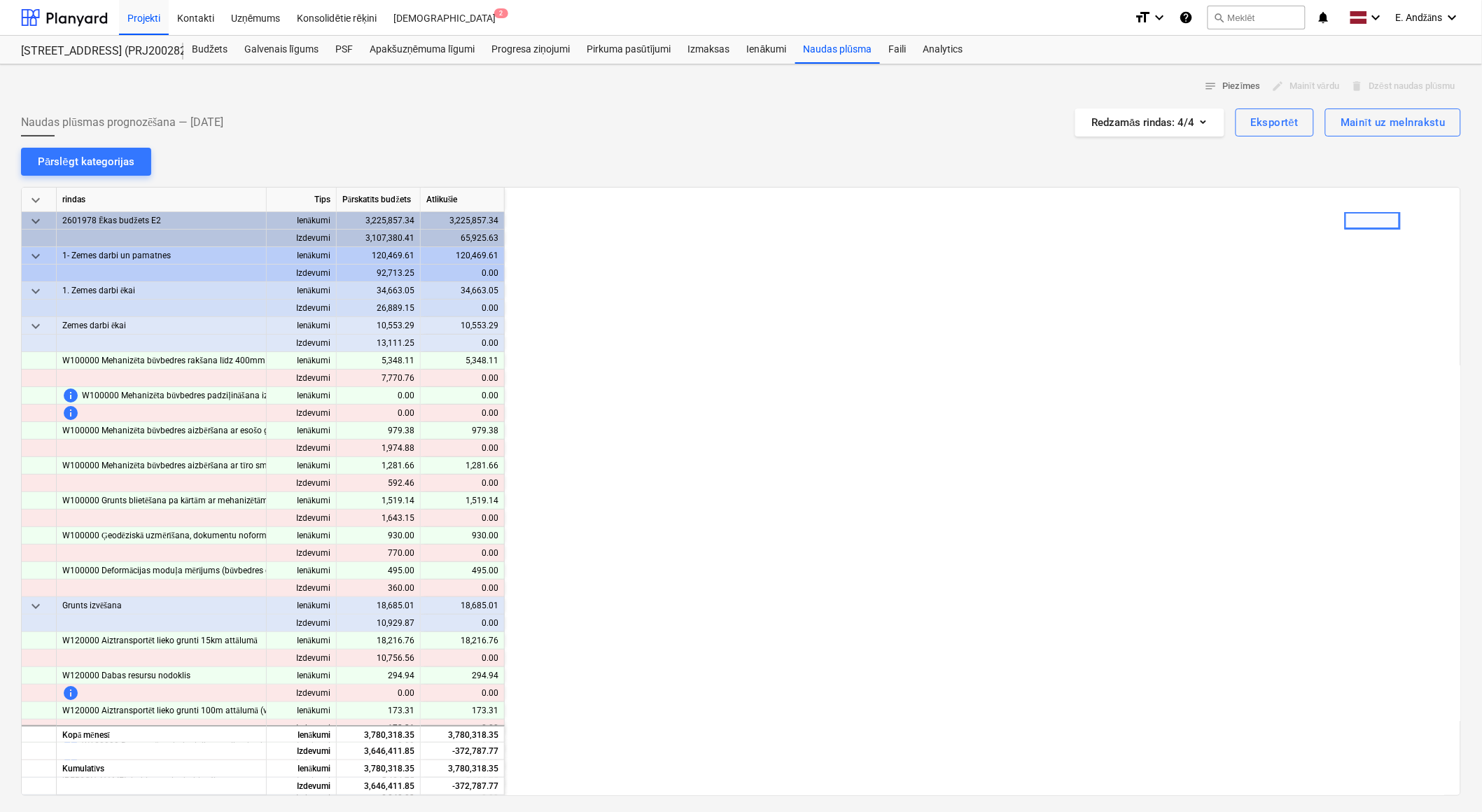
scroll to position [0, 840]
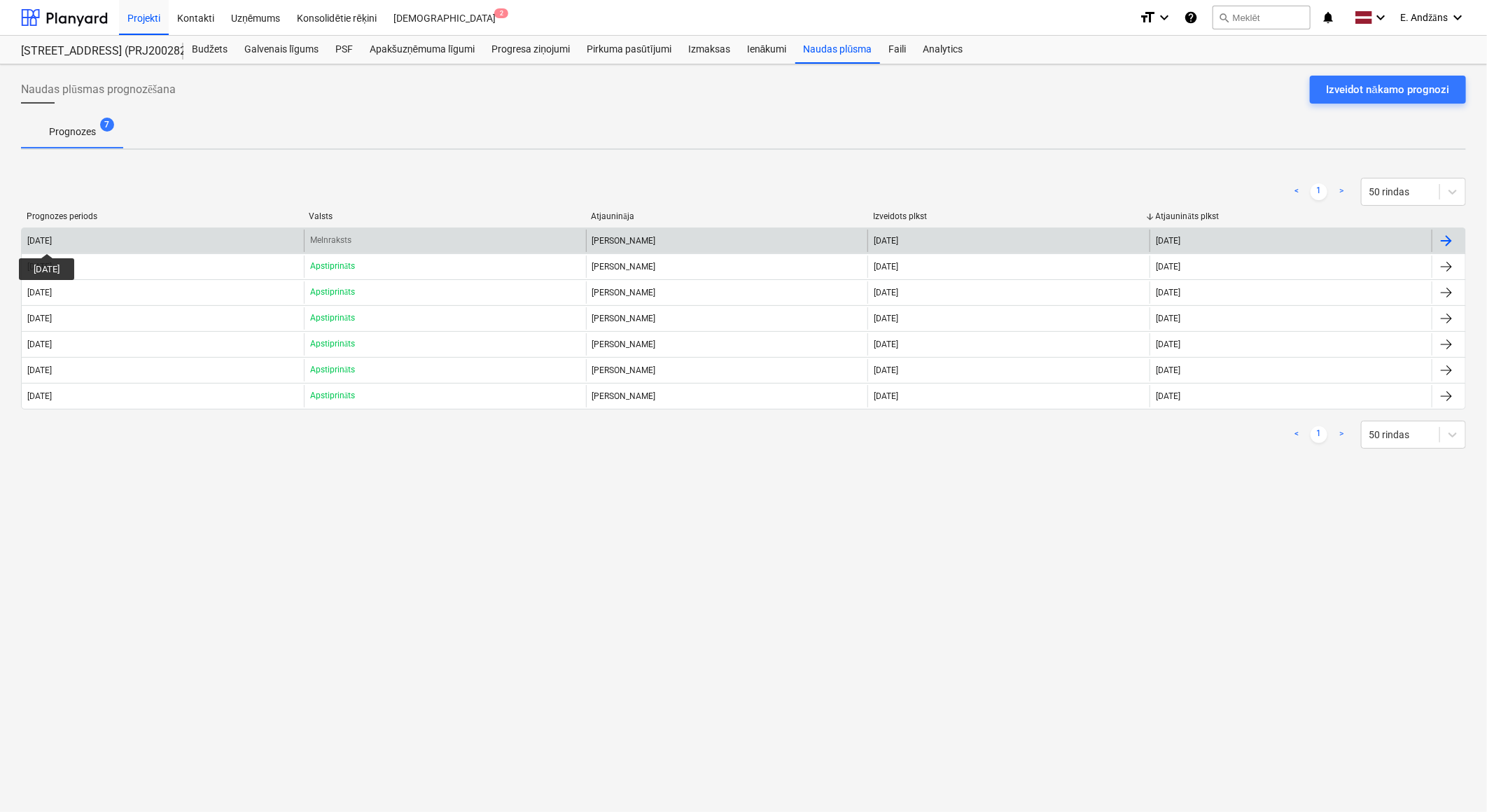
click at [52, 241] on div "[DATE]" at bounding box center [39, 240] width 24 height 10
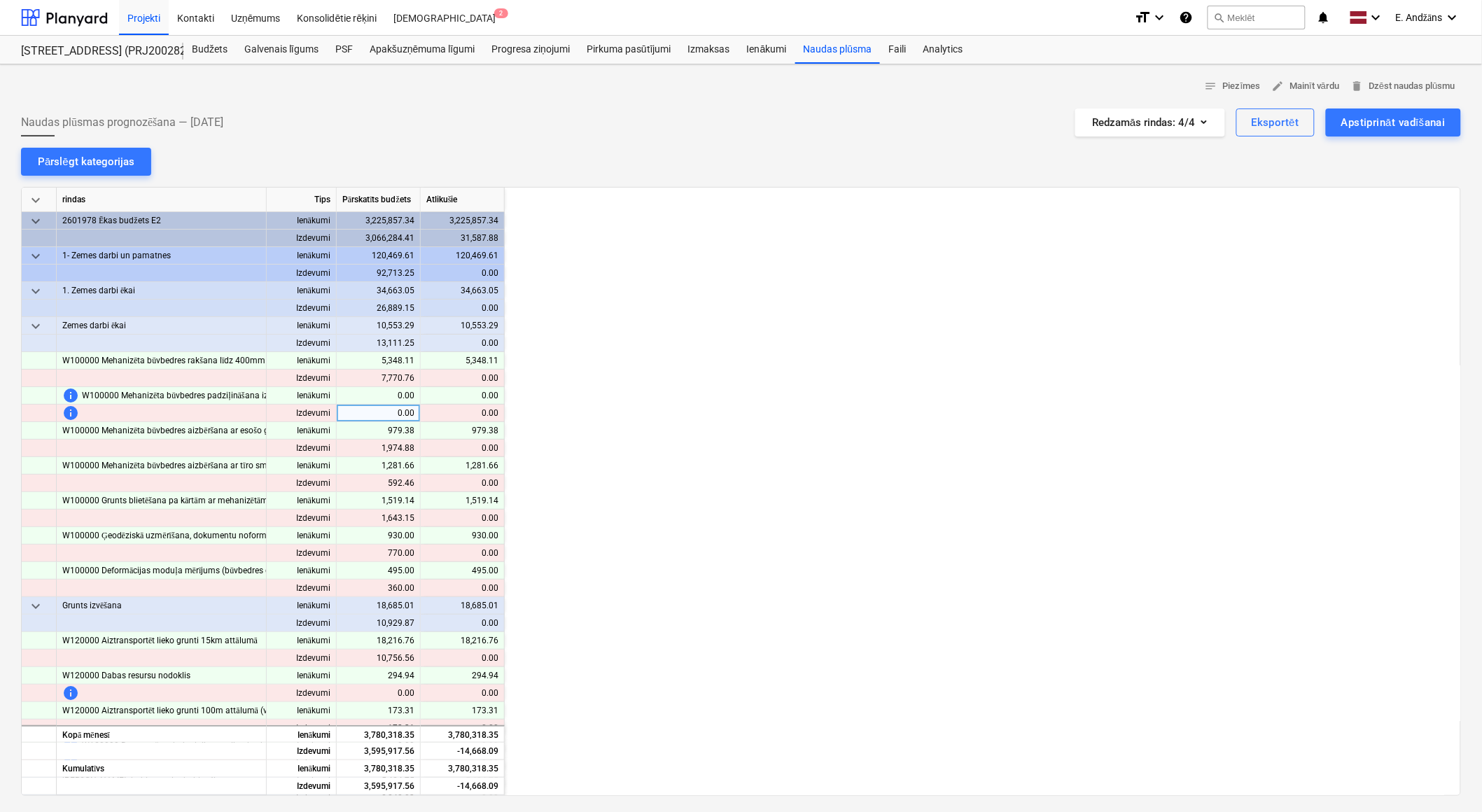
scroll to position [0, 980]
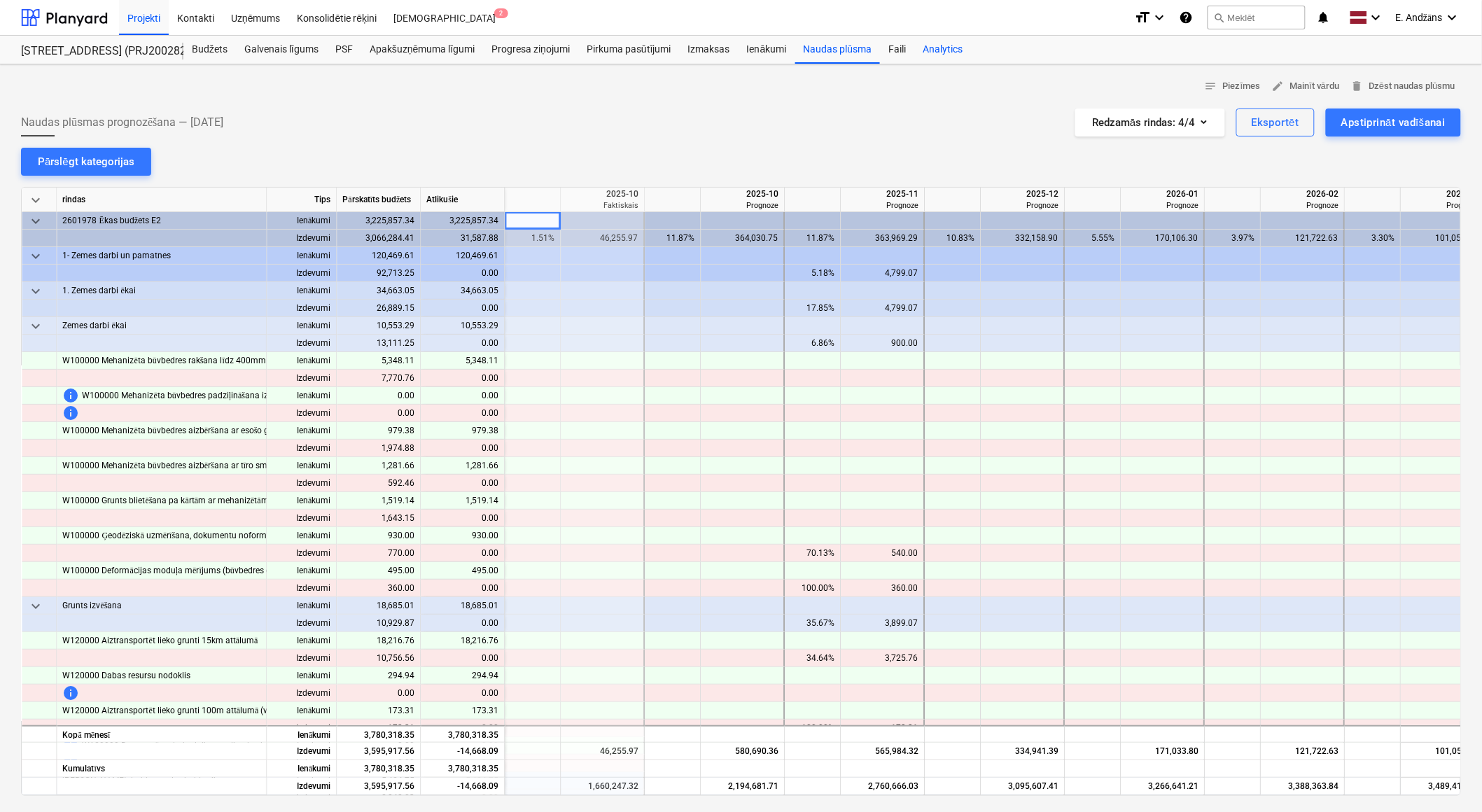
click at [942, 52] on div "Analytics" at bounding box center [942, 49] width 56 height 28
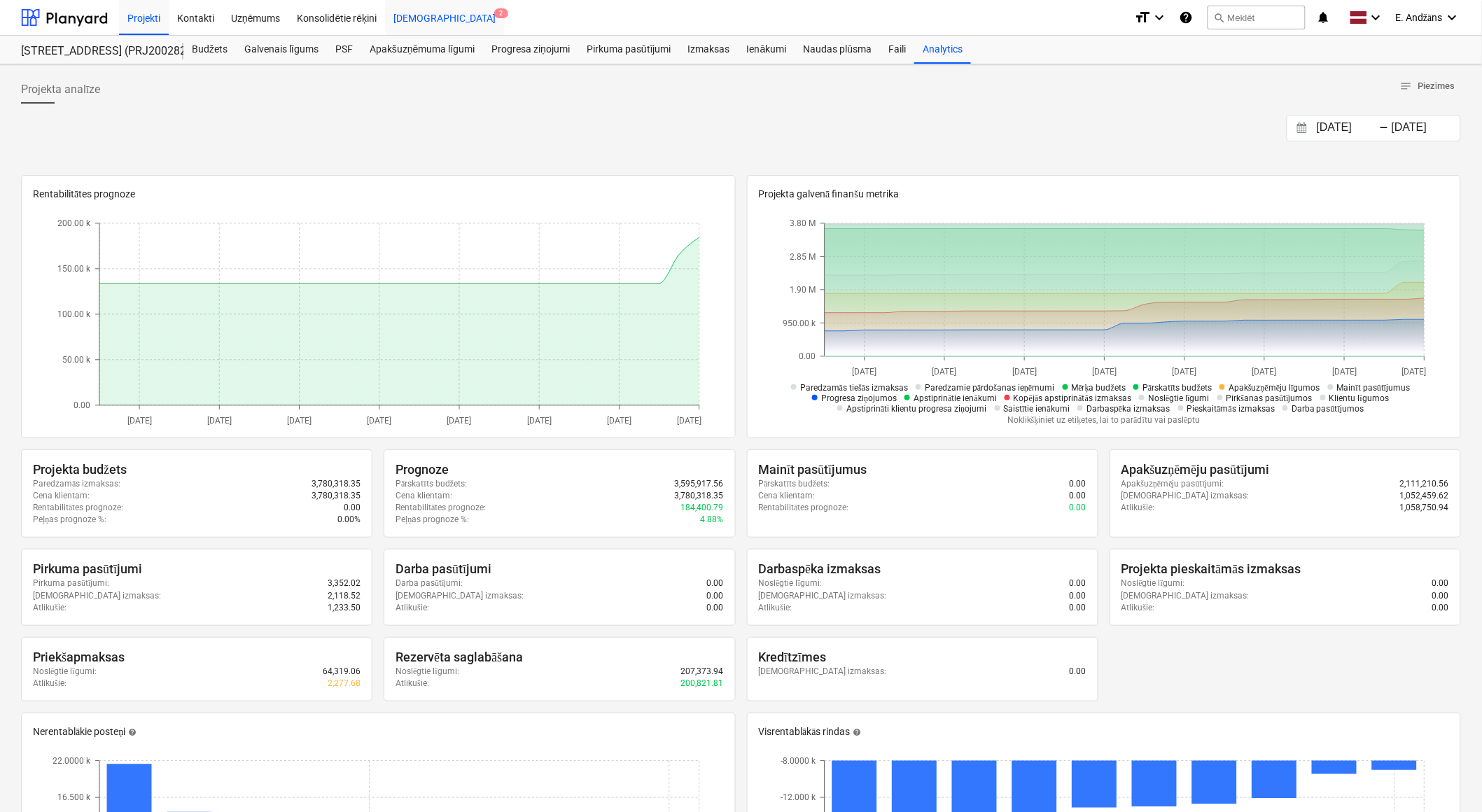
click at [402, 21] on div "[DEMOGRAPHIC_DATA] 2" at bounding box center [444, 17] width 119 height 36
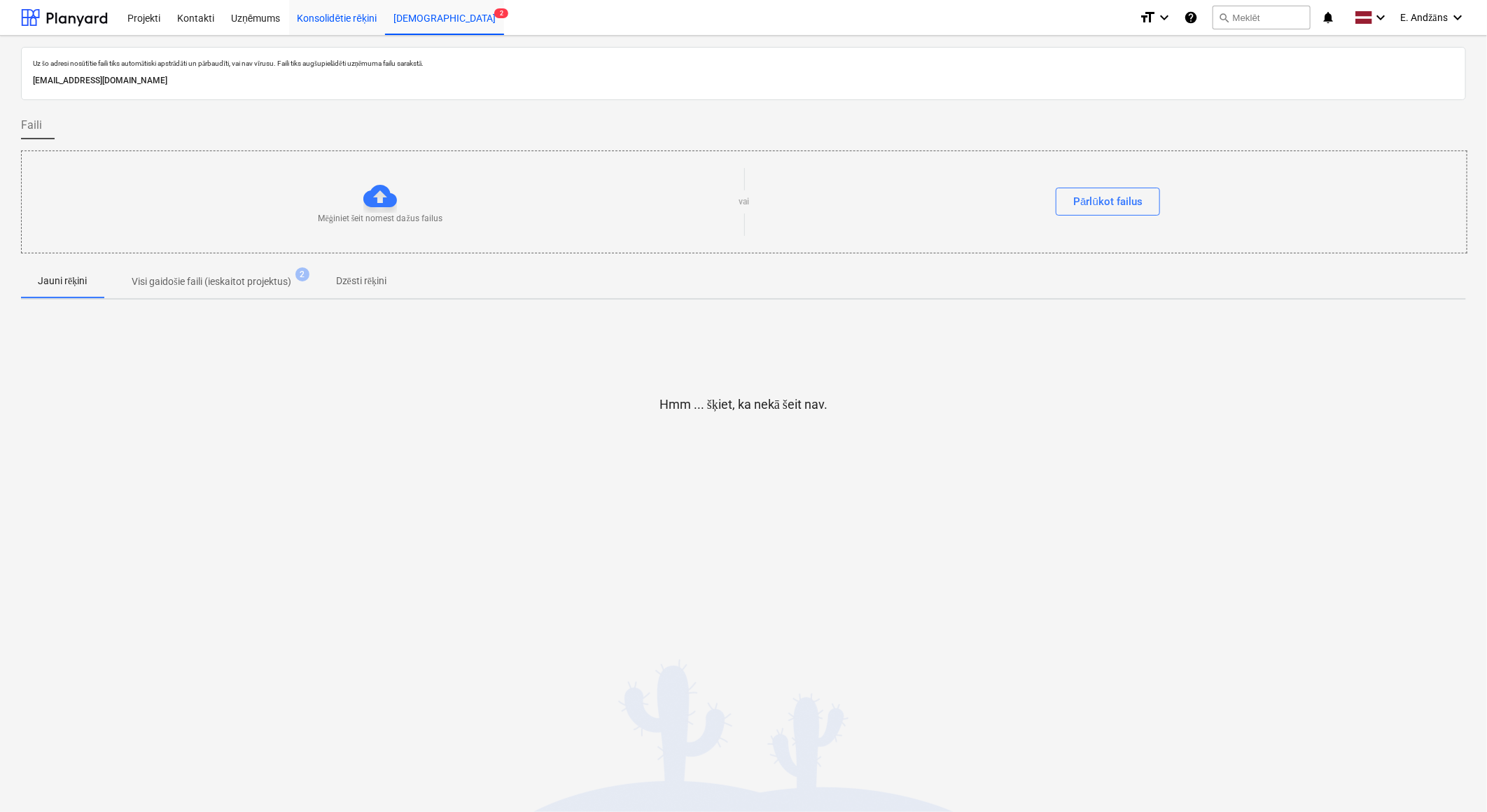
click at [354, 14] on div "Konsolidētie rēķini" at bounding box center [338, 17] width 97 height 36
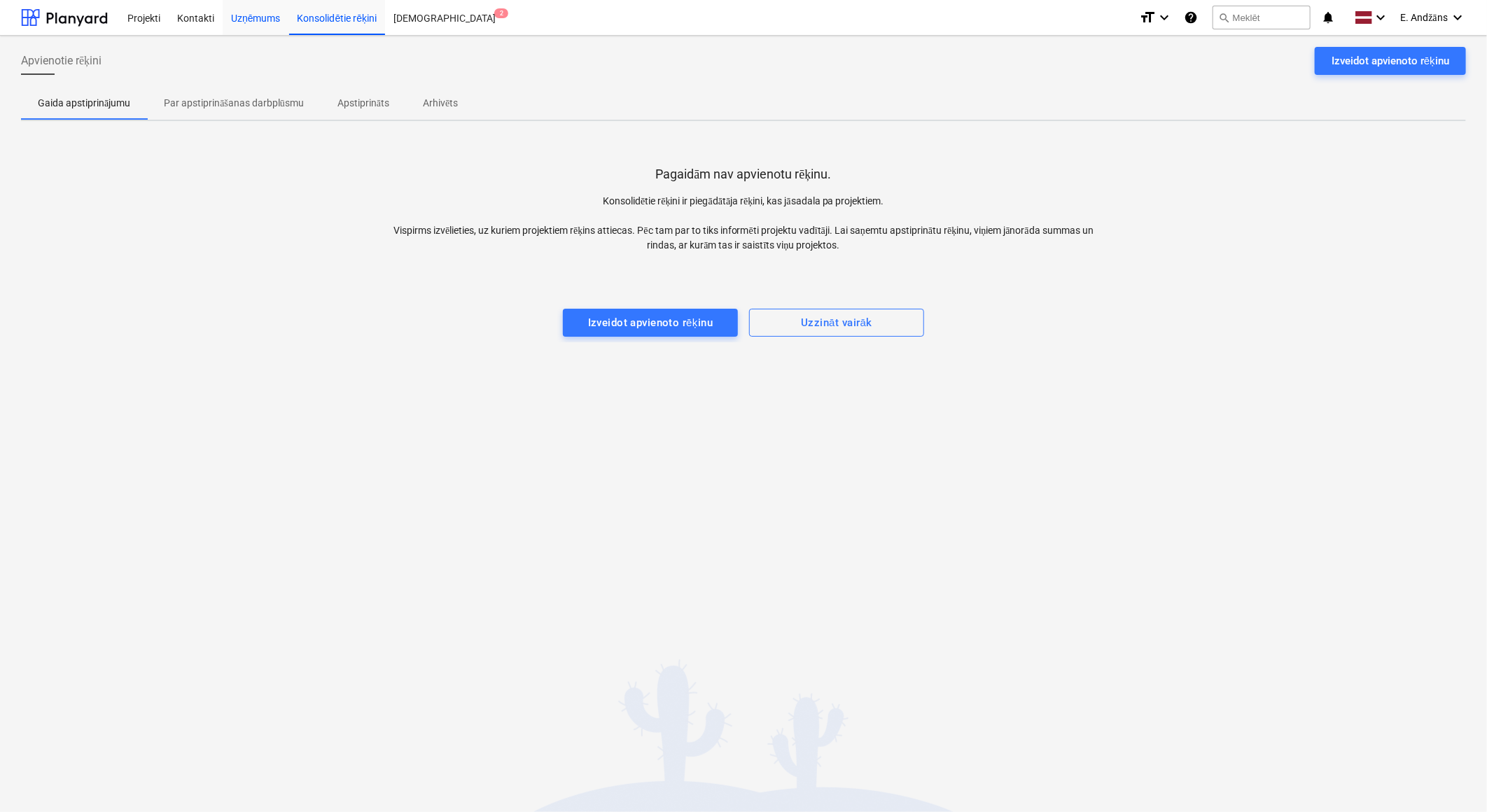
click at [250, 18] on div "Uzņēmums" at bounding box center [256, 17] width 66 height 36
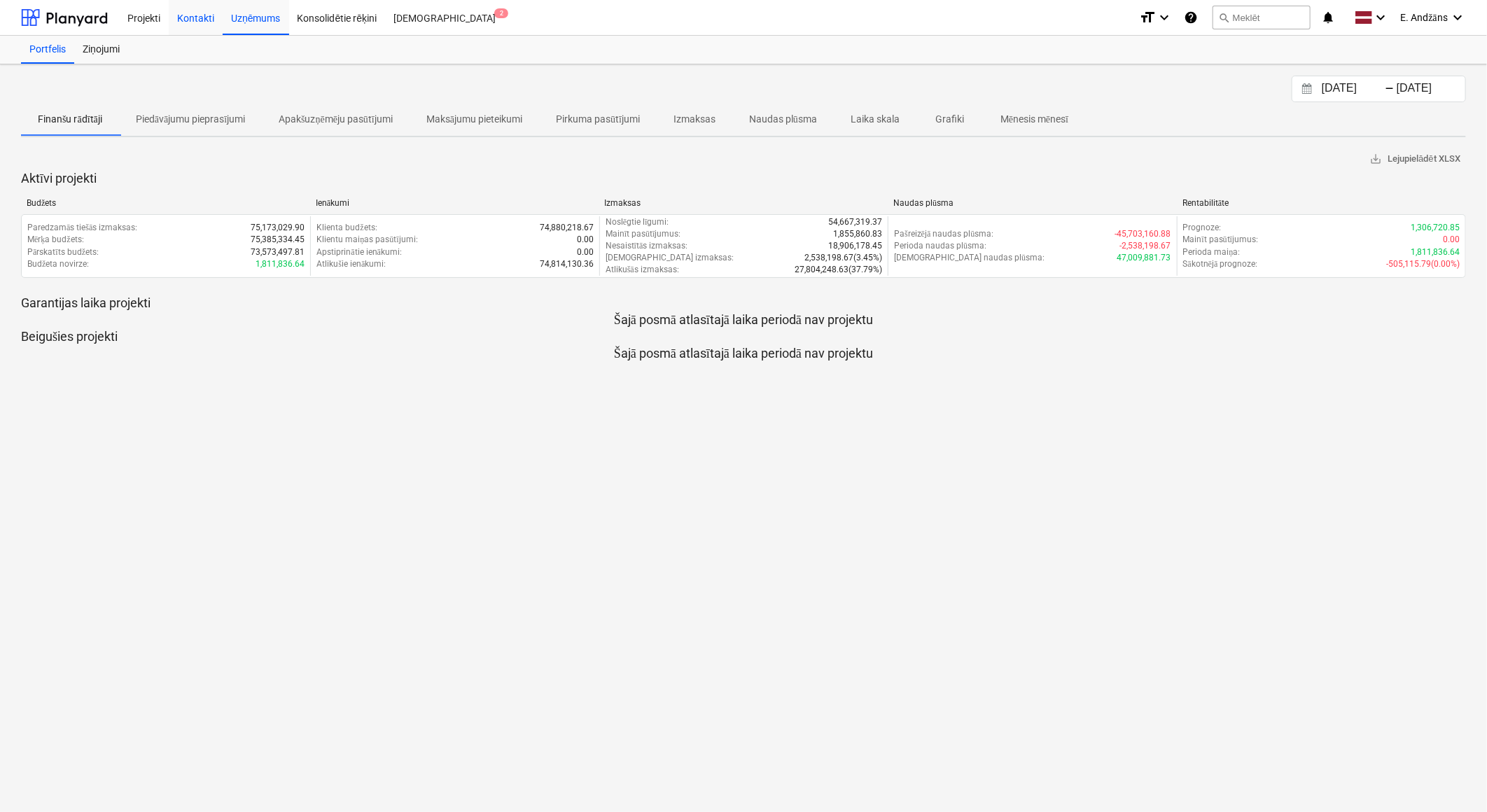
click at [199, 19] on div "Kontakti" at bounding box center [196, 17] width 54 height 36
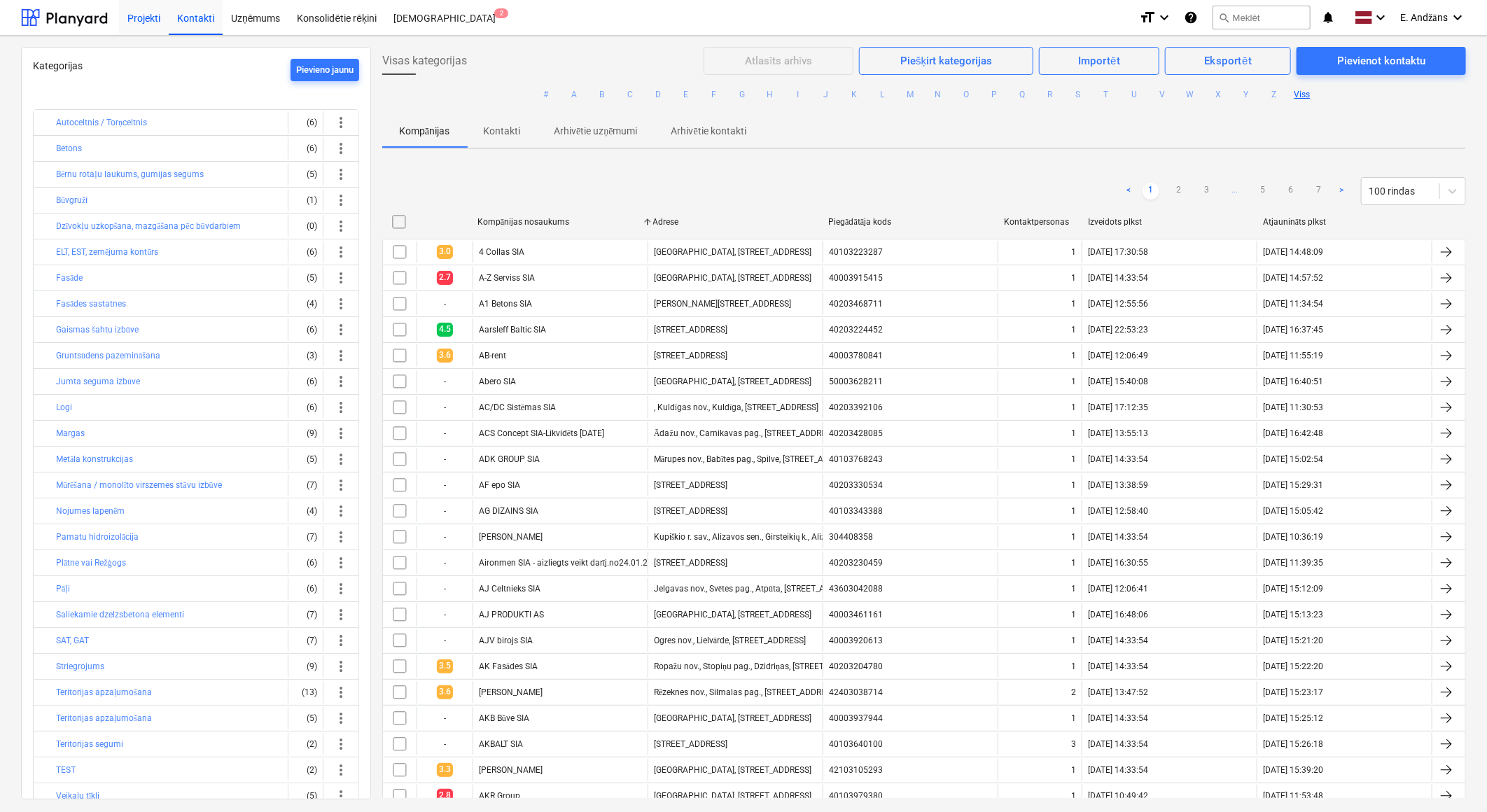
click at [147, 21] on div "Projekti" at bounding box center [144, 17] width 50 height 36
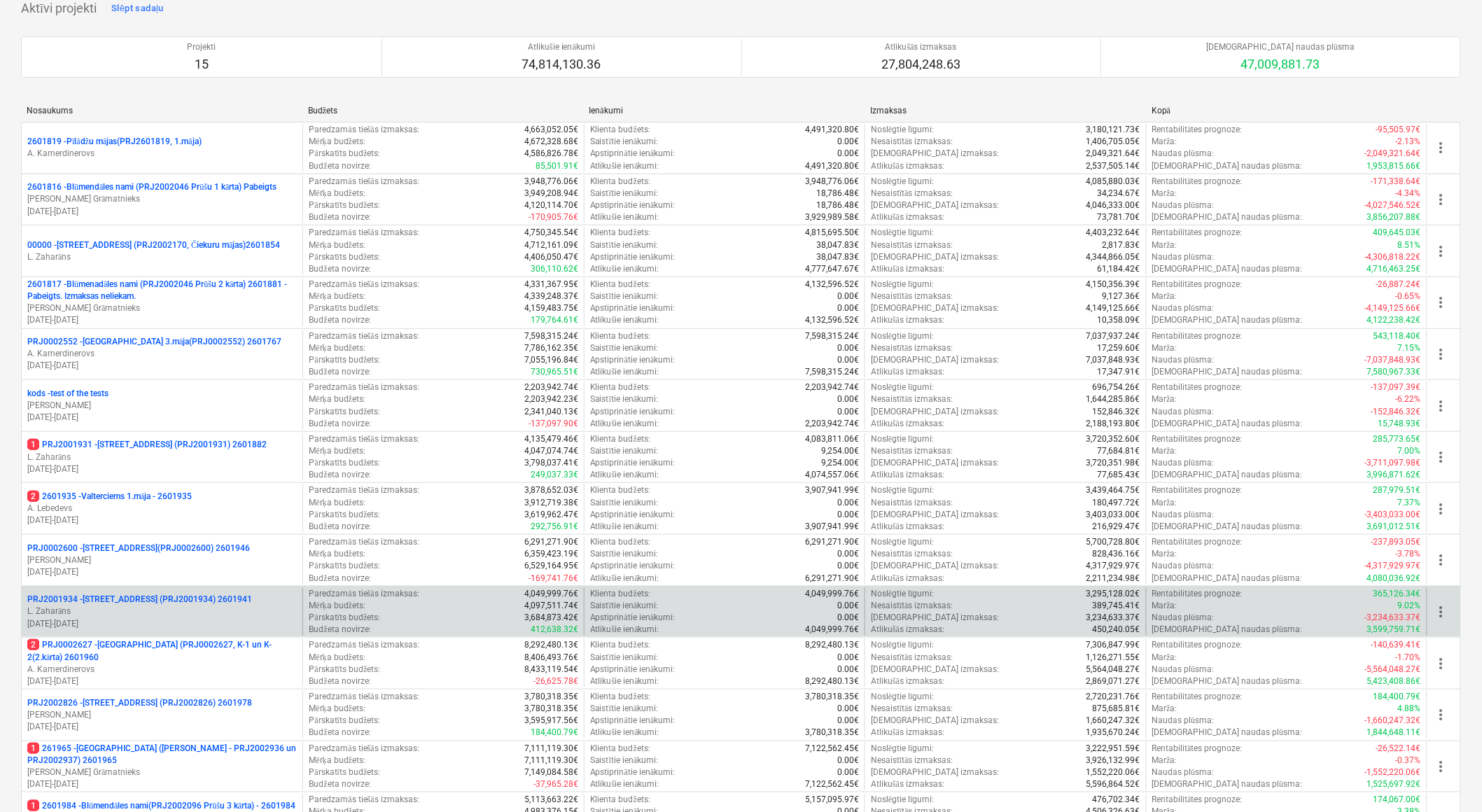
scroll to position [155, 0]
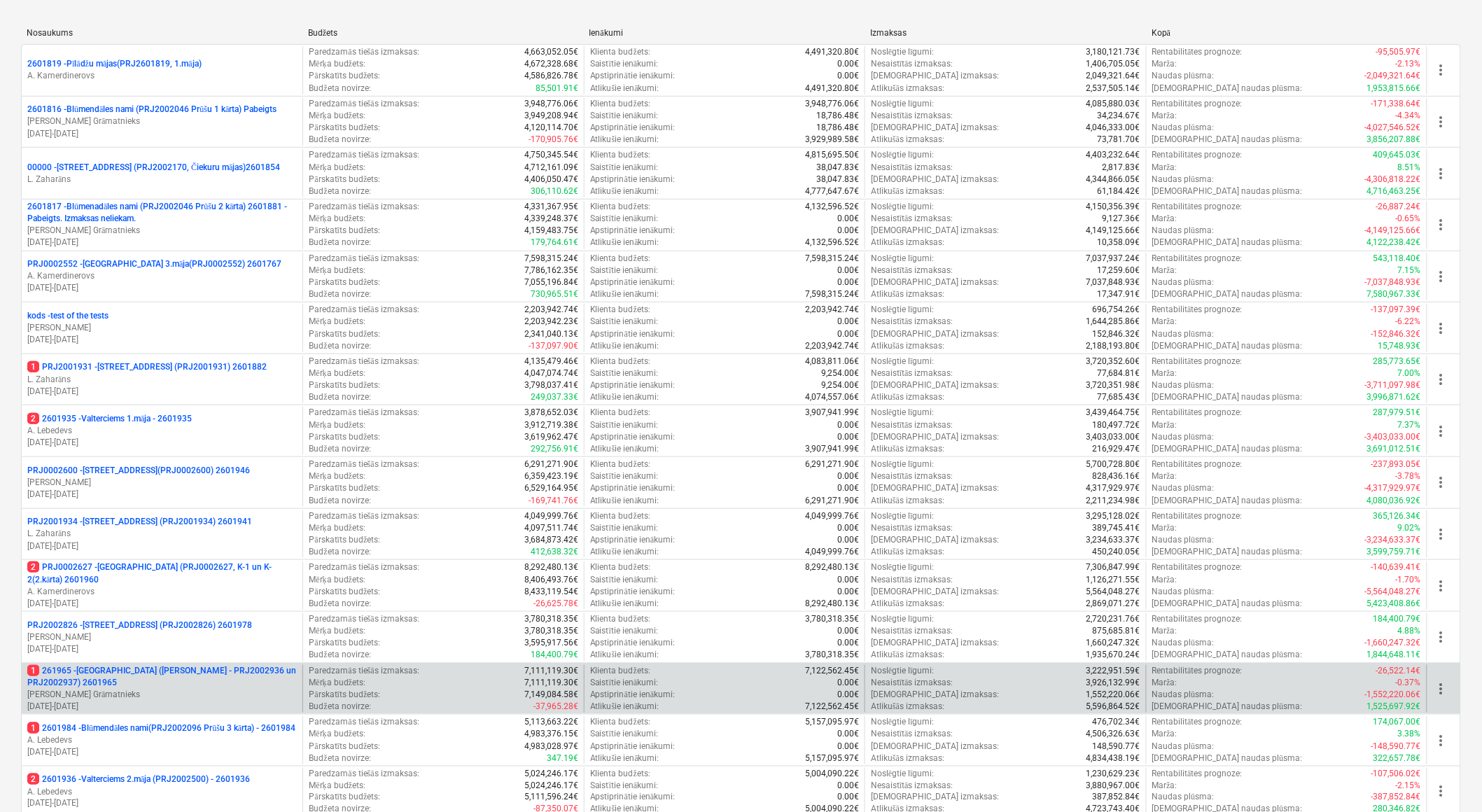
click at [153, 500] on p "1 261965 - [GEOGRAPHIC_DATA] ([PERSON_NAME] - PRJ2002936 un PRJ2002937) 2601965" at bounding box center [163, 676] width 270 height 24
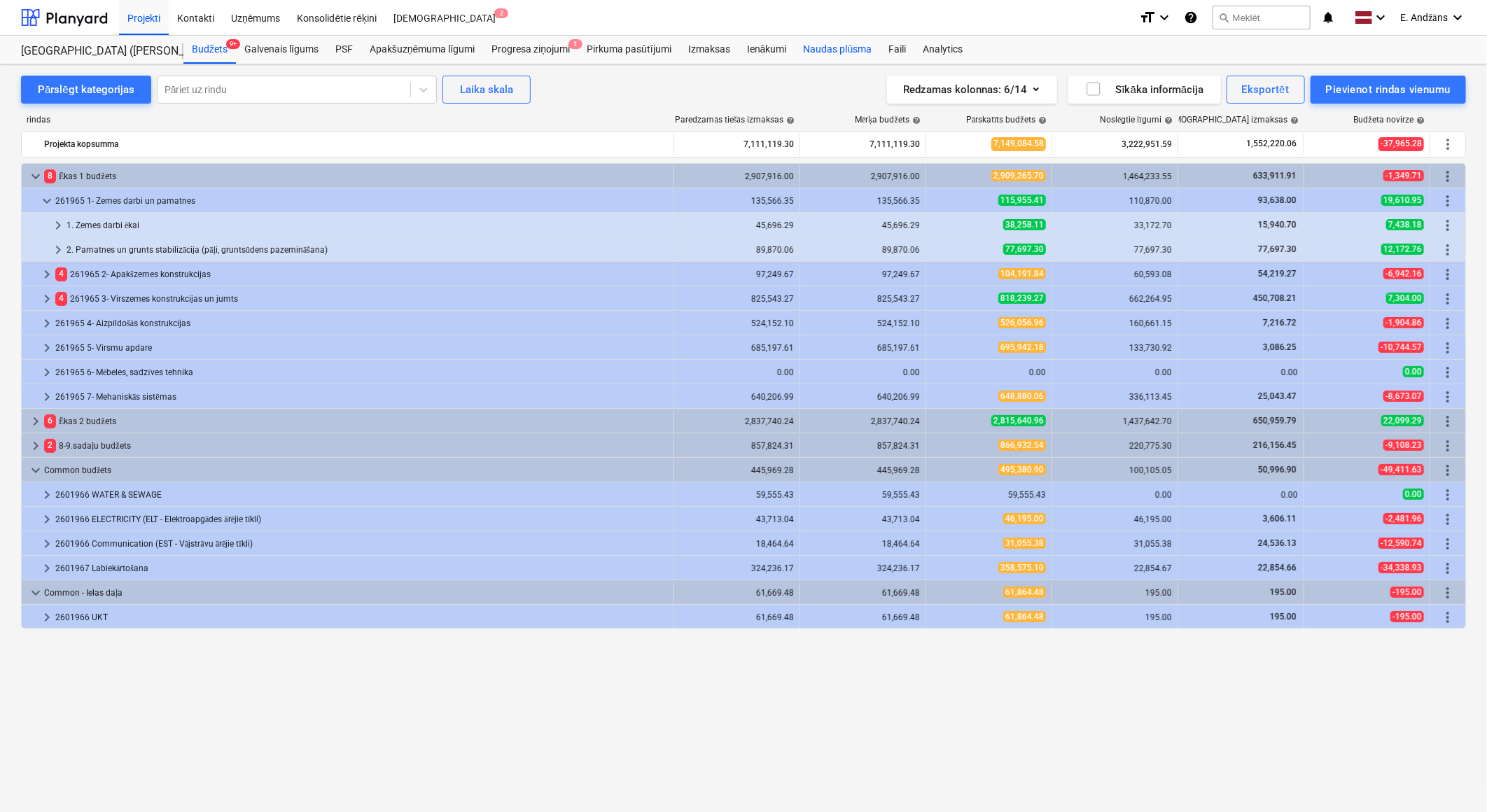
click at [836, 50] on div "Naudas plūsma" at bounding box center [838, 49] width 86 height 28
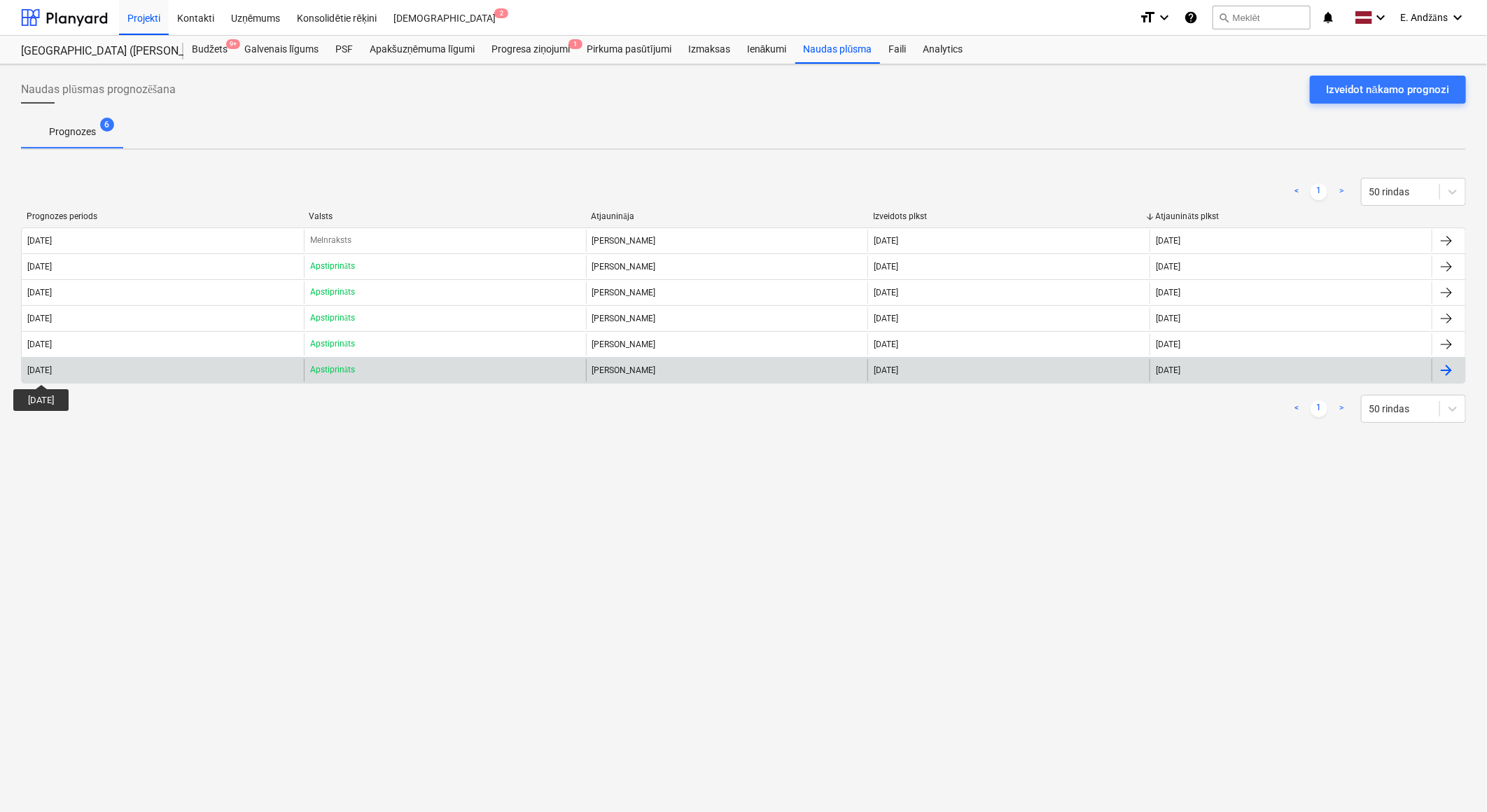
click at [47, 372] on div "[DATE]" at bounding box center [39, 370] width 24 height 10
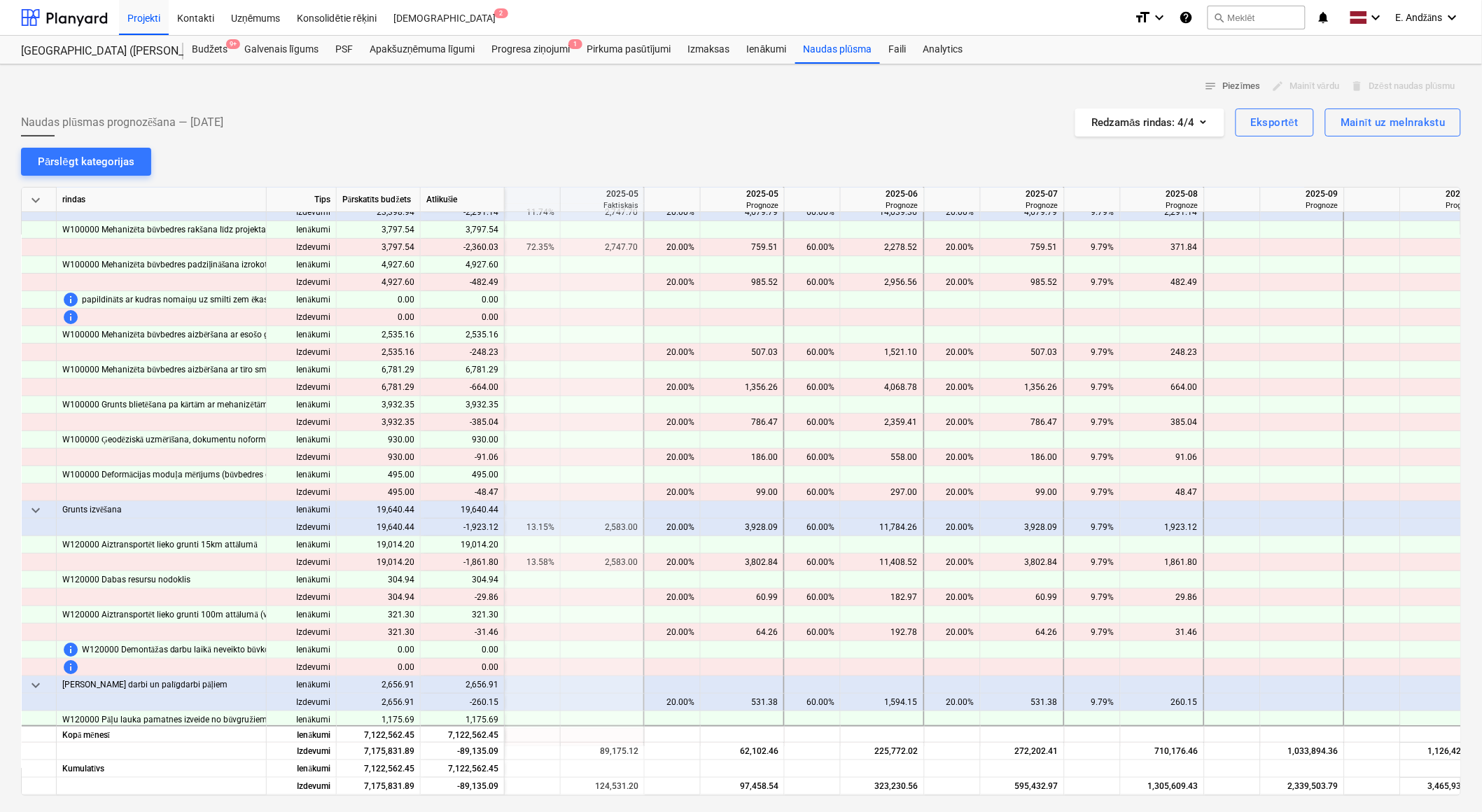
scroll to position [155, 140]
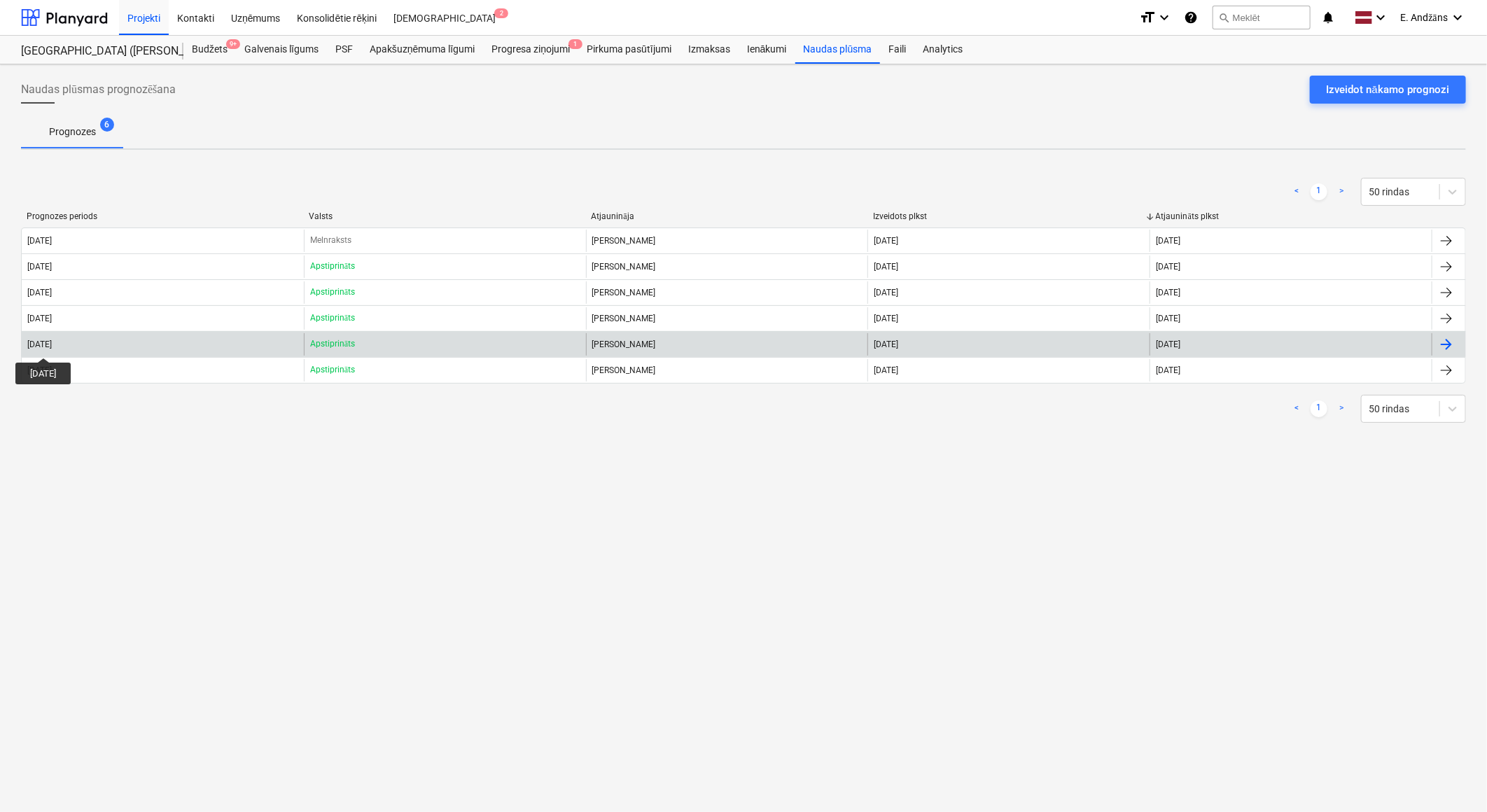
click at [51, 345] on div "[DATE]" at bounding box center [39, 344] width 24 height 10
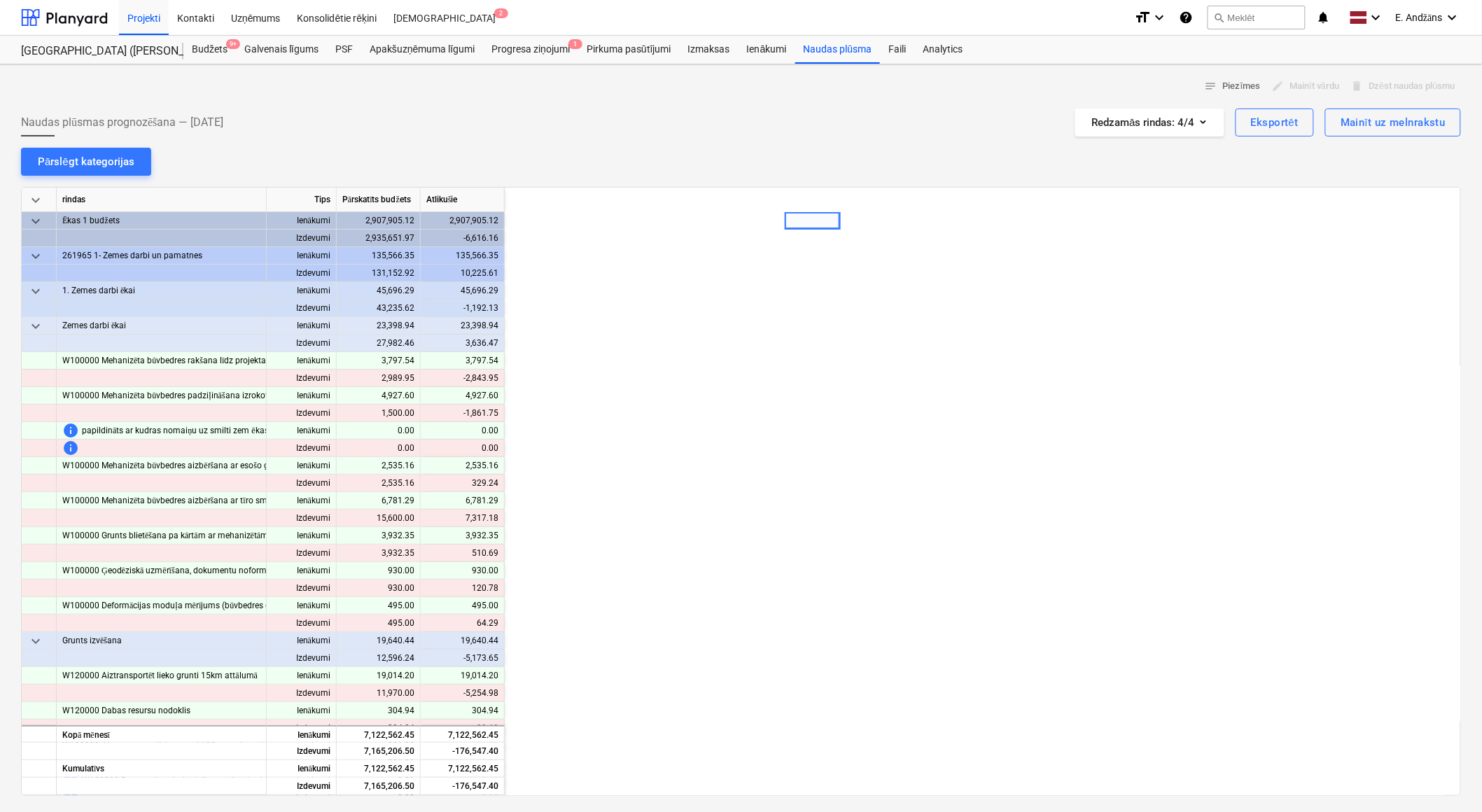
scroll to position [0, 280]
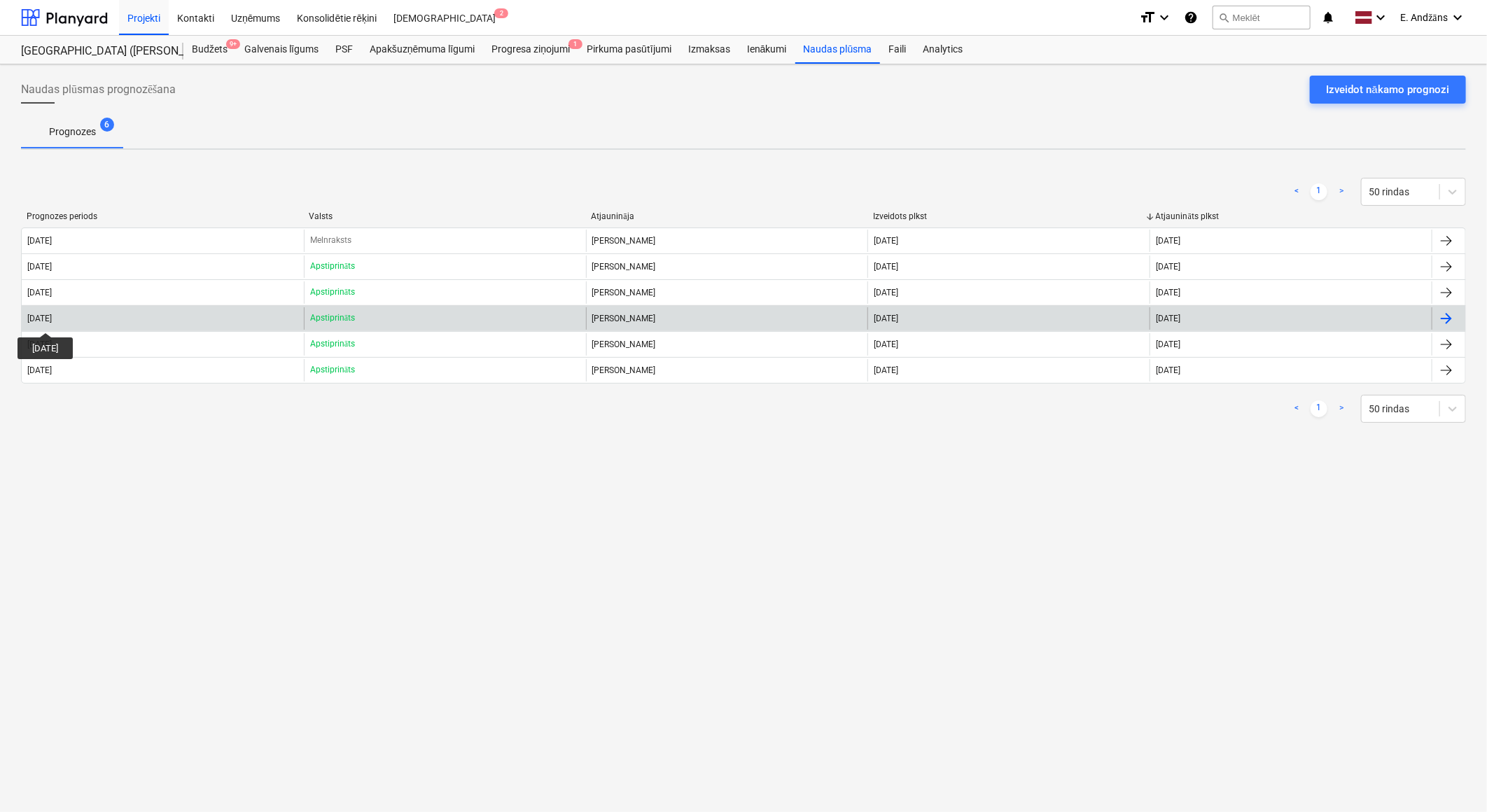
click at [52, 320] on div "[DATE]" at bounding box center [39, 318] width 24 height 10
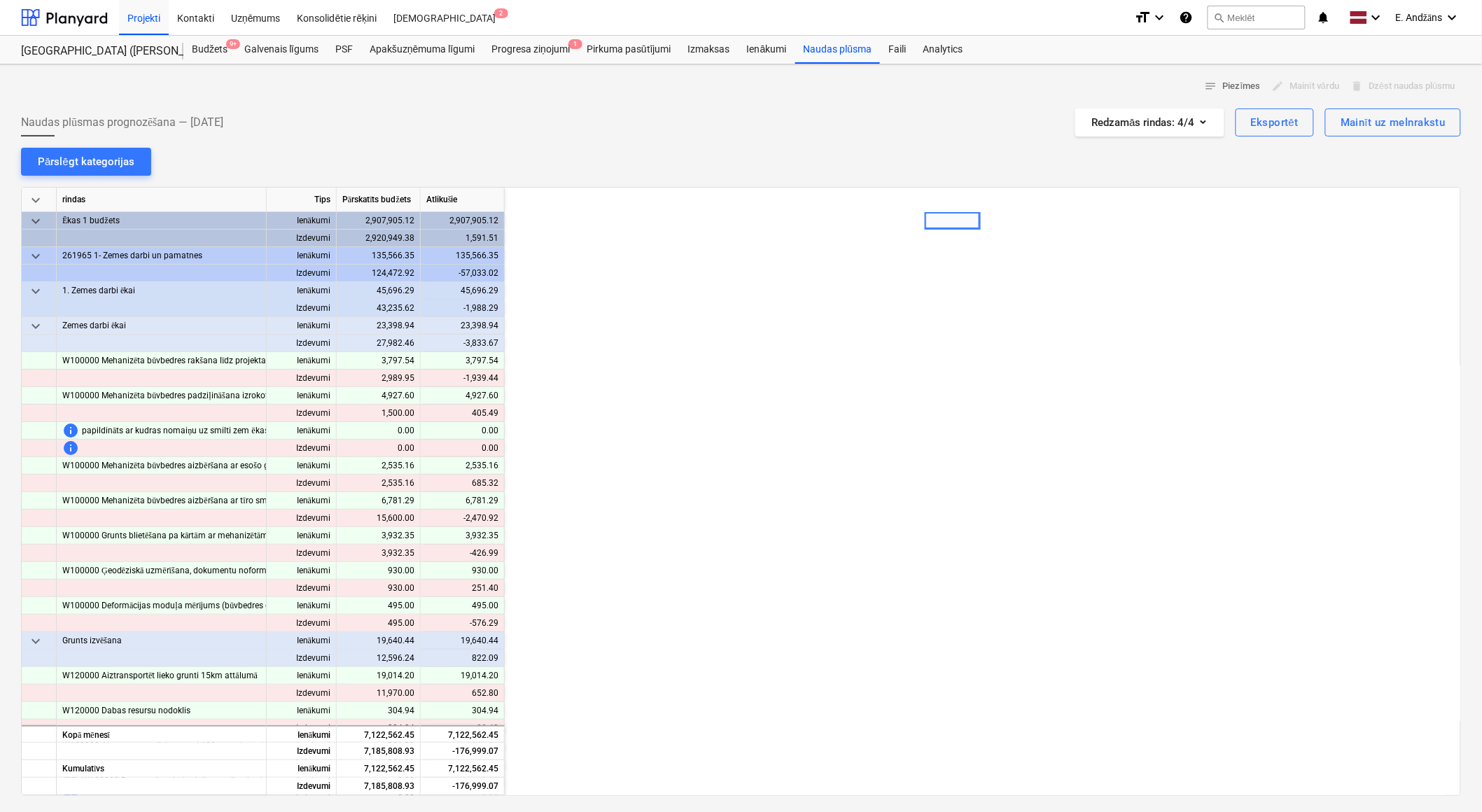
scroll to position [0, 420]
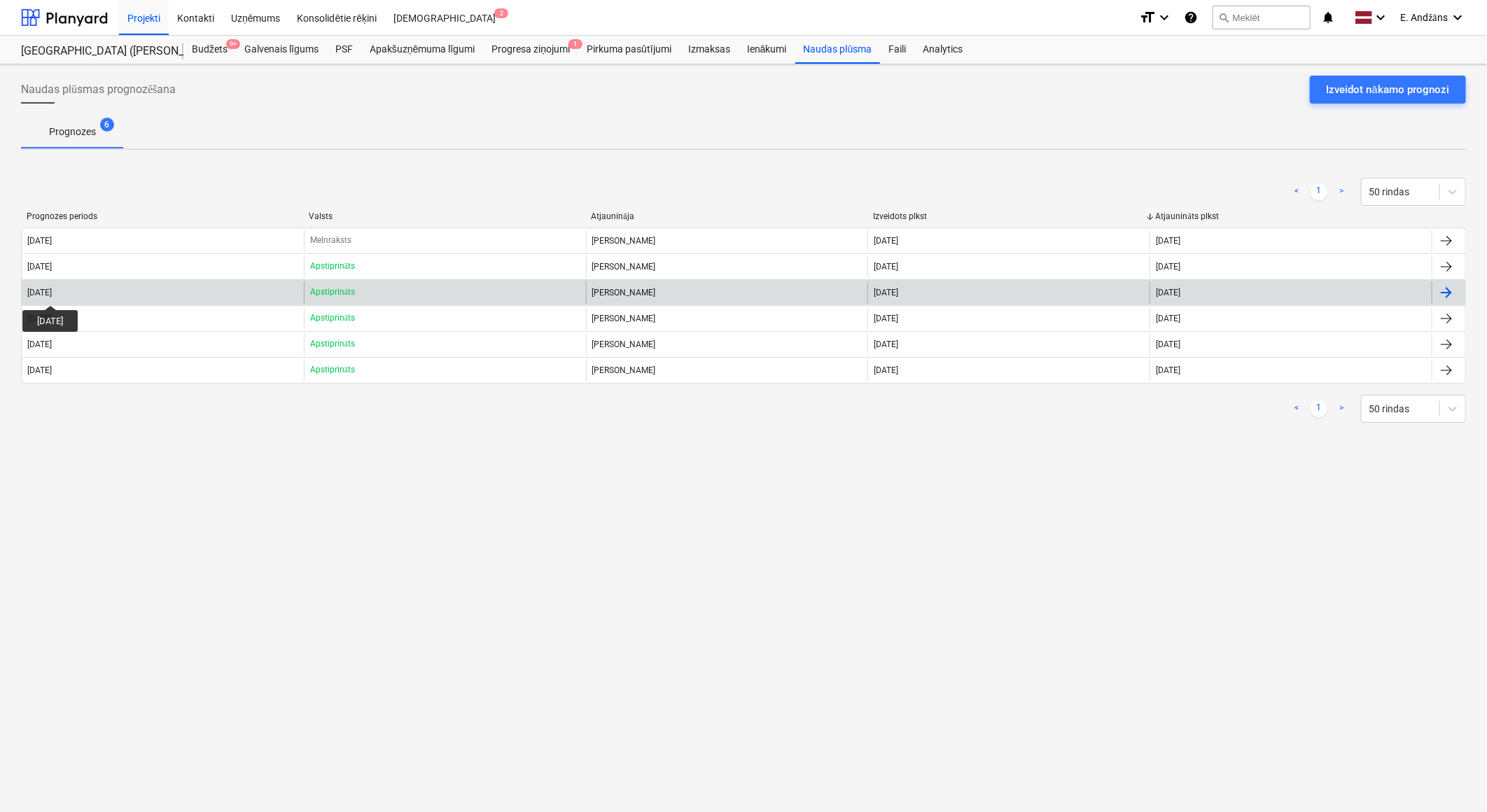
click at [52, 293] on div "[DATE]" at bounding box center [39, 292] width 24 height 10
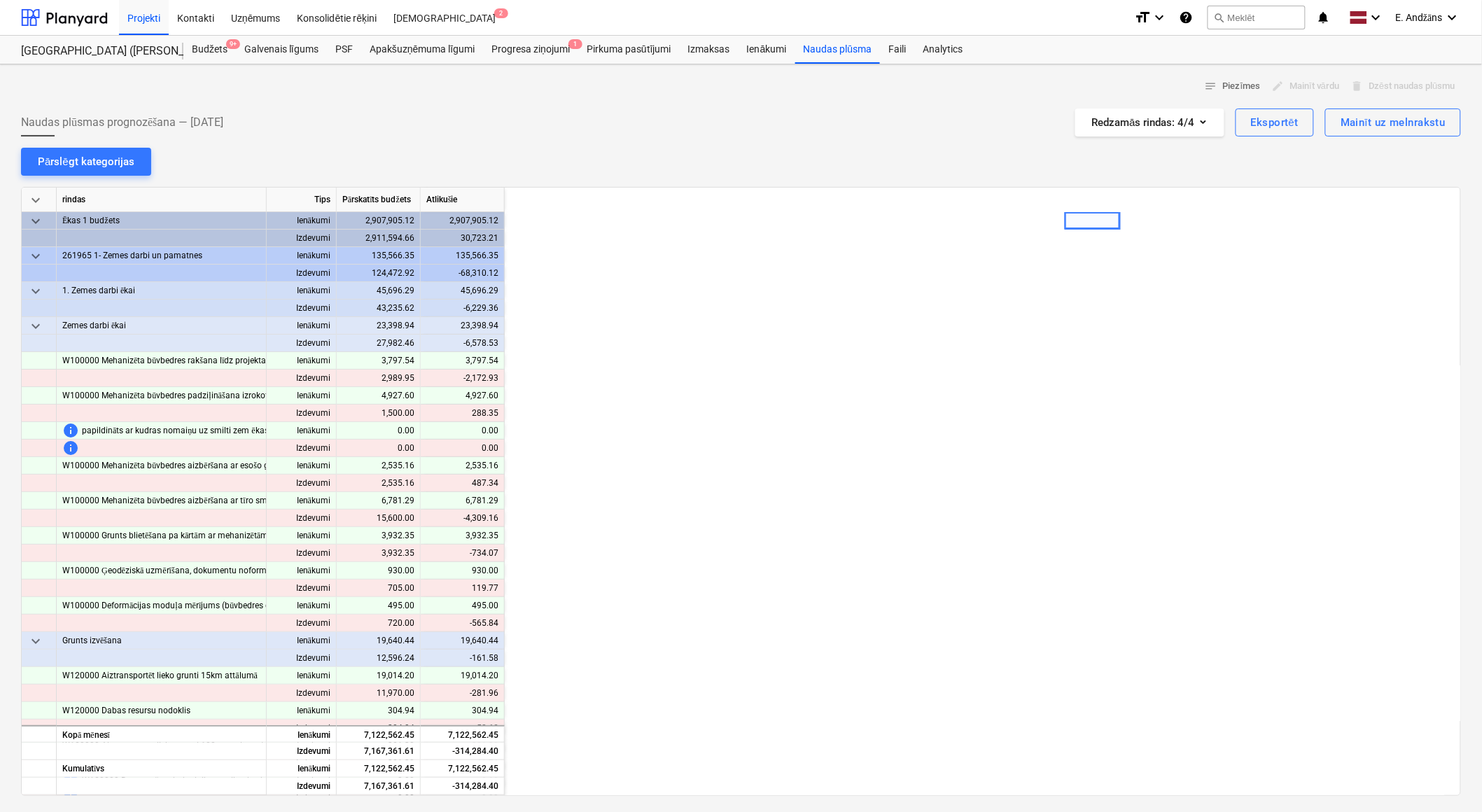
scroll to position [0, 560]
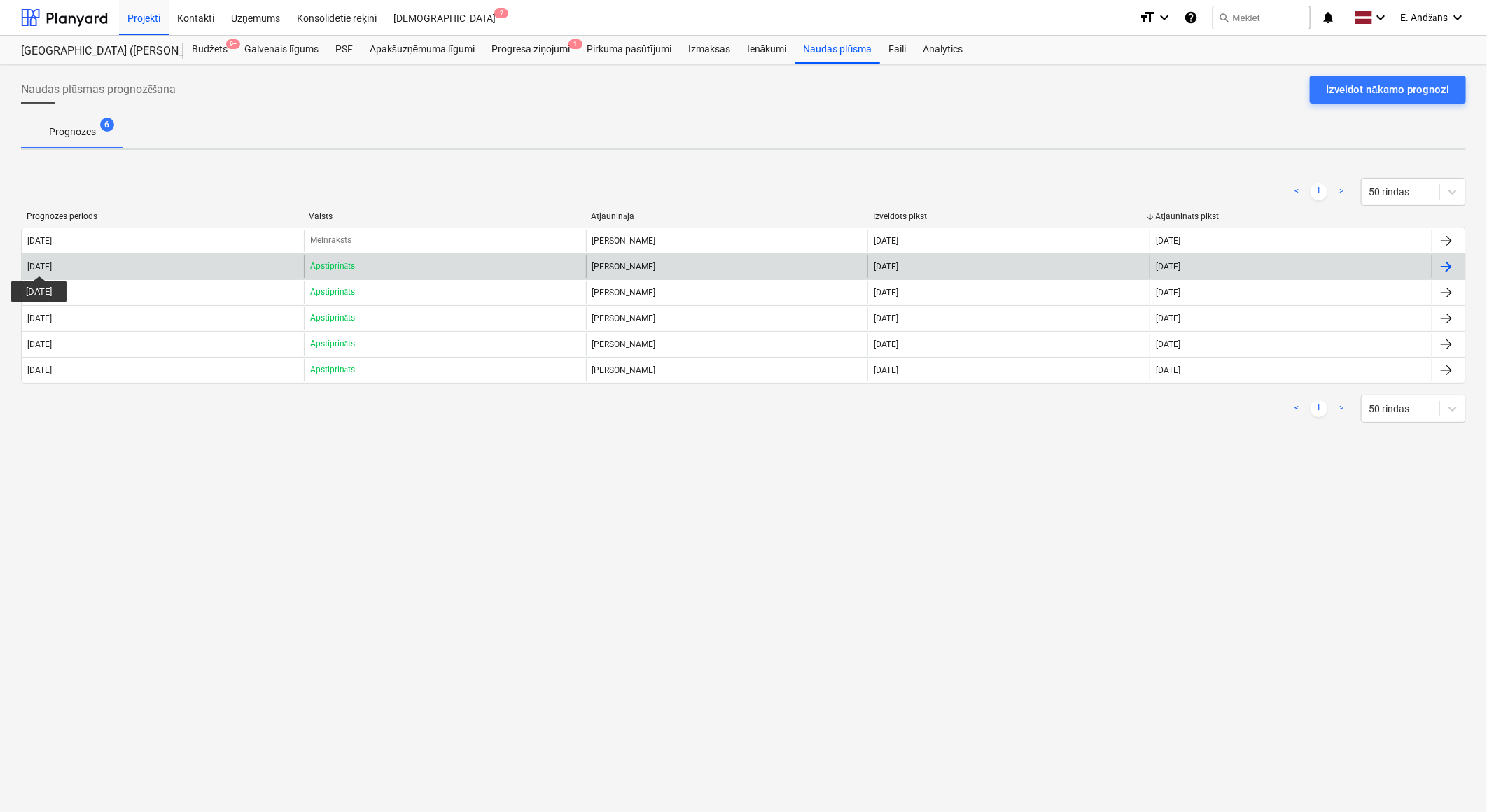
click at [52, 264] on div "[DATE]" at bounding box center [39, 266] width 24 height 10
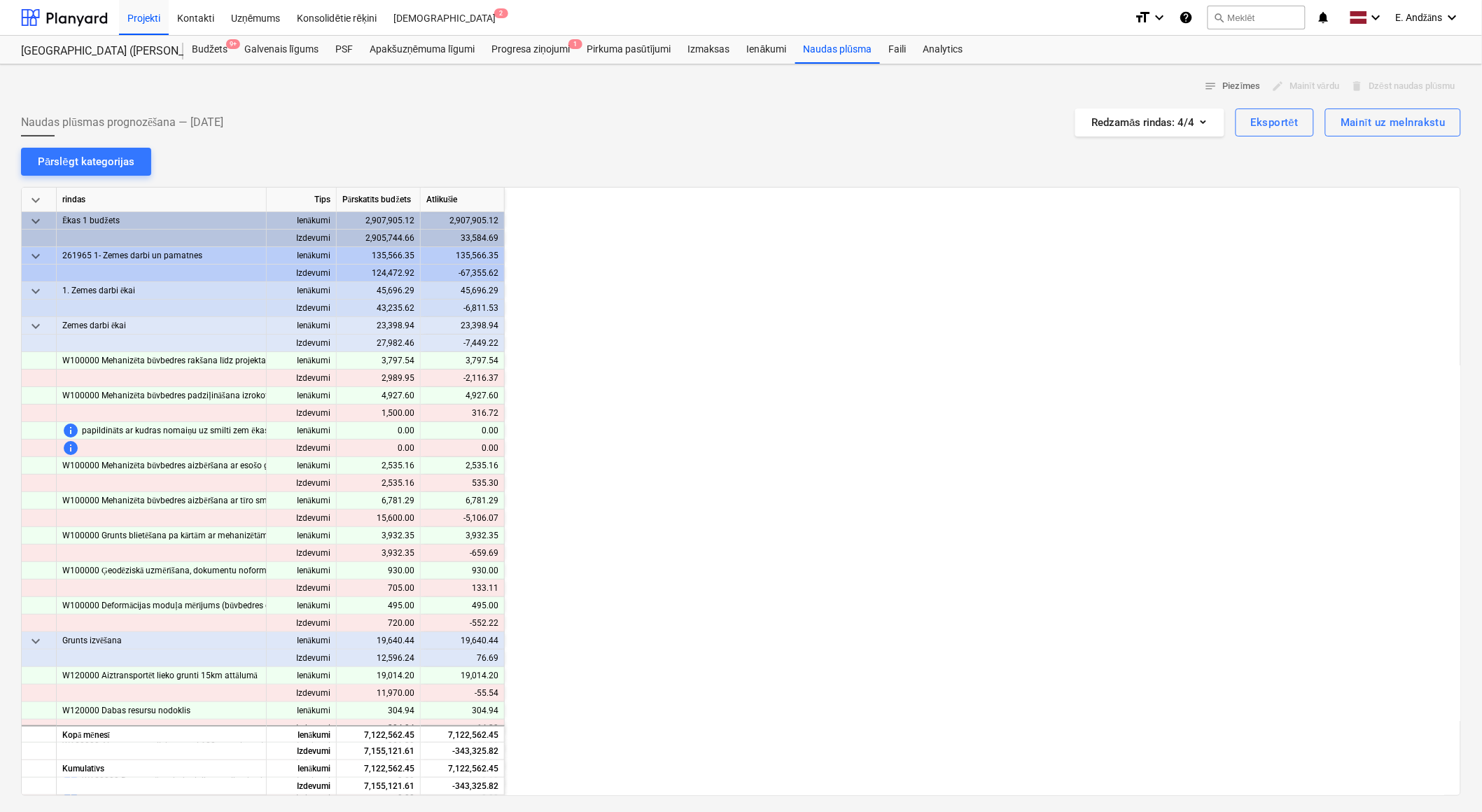
scroll to position [0, 700]
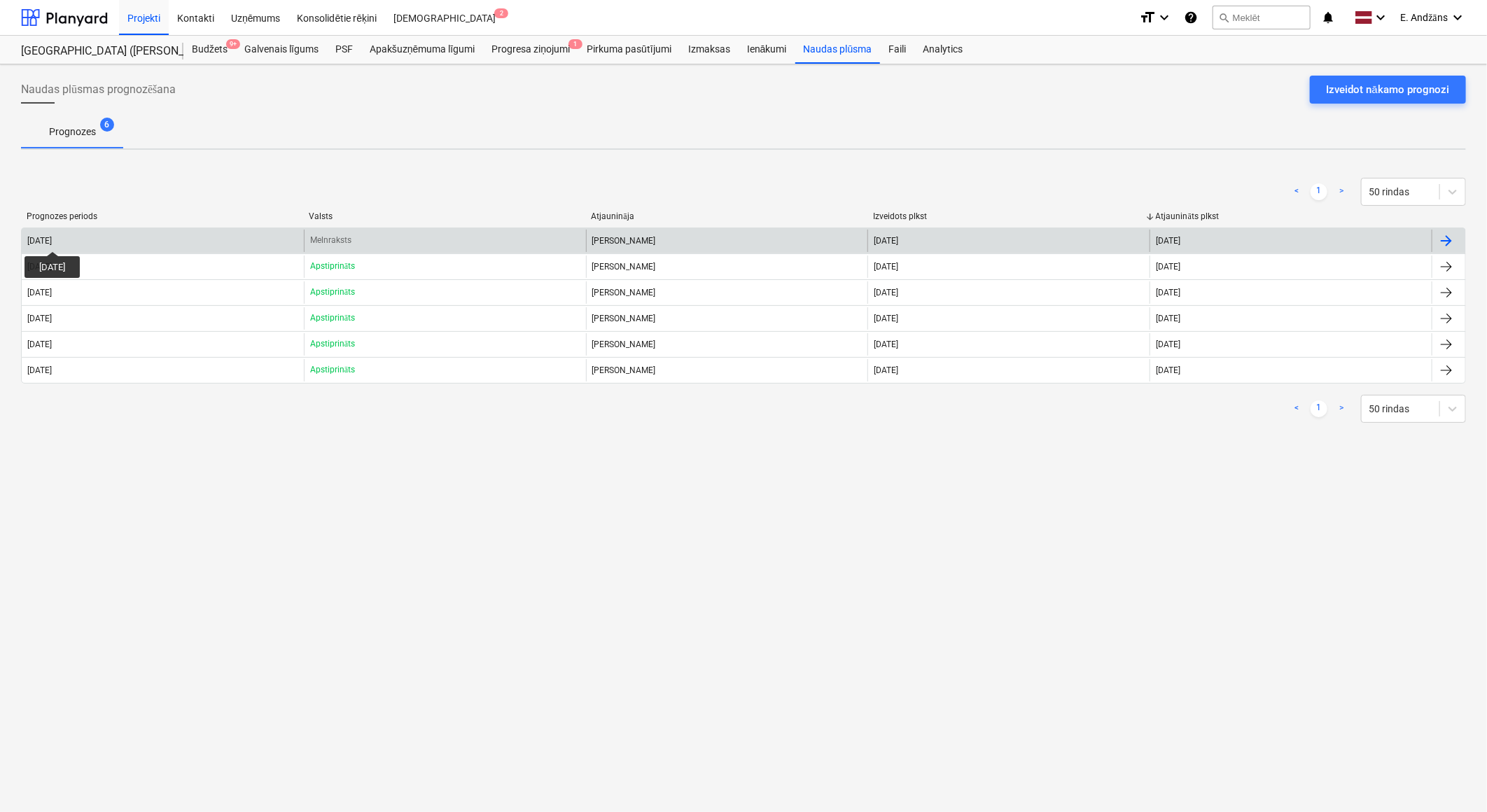
click at [52, 239] on div "[DATE]" at bounding box center [39, 240] width 24 height 10
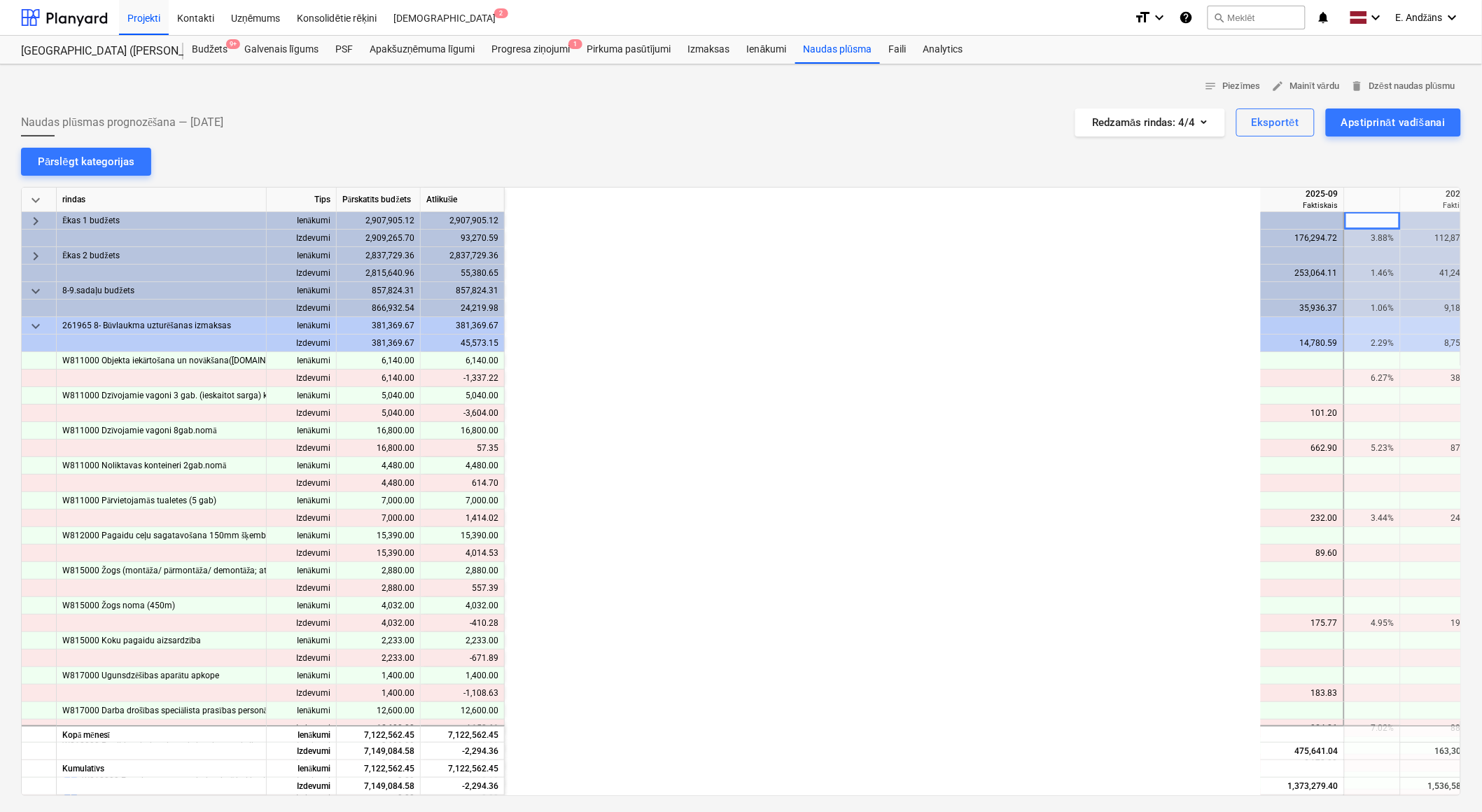
scroll to position [0, 840]
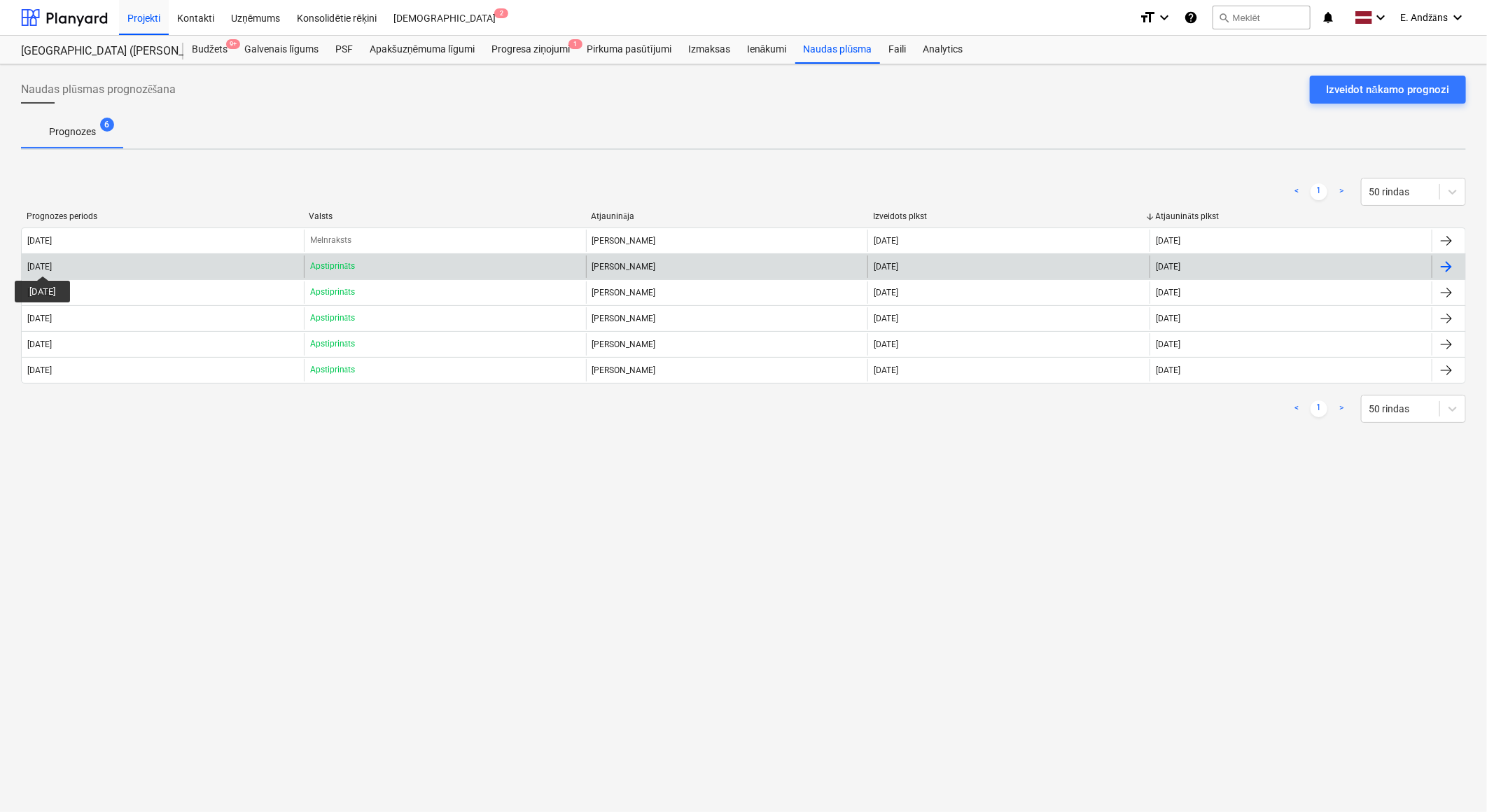
click at [52, 264] on div "[DATE]" at bounding box center [39, 266] width 24 height 10
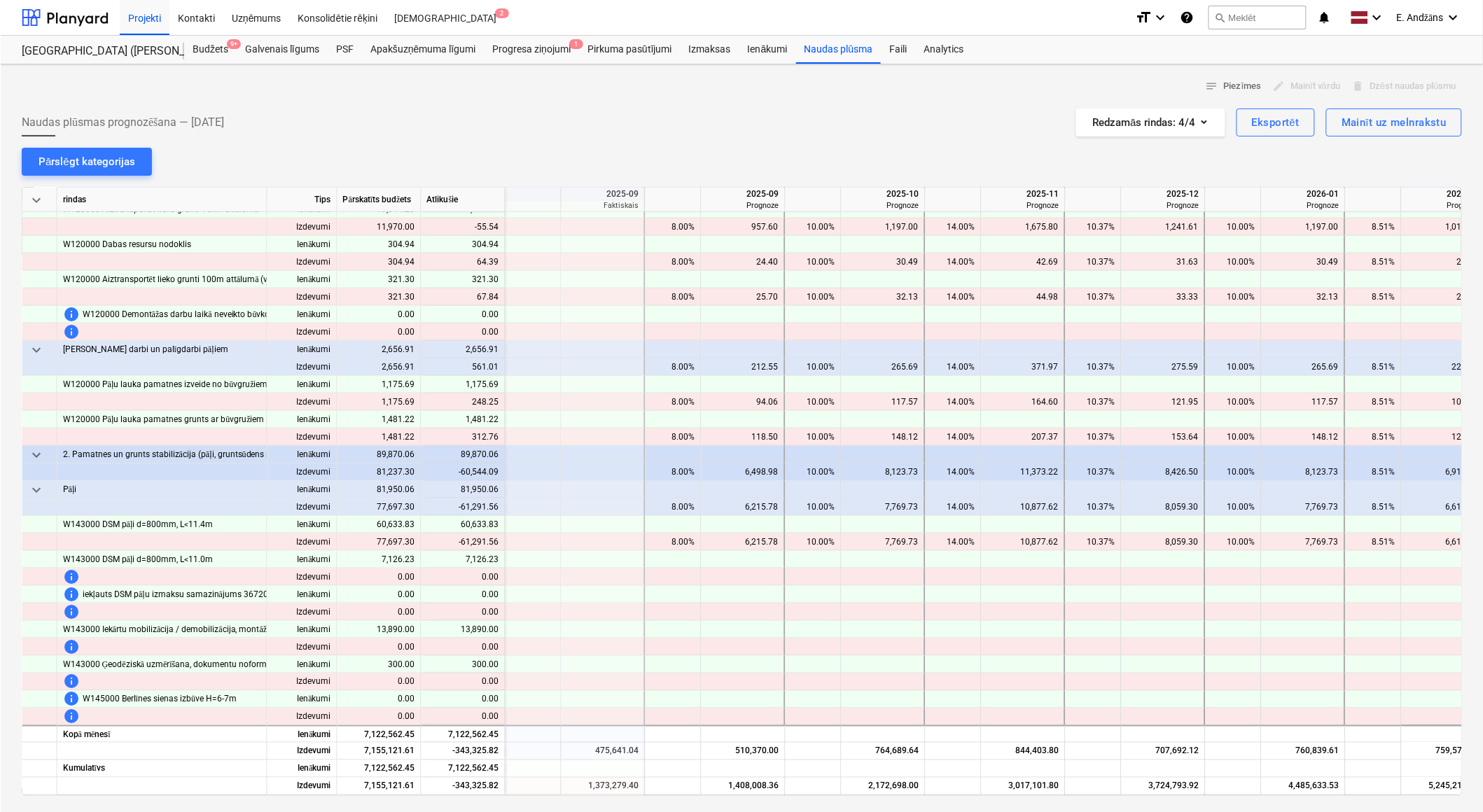
scroll to position [466, 700]
